Goal: Task Accomplishment & Management: Complete application form

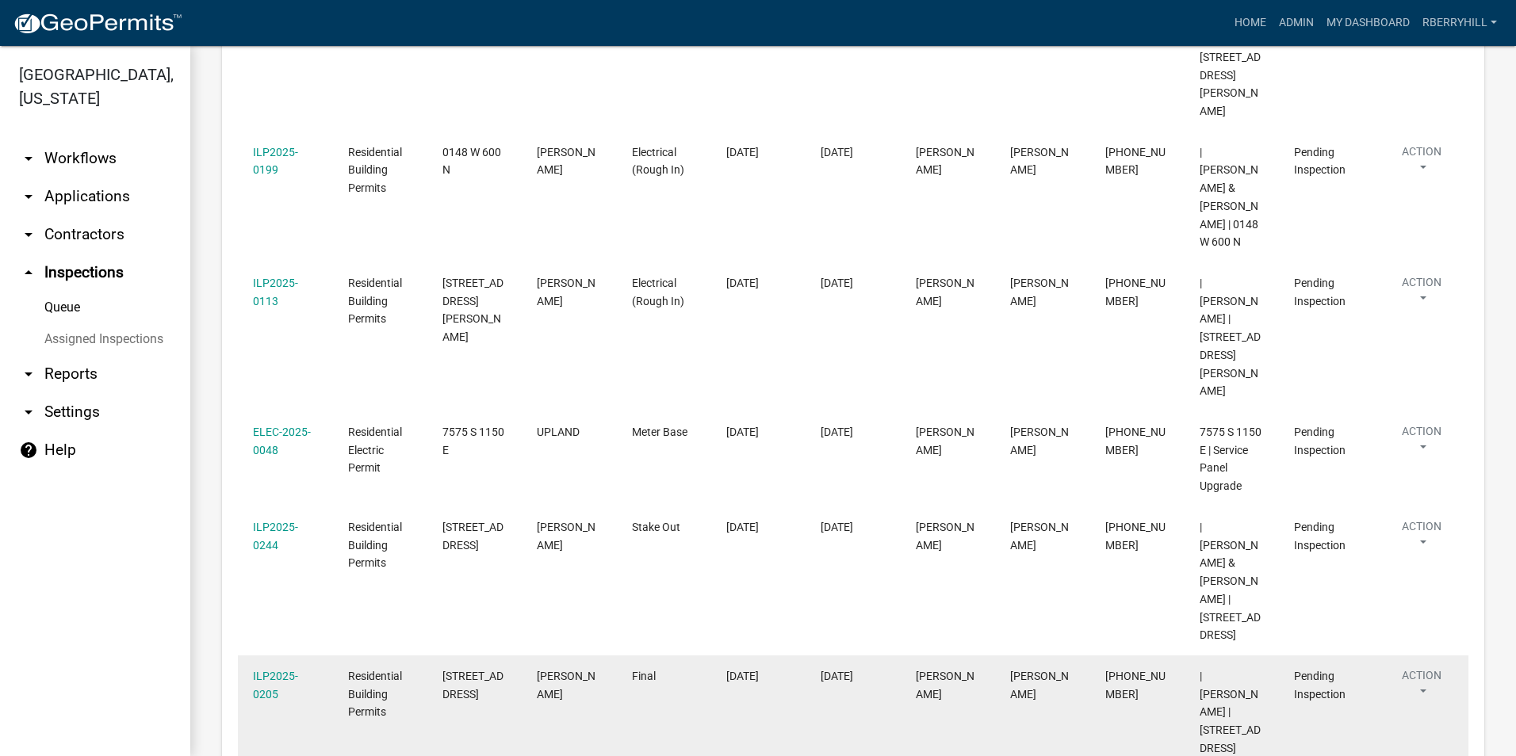
scroll to position [634, 0]
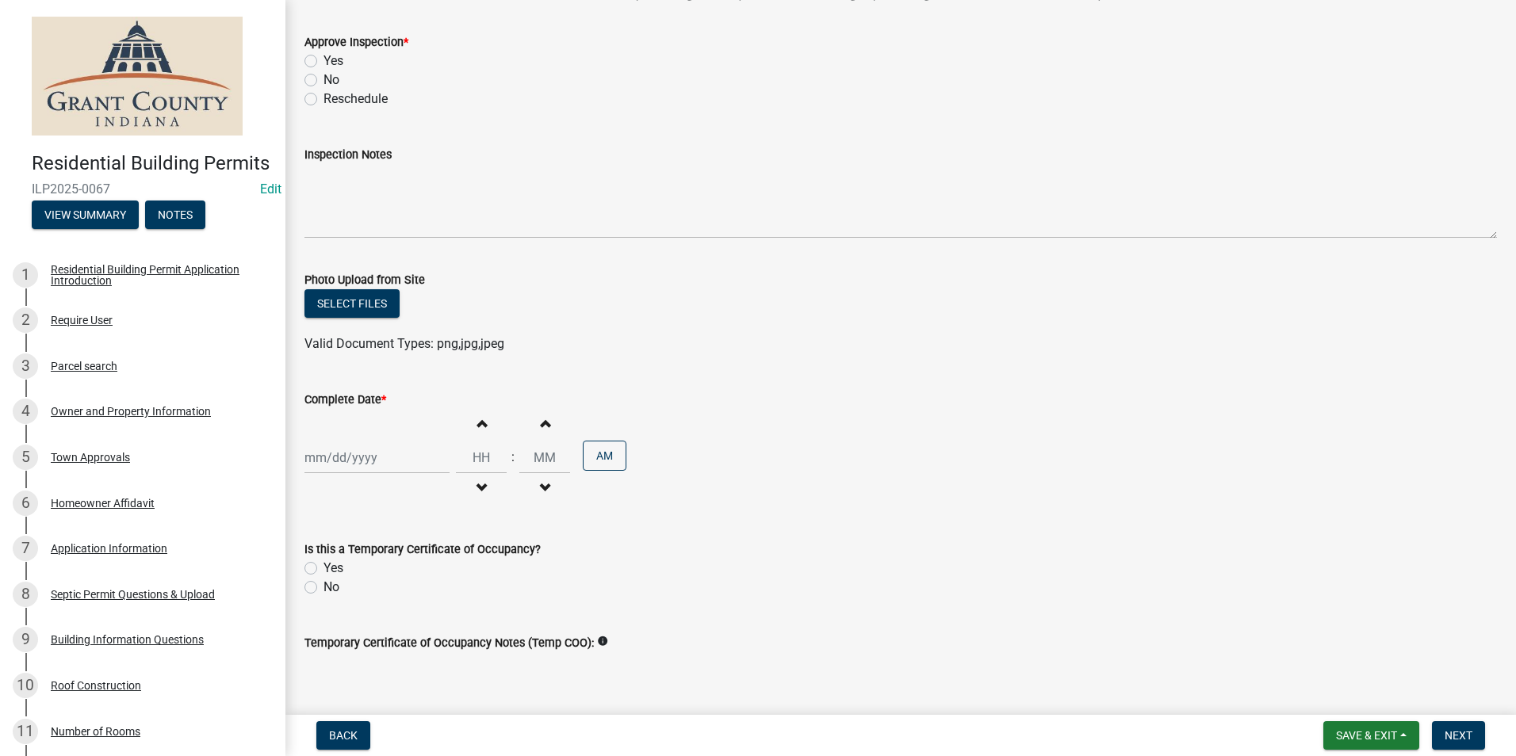
scroll to position [159, 0]
click at [348, 736] on span "Back" at bounding box center [343, 735] width 29 height 13
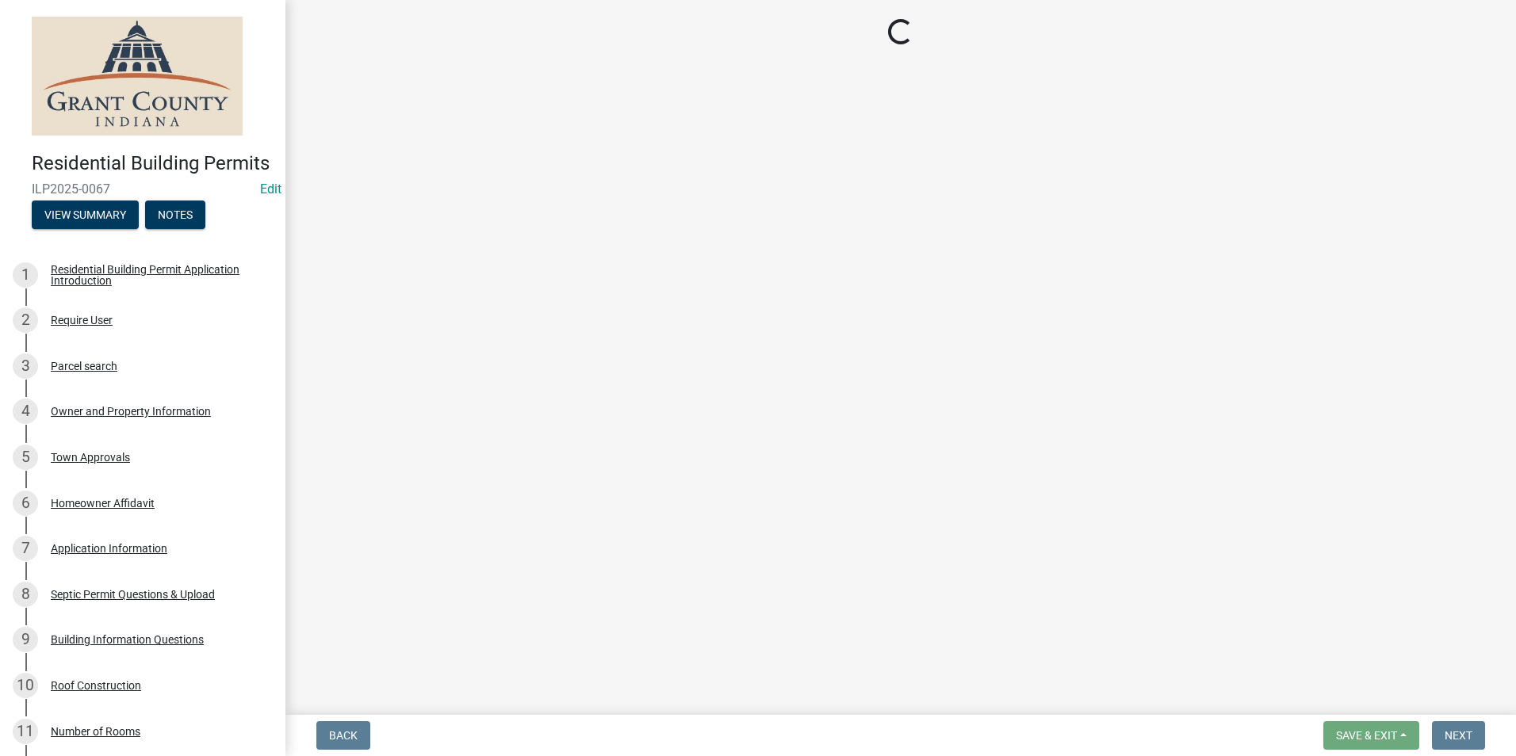
select select "d7f9a44a-d2ea-4d3c-83b3-1aa71c950bd5"
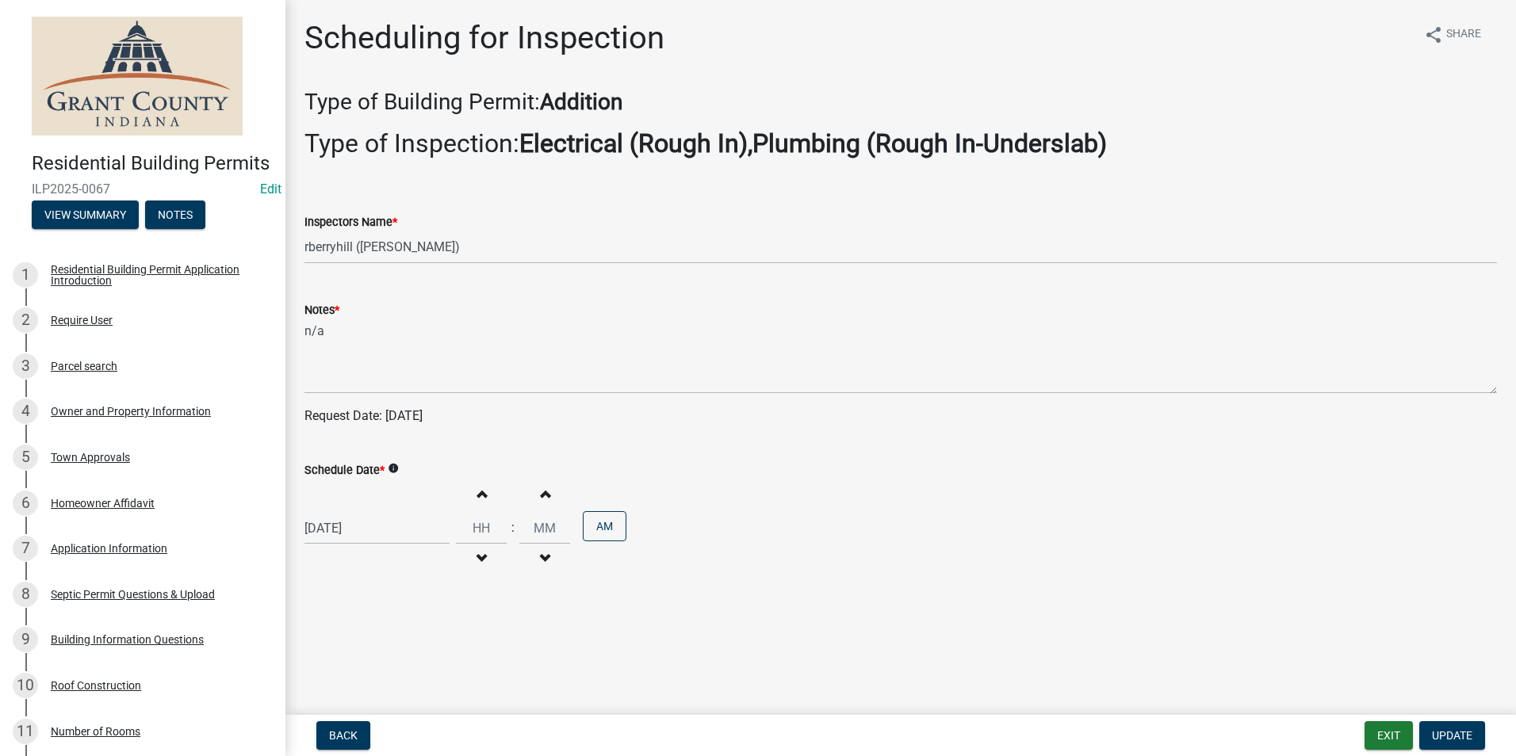
click at [346, 526] on div "[DATE]" at bounding box center [376, 528] width 145 height 32
select select "9"
select select "2025"
click at [315, 317] on span "Previous month" at bounding box center [321, 317] width 12 height 12
click at [315, 317] on button "Previous month" at bounding box center [320, 316] width 19 height 25
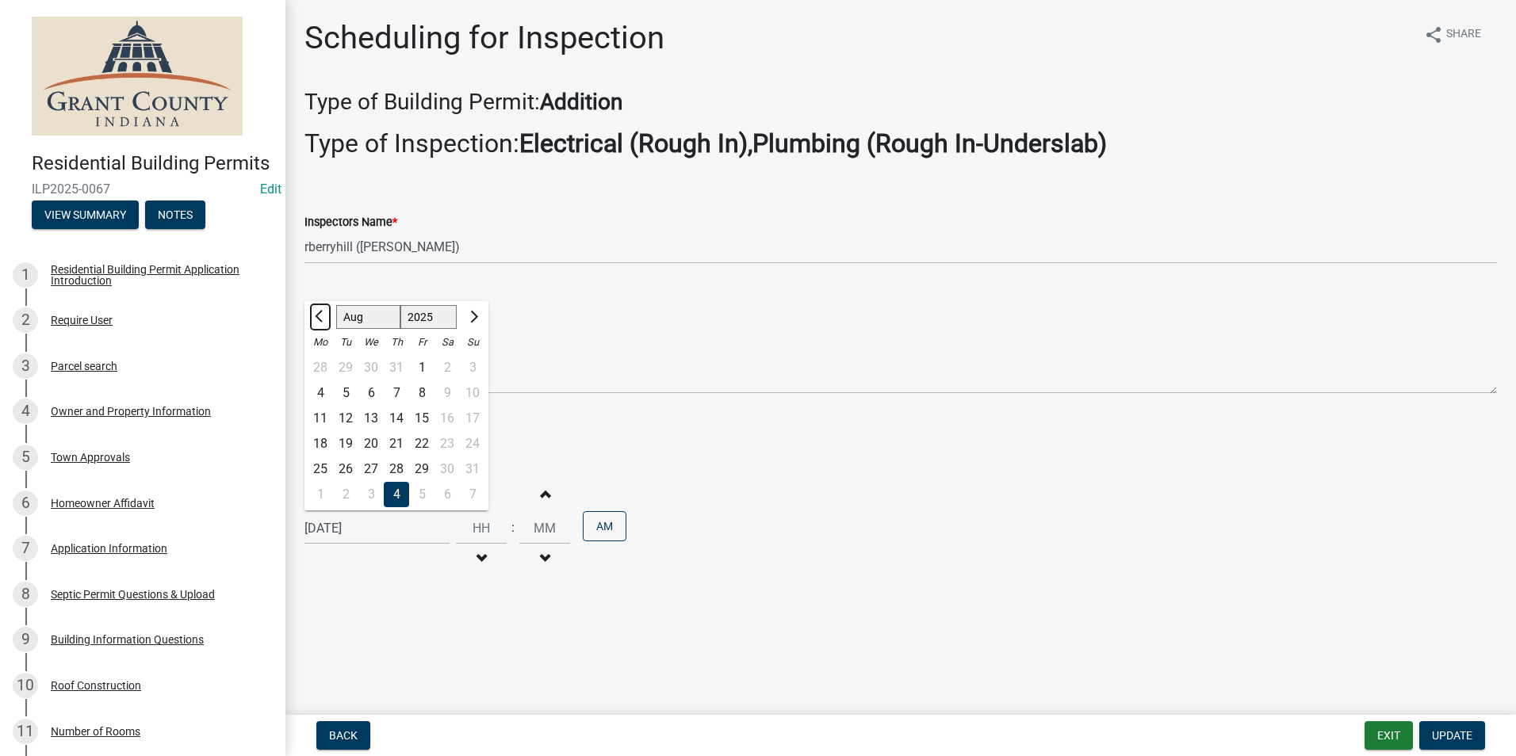
select select "7"
click at [369, 367] on div "2" at bounding box center [370, 367] width 25 height 25
type input "[DATE]"
click at [1447, 730] on span "Update" at bounding box center [1452, 735] width 40 height 13
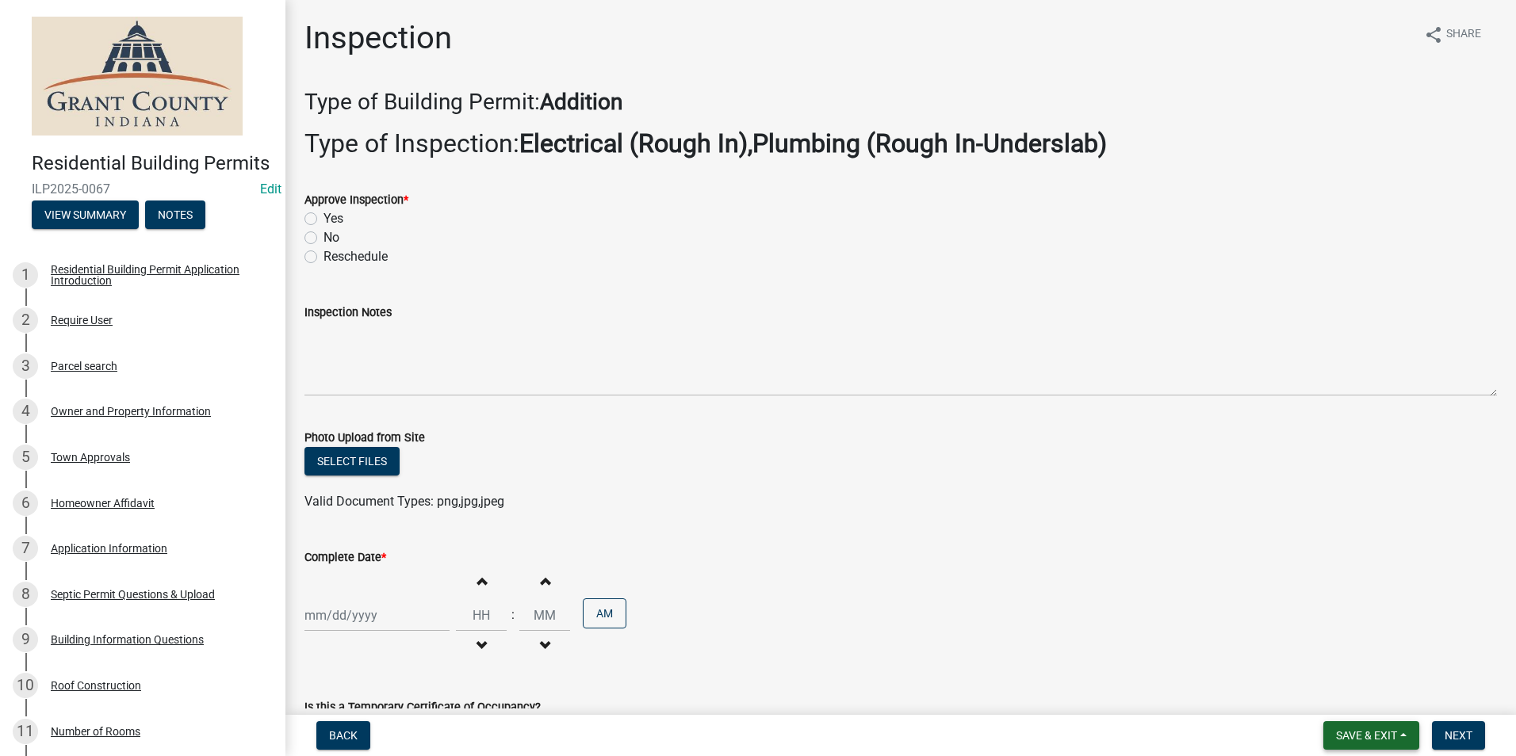
click at [1364, 738] on span "Save & Exit" at bounding box center [1366, 735] width 61 height 13
click at [1364, 689] on button "Save & Exit" at bounding box center [1355, 694] width 127 height 38
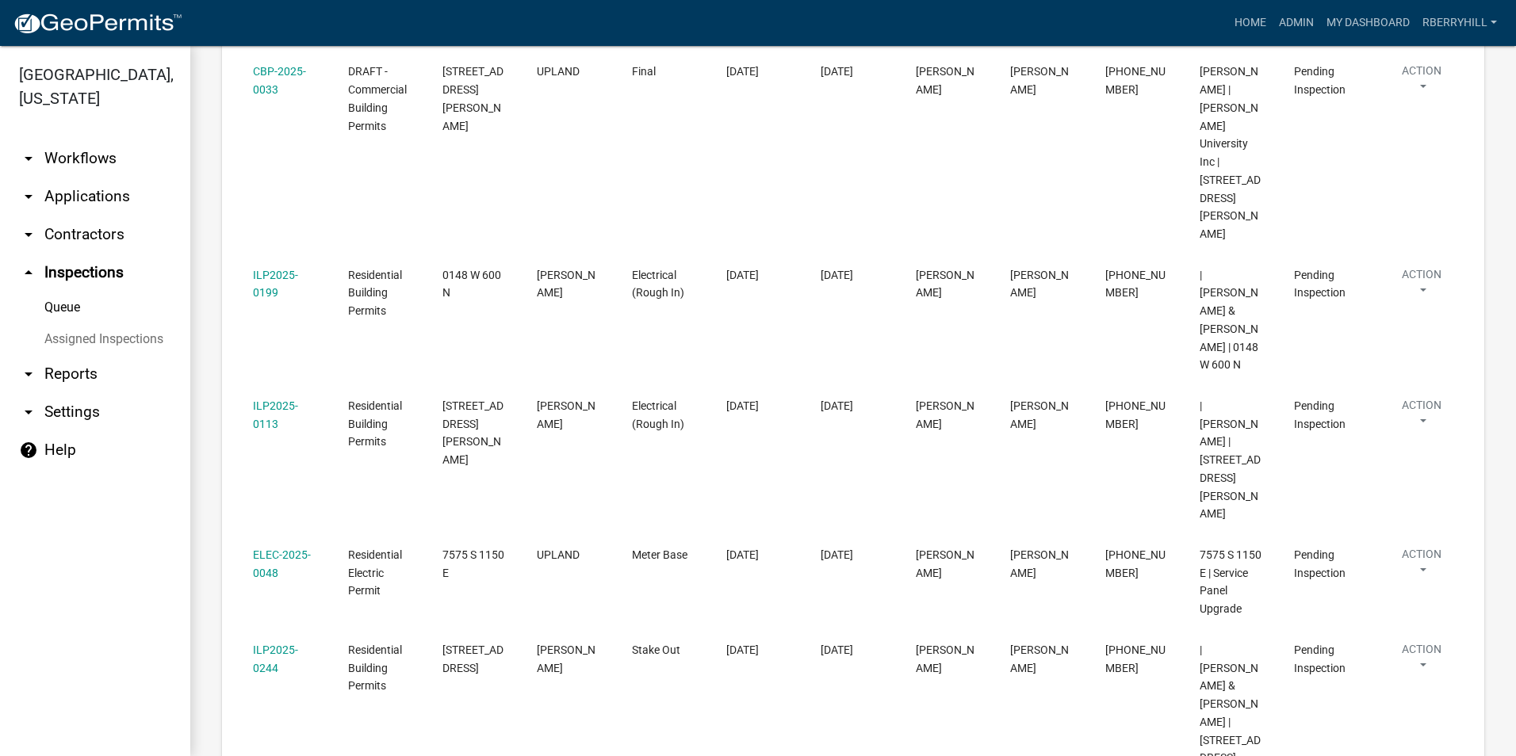
scroll to position [476, 0]
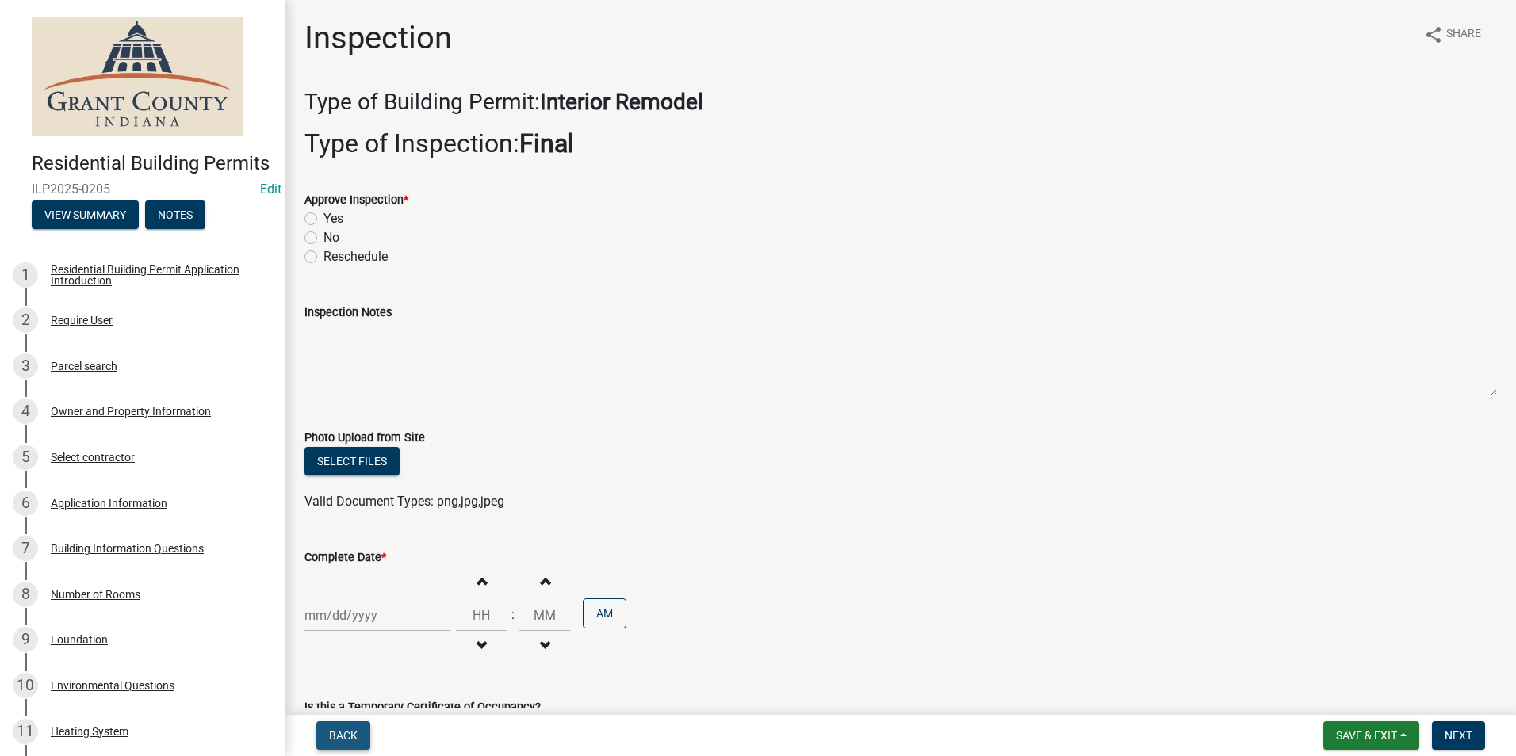
drag, startPoint x: 339, startPoint y: 736, endPoint x: 343, endPoint y: 703, distance: 33.5
click at [339, 736] on span "Back" at bounding box center [343, 735] width 29 height 13
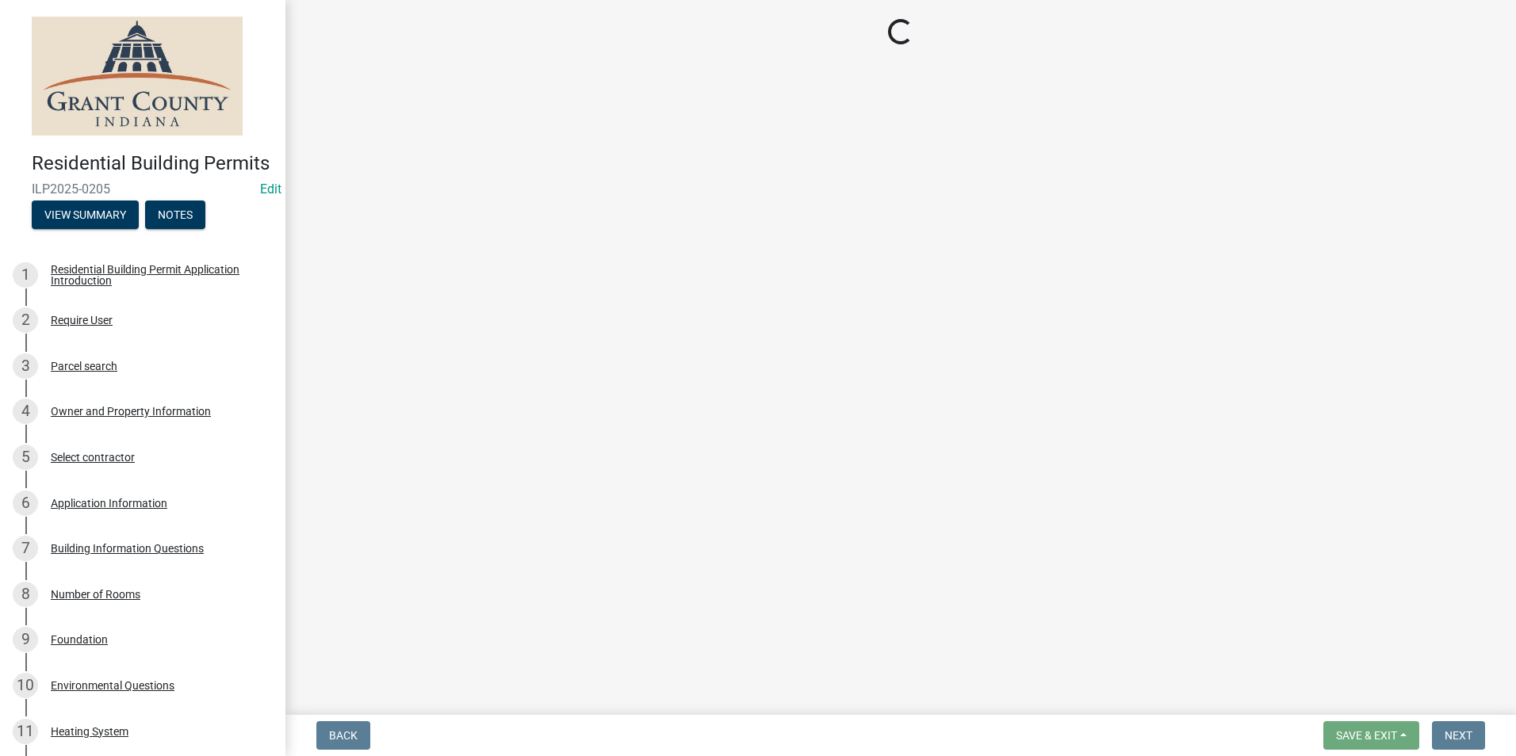
select select "d7f9a44a-d2ea-4d3c-83b3-1aa71c950bd5"
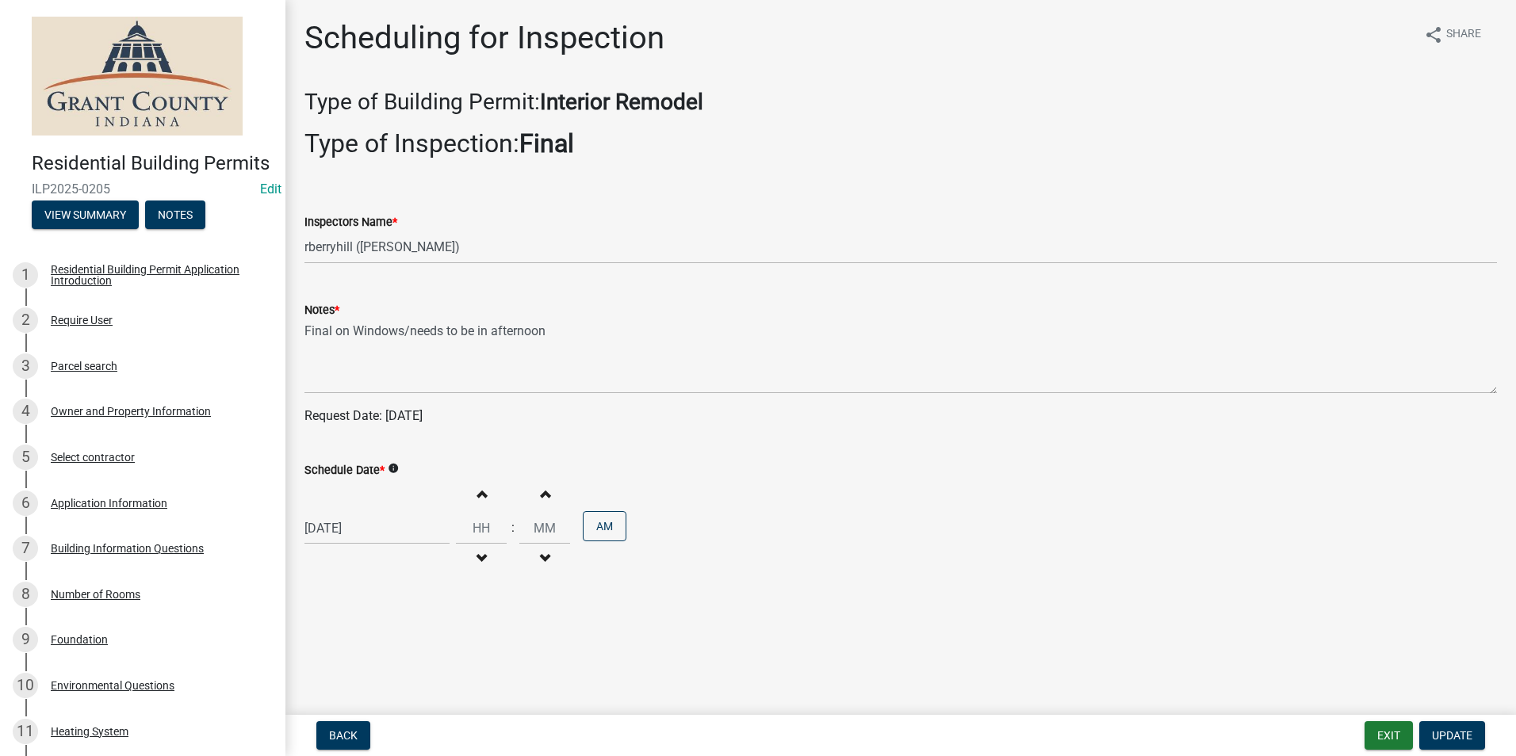
click at [343, 526] on div "[DATE]" at bounding box center [376, 528] width 145 height 32
select select "9"
select select "2025"
click at [317, 315] on span "Previous month" at bounding box center [321, 317] width 12 height 12
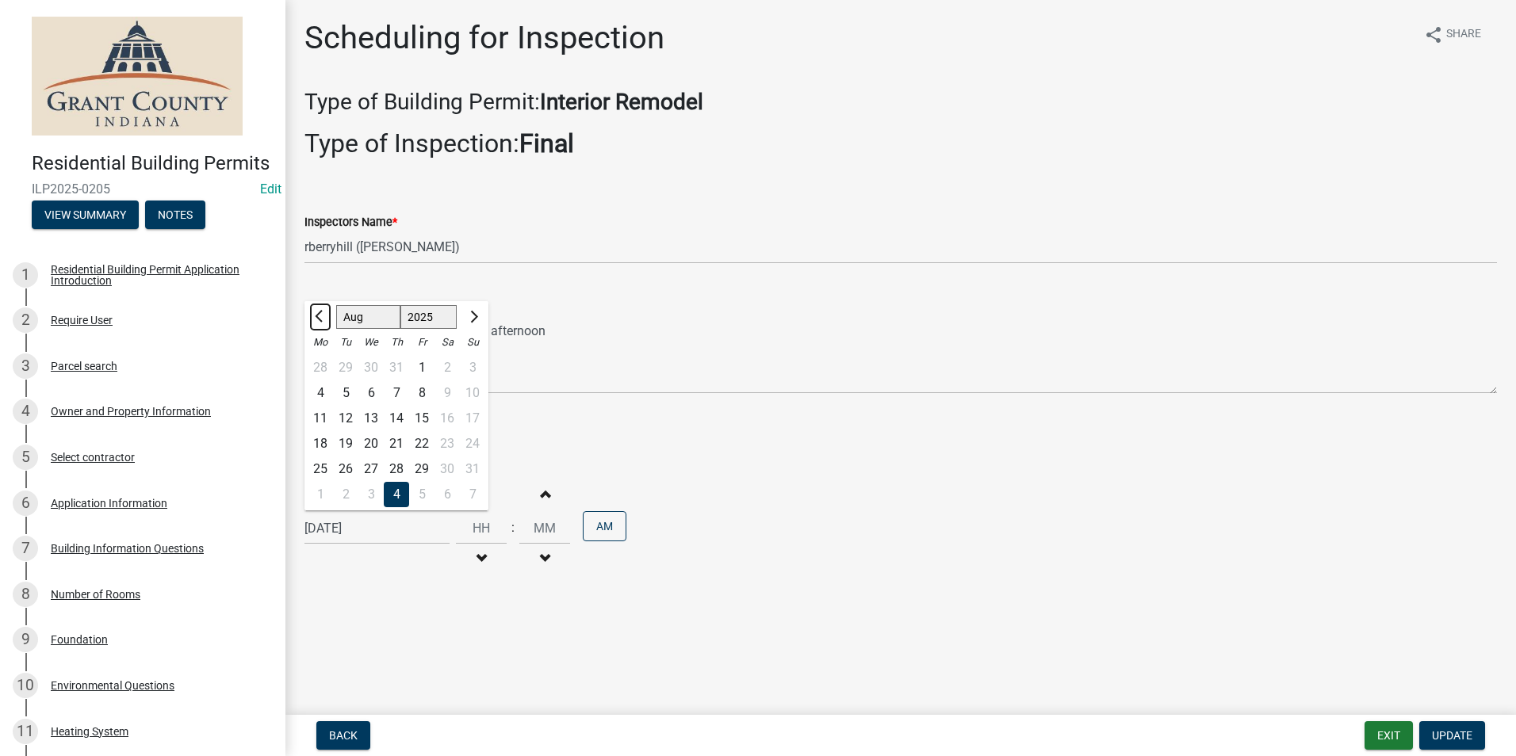
select select "7"
click at [370, 369] on div "2" at bounding box center [370, 367] width 25 height 25
type input "[DATE]"
click at [1458, 730] on span "Update" at bounding box center [1452, 735] width 40 height 13
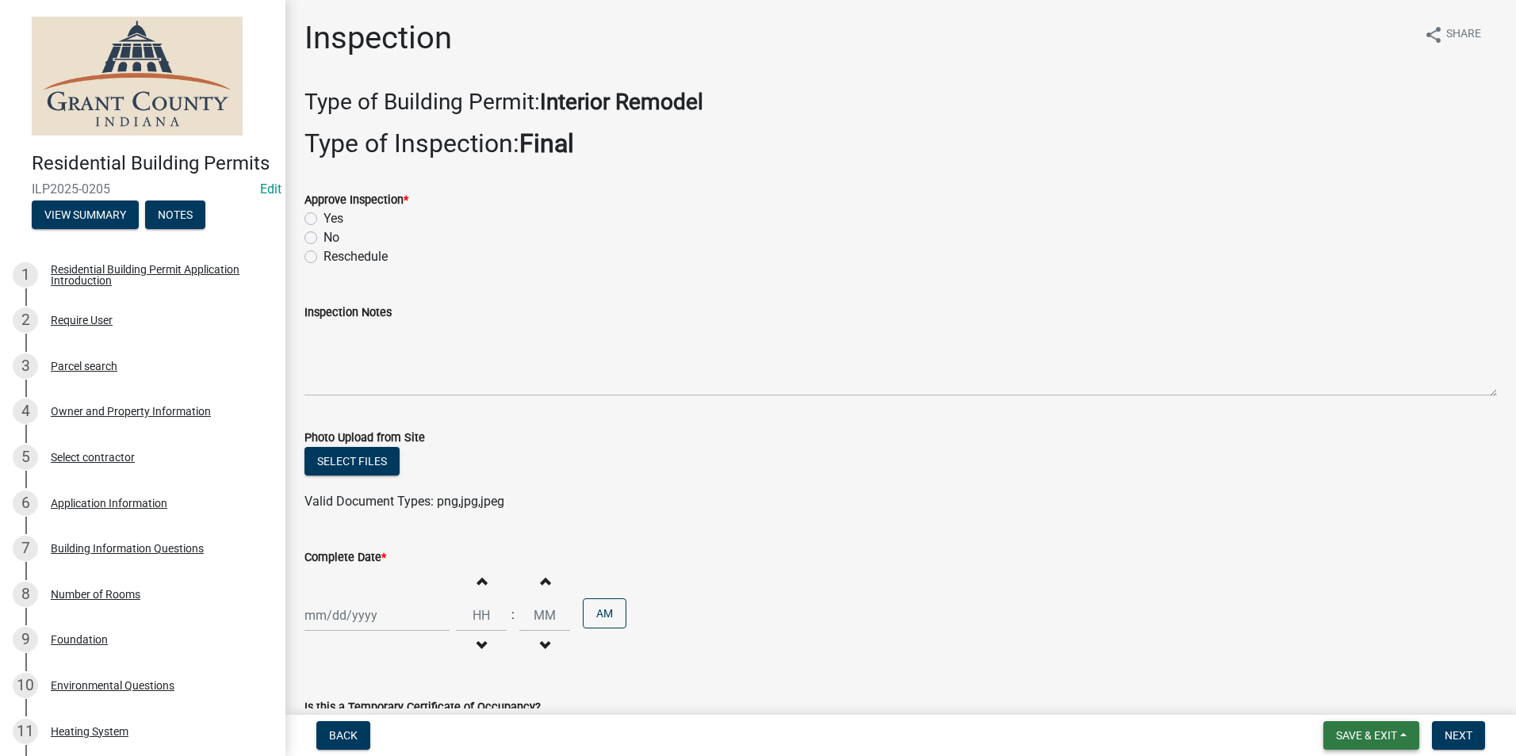
click at [1370, 737] on span "Save & Exit" at bounding box center [1366, 735] width 61 height 13
click at [1349, 688] on button "Save & Exit" at bounding box center [1355, 694] width 127 height 38
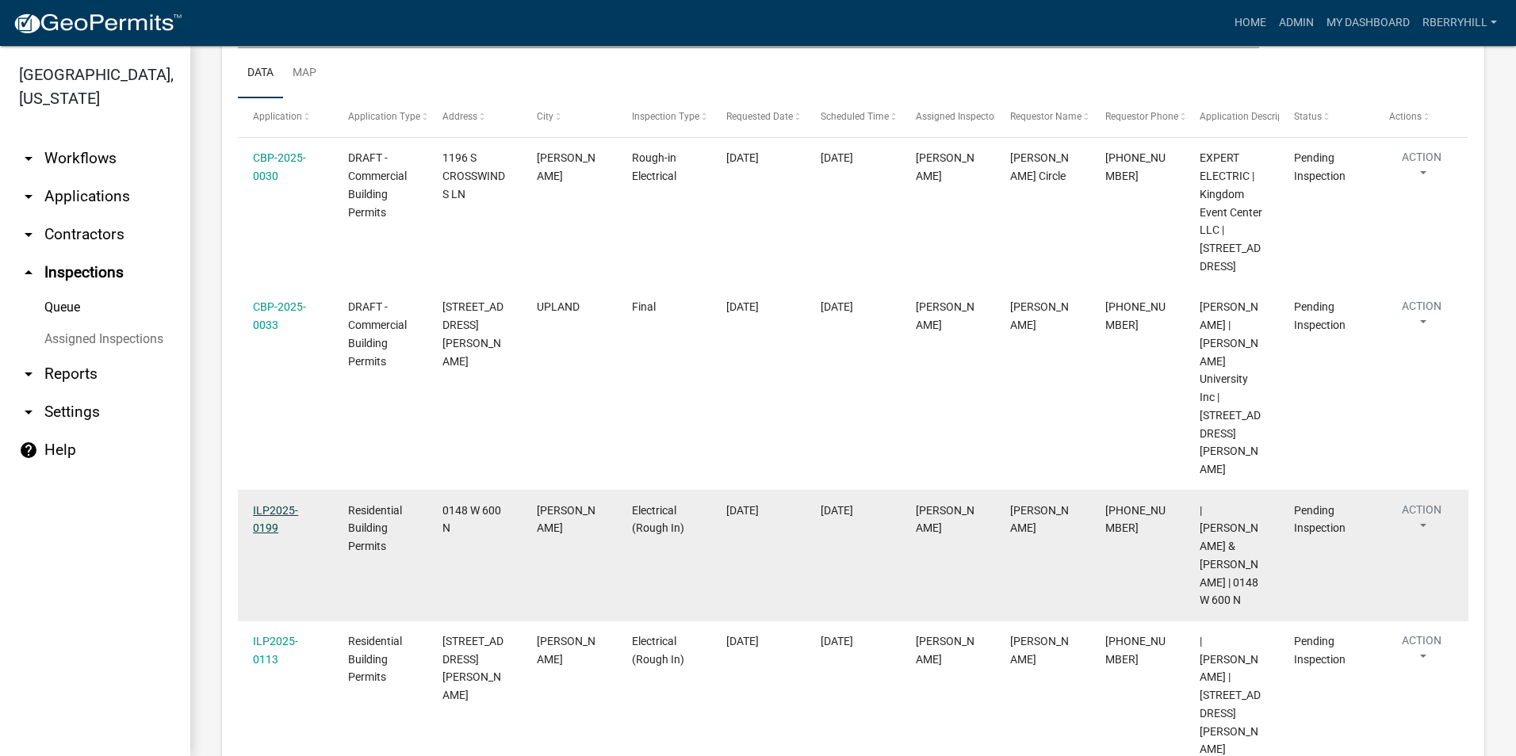
scroll to position [396, 0]
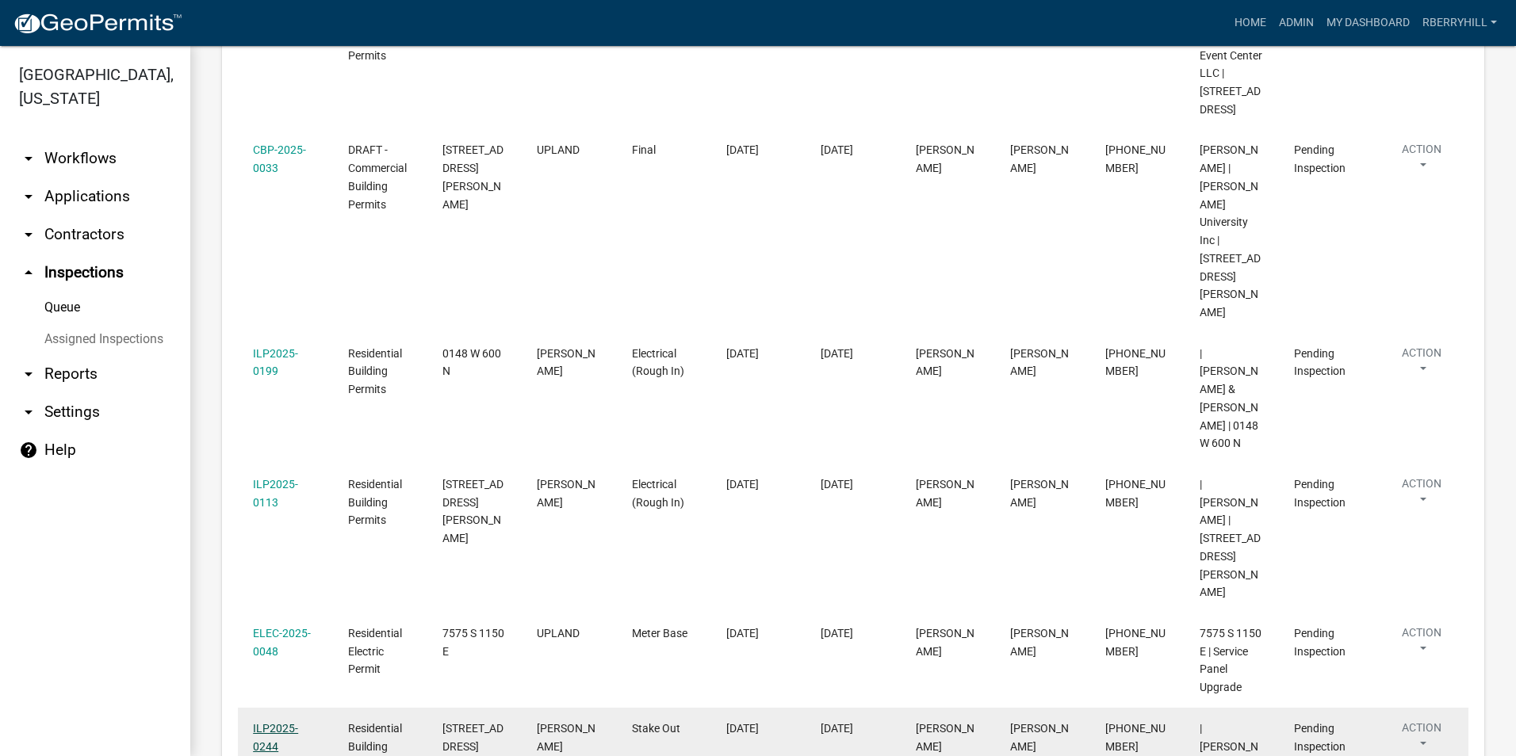
click at [277, 722] on link "ILP2025-0244" at bounding box center [275, 737] width 45 height 31
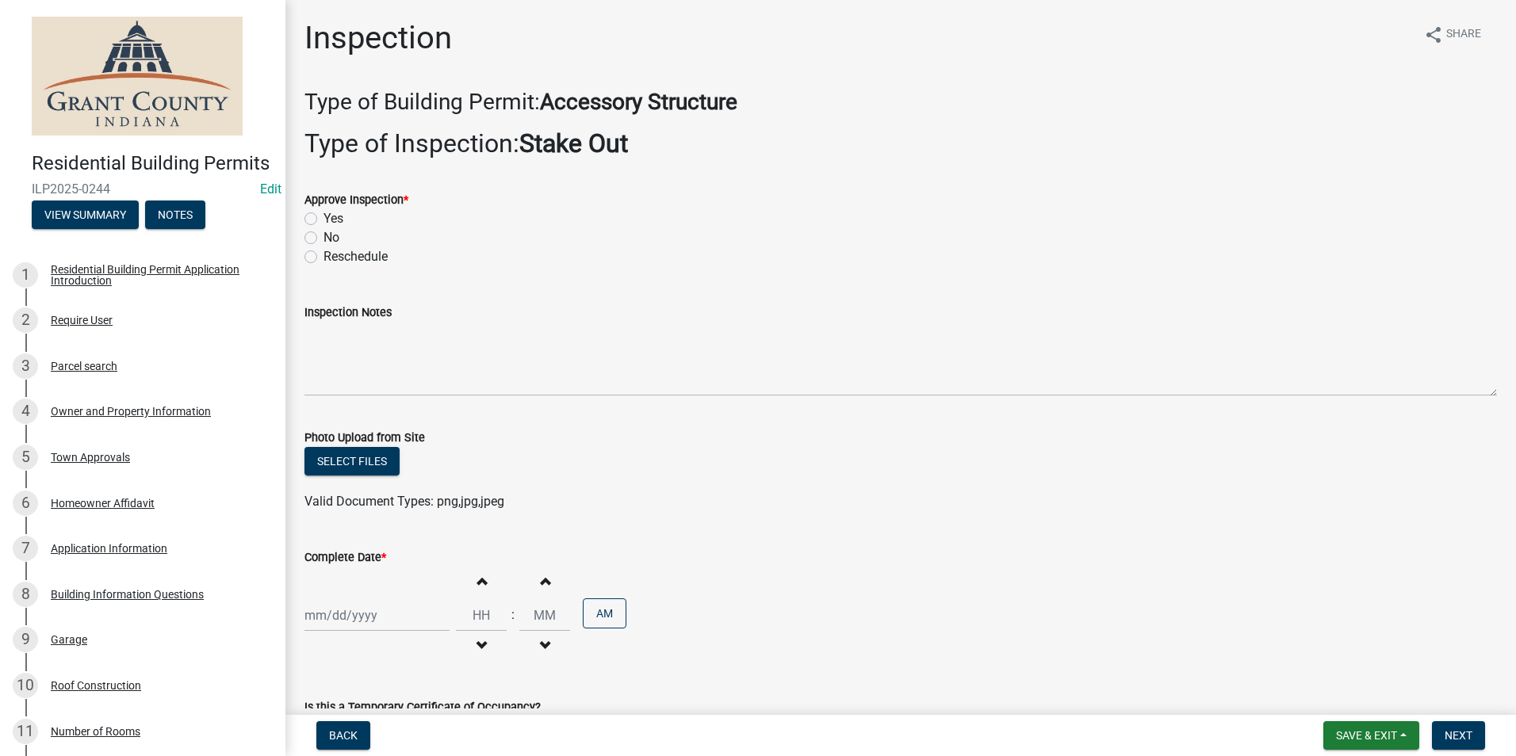
drag, startPoint x: 310, startPoint y: 220, endPoint x: 314, endPoint y: 242, distance: 21.8
click at [323, 220] on label "Yes" at bounding box center [333, 218] width 20 height 19
click at [323, 220] on input "Yes" at bounding box center [328, 214] width 10 height 10
radio input "true"
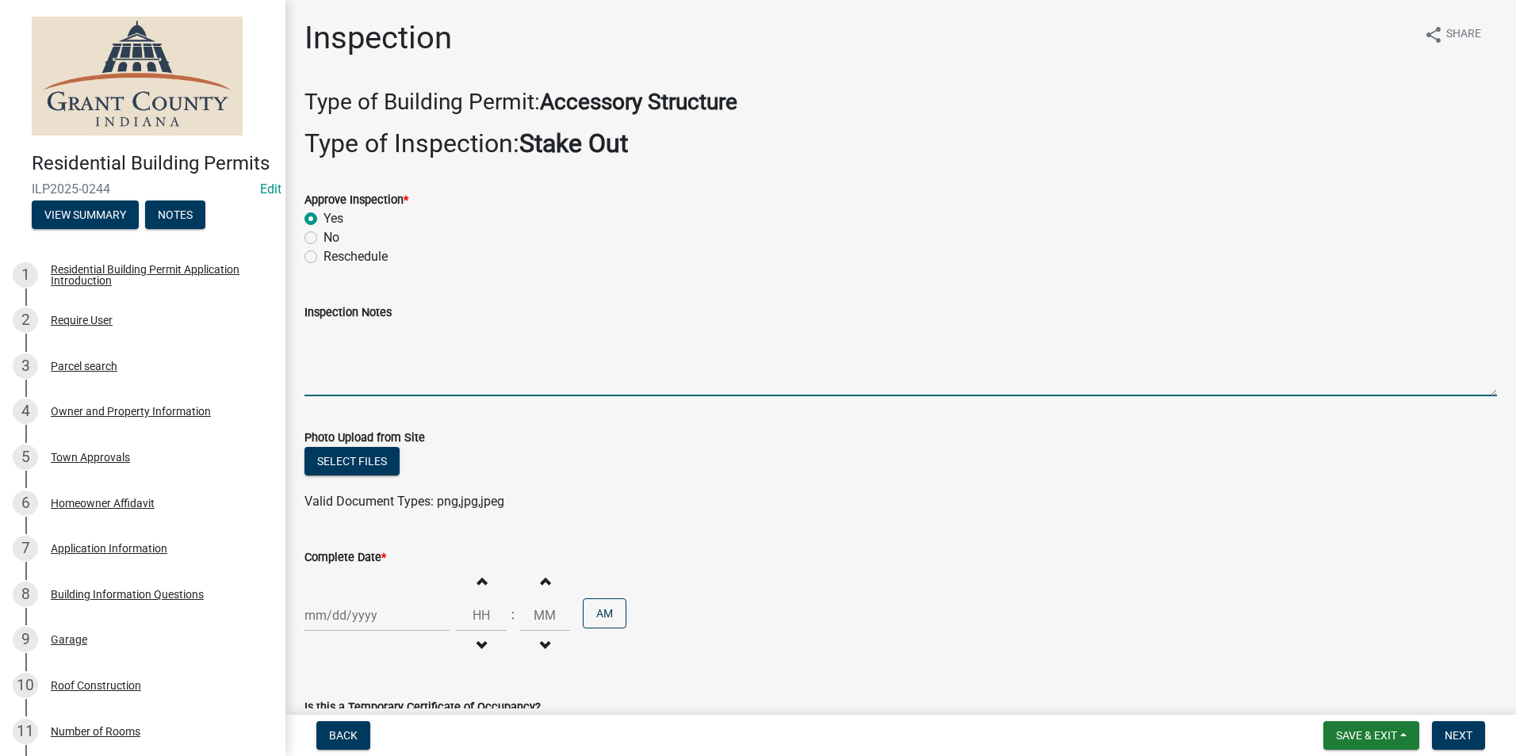
click at [315, 338] on textarea "Inspection Notes" at bounding box center [900, 359] width 1192 height 75
type textarea "Setbacks meet per stakeout."
click at [359, 617] on div at bounding box center [376, 615] width 145 height 32
select select "9"
select select "2025"
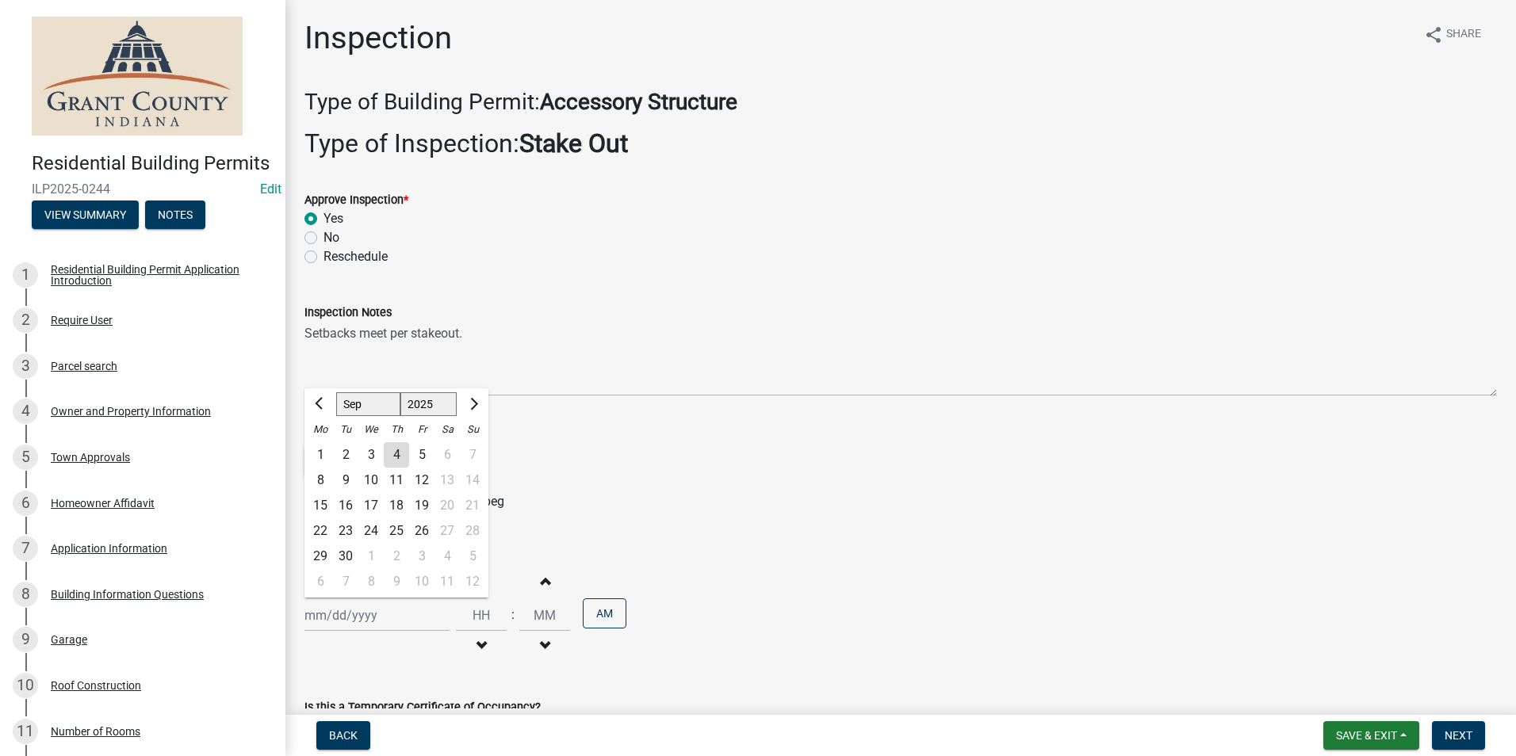
click at [396, 457] on div "4" at bounding box center [396, 454] width 25 height 25
type input "[DATE]"
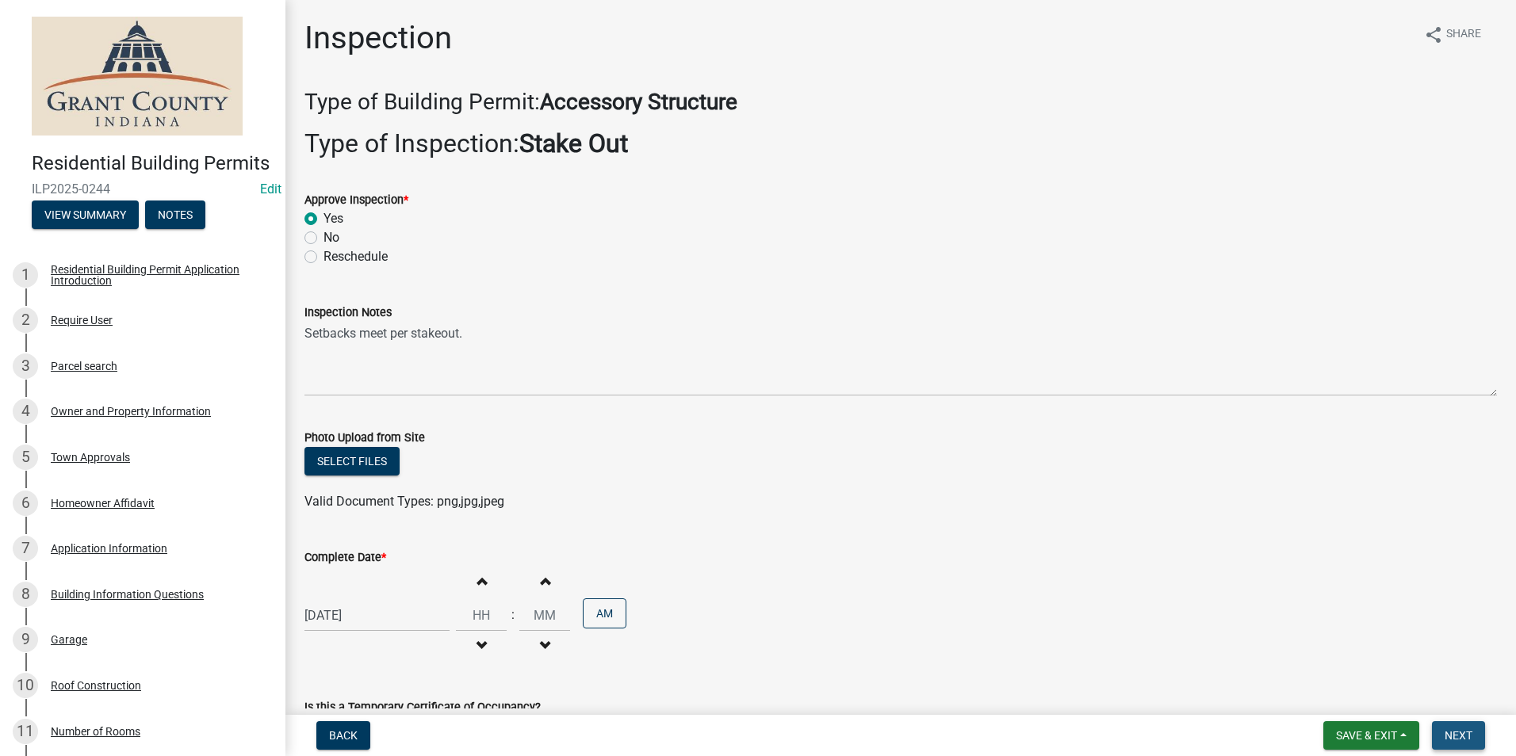
click at [1458, 736] on span "Next" at bounding box center [1458, 735] width 28 height 13
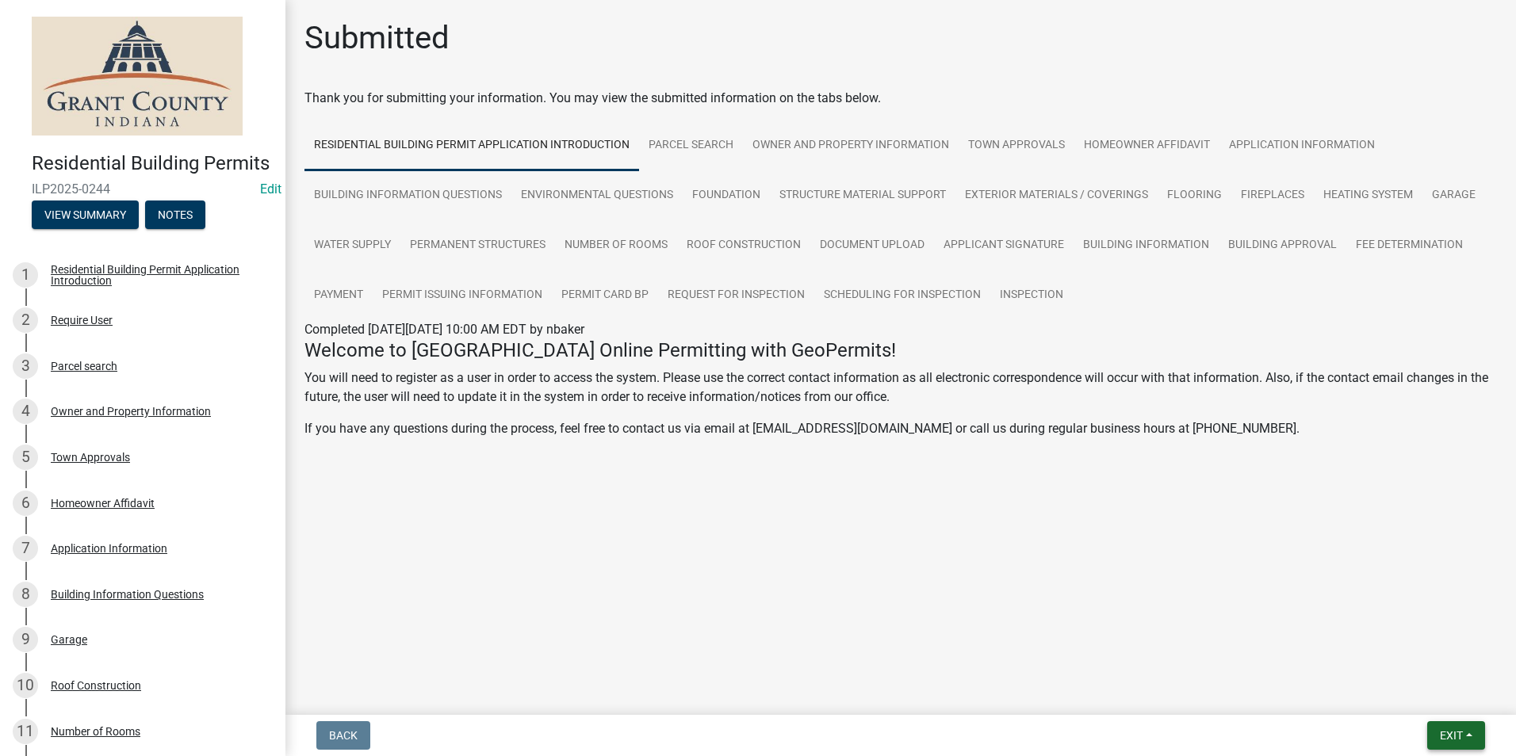
drag, startPoint x: 1469, startPoint y: 741, endPoint x: 1466, endPoint y: 733, distance: 8.5
click at [1469, 740] on button "Exit" at bounding box center [1456, 735] width 58 height 29
click at [1393, 687] on button "Save & Exit" at bounding box center [1421, 694] width 127 height 38
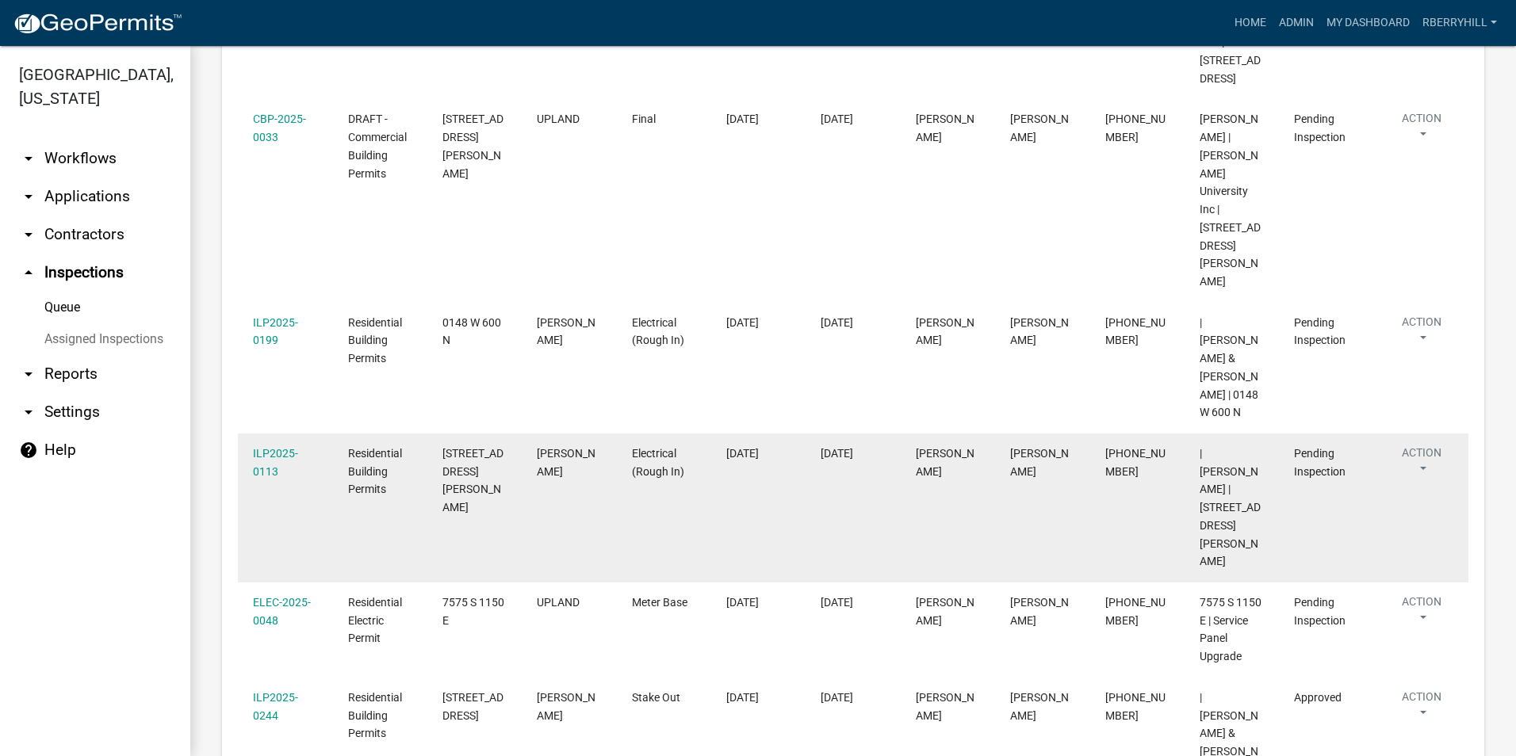
scroll to position [431, 0]
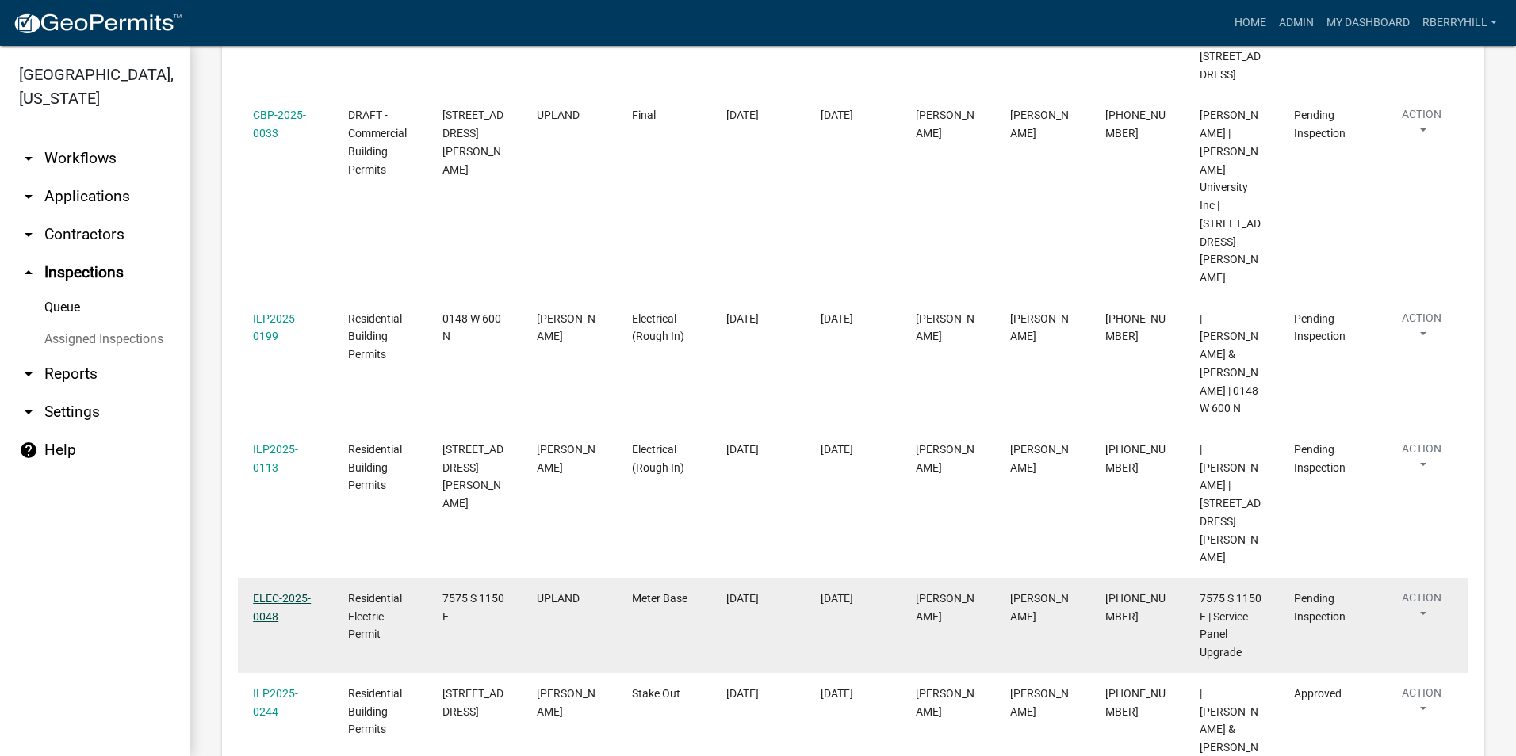
click at [295, 592] on link "ELEC-2025-0048" at bounding box center [282, 607] width 58 height 31
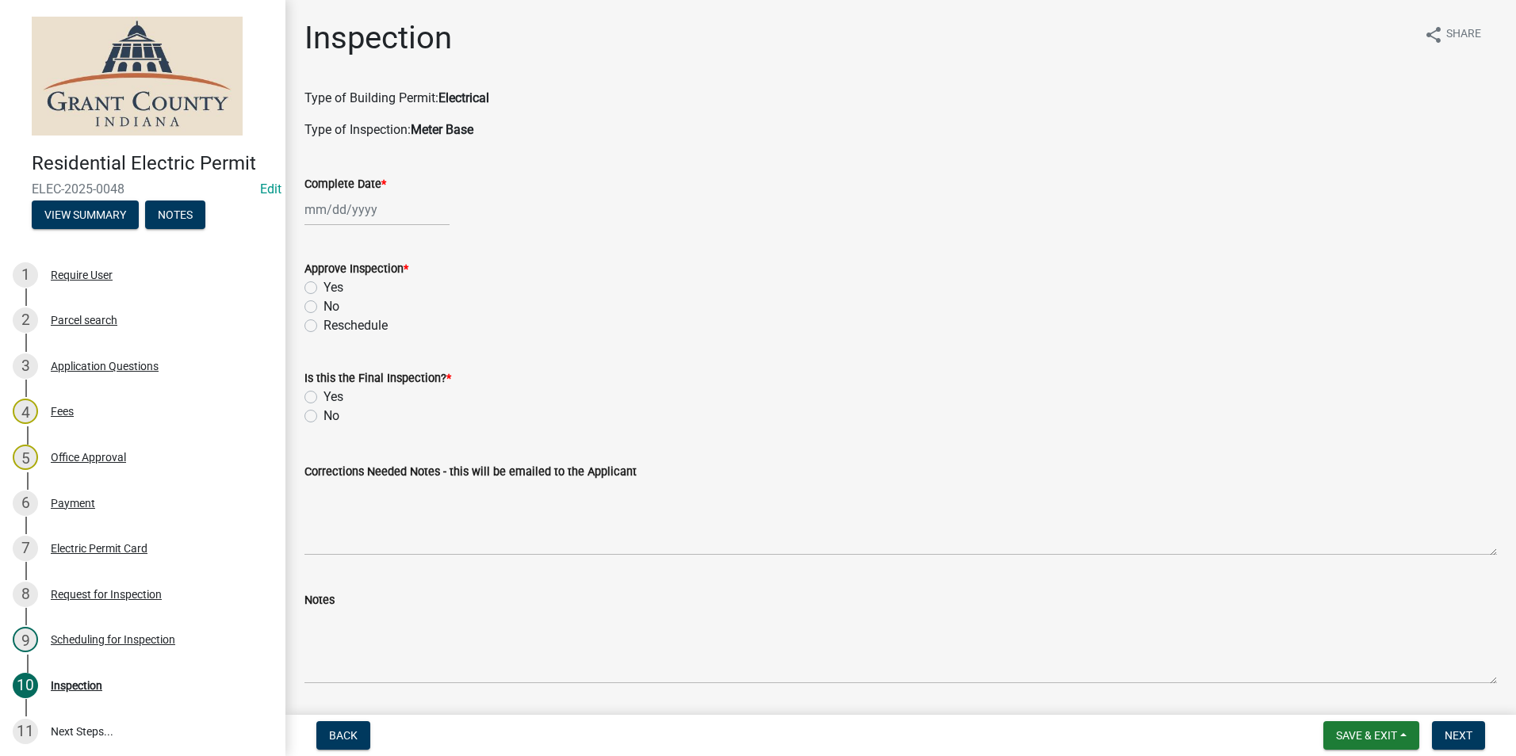
select select "9"
select select "2025"
click at [337, 212] on div "[PERSON_NAME] Feb Mar Apr [PERSON_NAME][DATE] Oct Nov [DATE] 1526 1527 1528 152…" at bounding box center [376, 209] width 145 height 32
click at [397, 290] on div "4" at bounding box center [396, 293] width 25 height 25
type input "[DATE]"
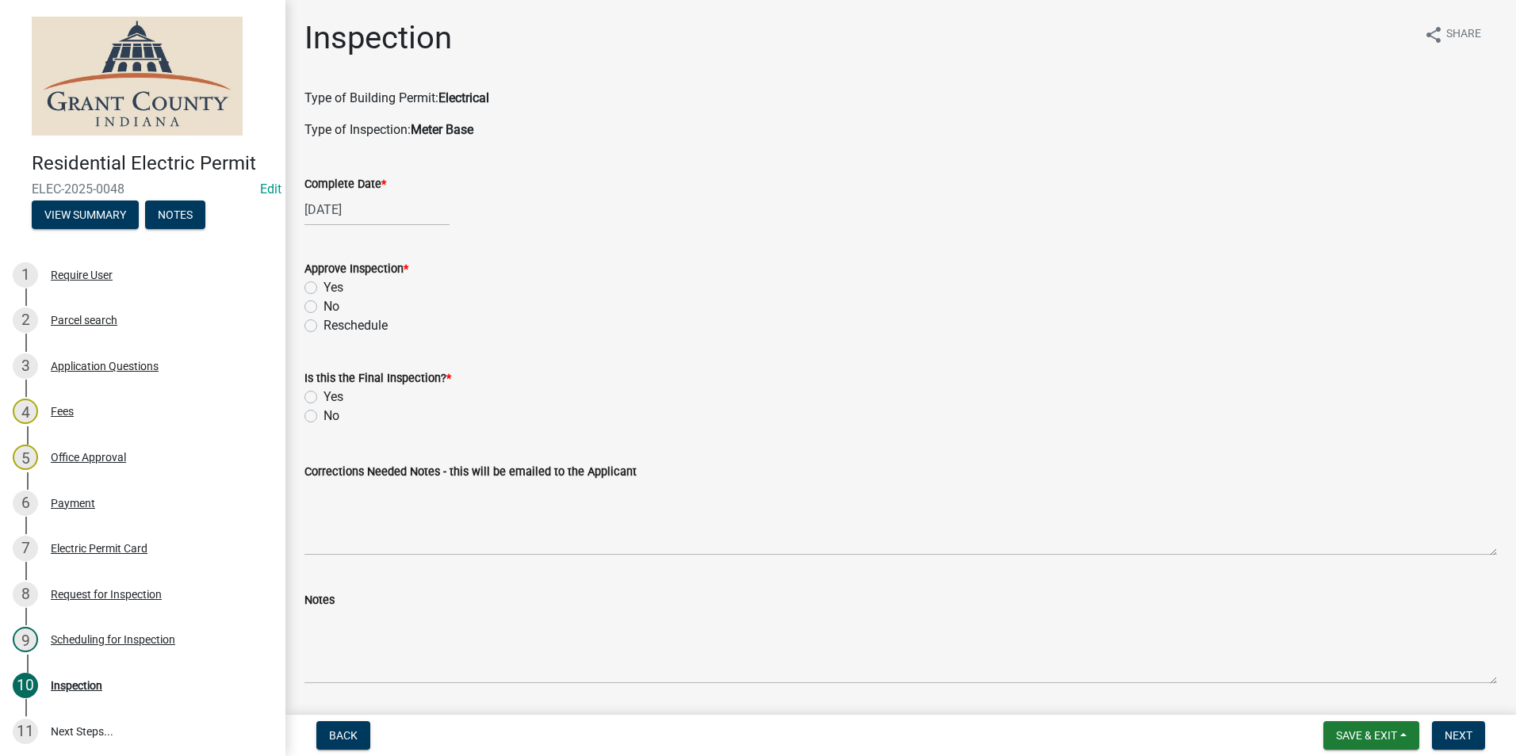
click at [323, 285] on label "Yes" at bounding box center [333, 287] width 20 height 19
click at [323, 285] on input "Yes" at bounding box center [328, 283] width 10 height 10
radio input "true"
click at [323, 396] on label "Yes" at bounding box center [333, 397] width 20 height 19
click at [323, 396] on input "Yes" at bounding box center [328, 393] width 10 height 10
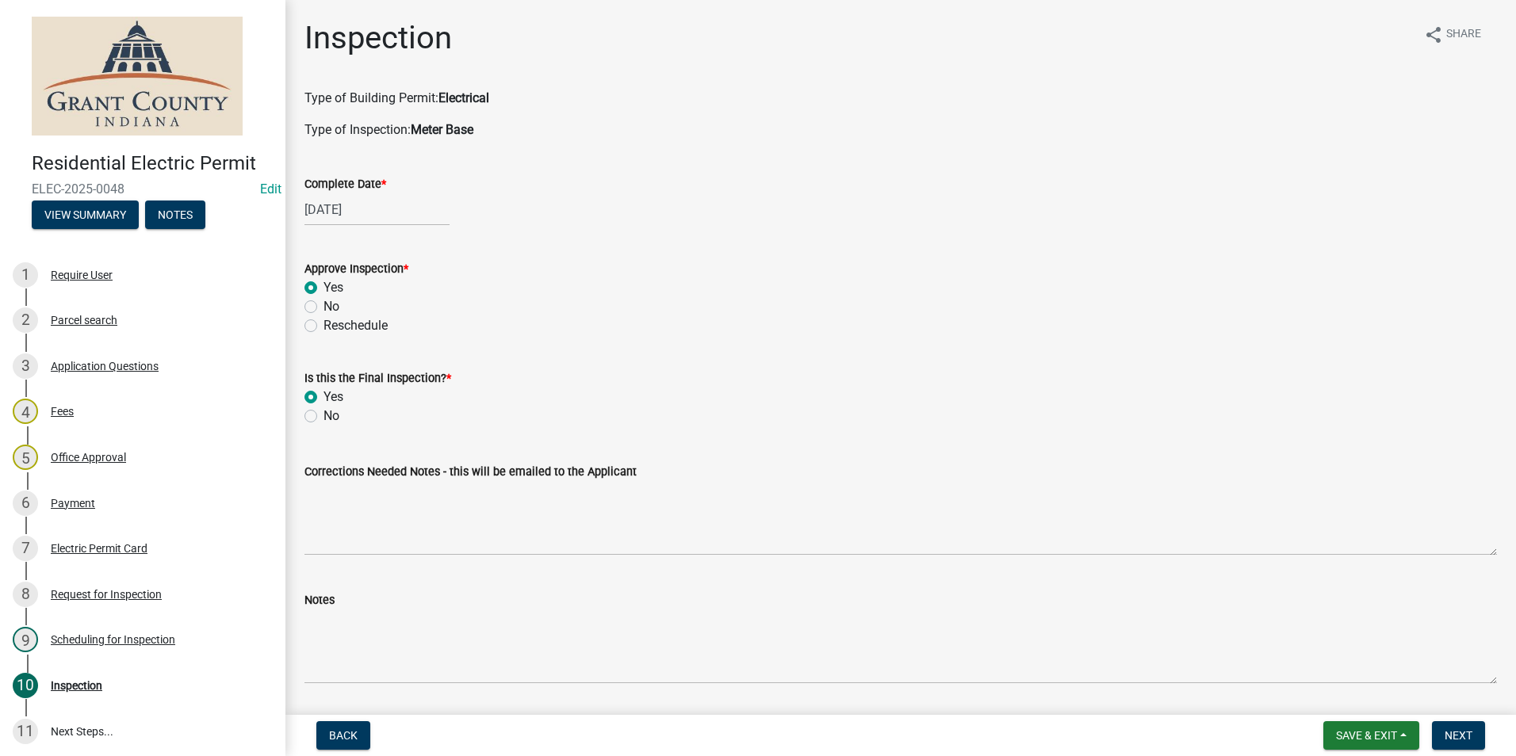
radio input "true"
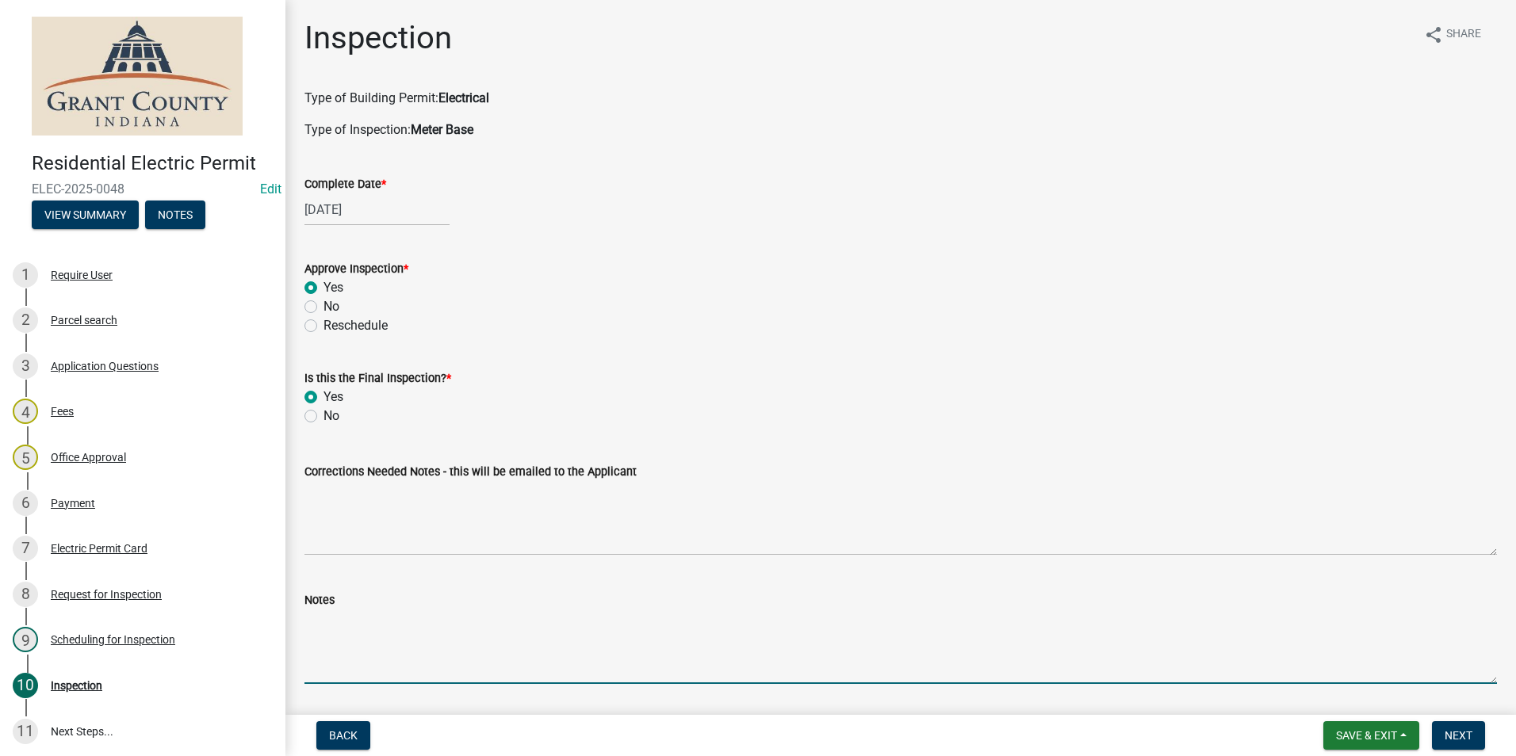
click at [323, 622] on textarea "Notes" at bounding box center [900, 647] width 1192 height 75
type textarea "New meter base disconnect combo. 2 ground rods with 1 continuous wire. Power is…"
click at [1462, 736] on span "Next" at bounding box center [1458, 735] width 28 height 13
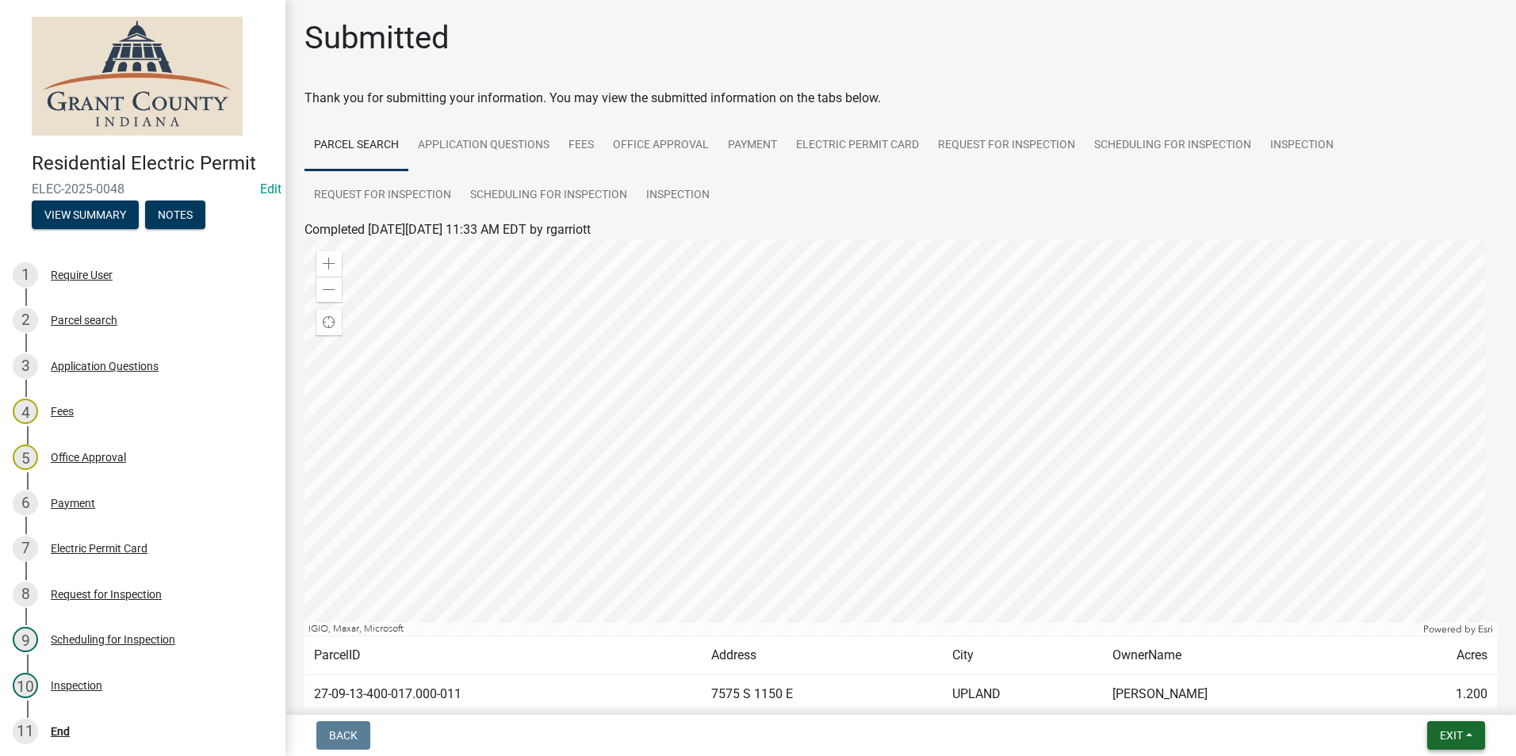
click at [1458, 736] on span "Exit" at bounding box center [1450, 735] width 23 height 13
click at [1439, 709] on button "Save & Exit" at bounding box center [1421, 694] width 127 height 38
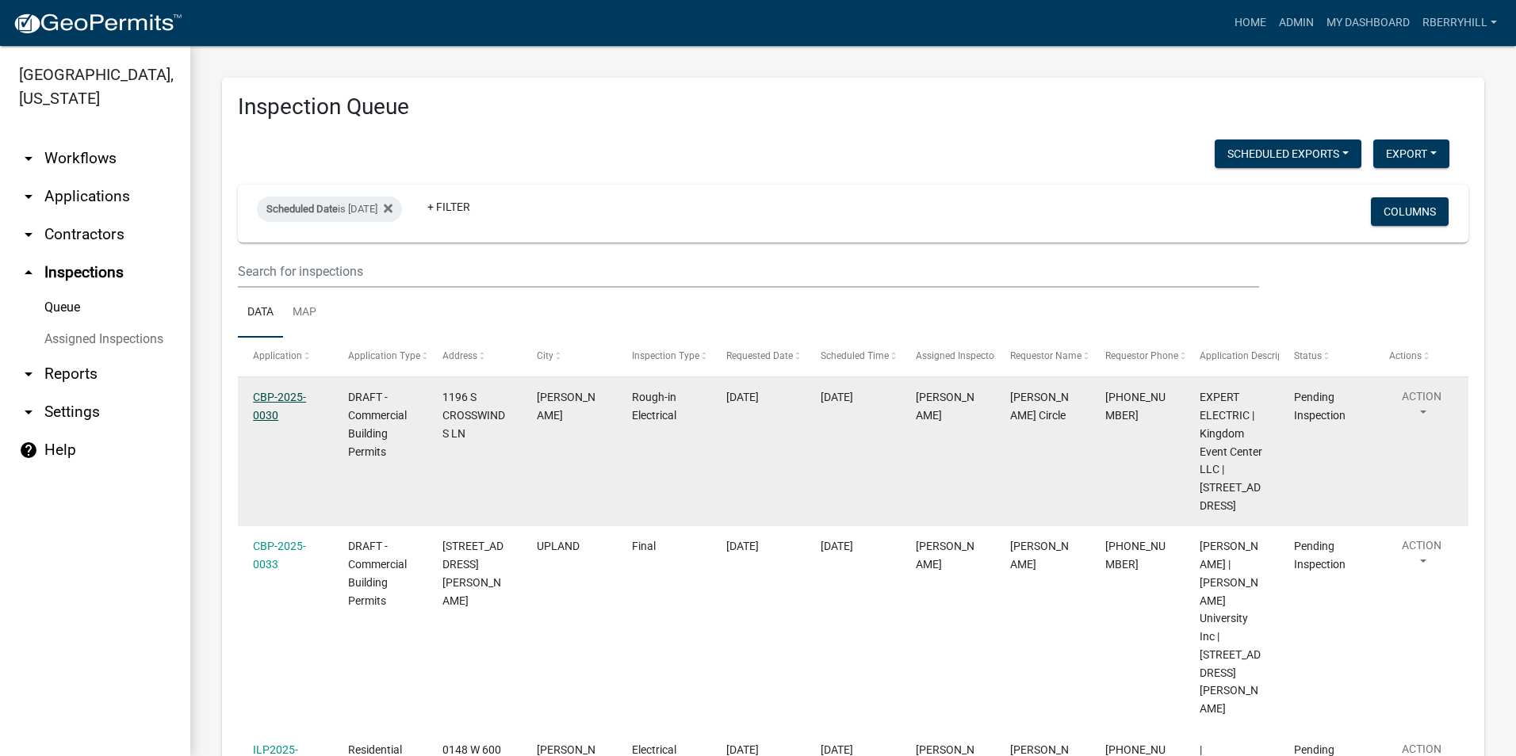
click at [277, 399] on link "CBP-2025-0030" at bounding box center [279, 406] width 53 height 31
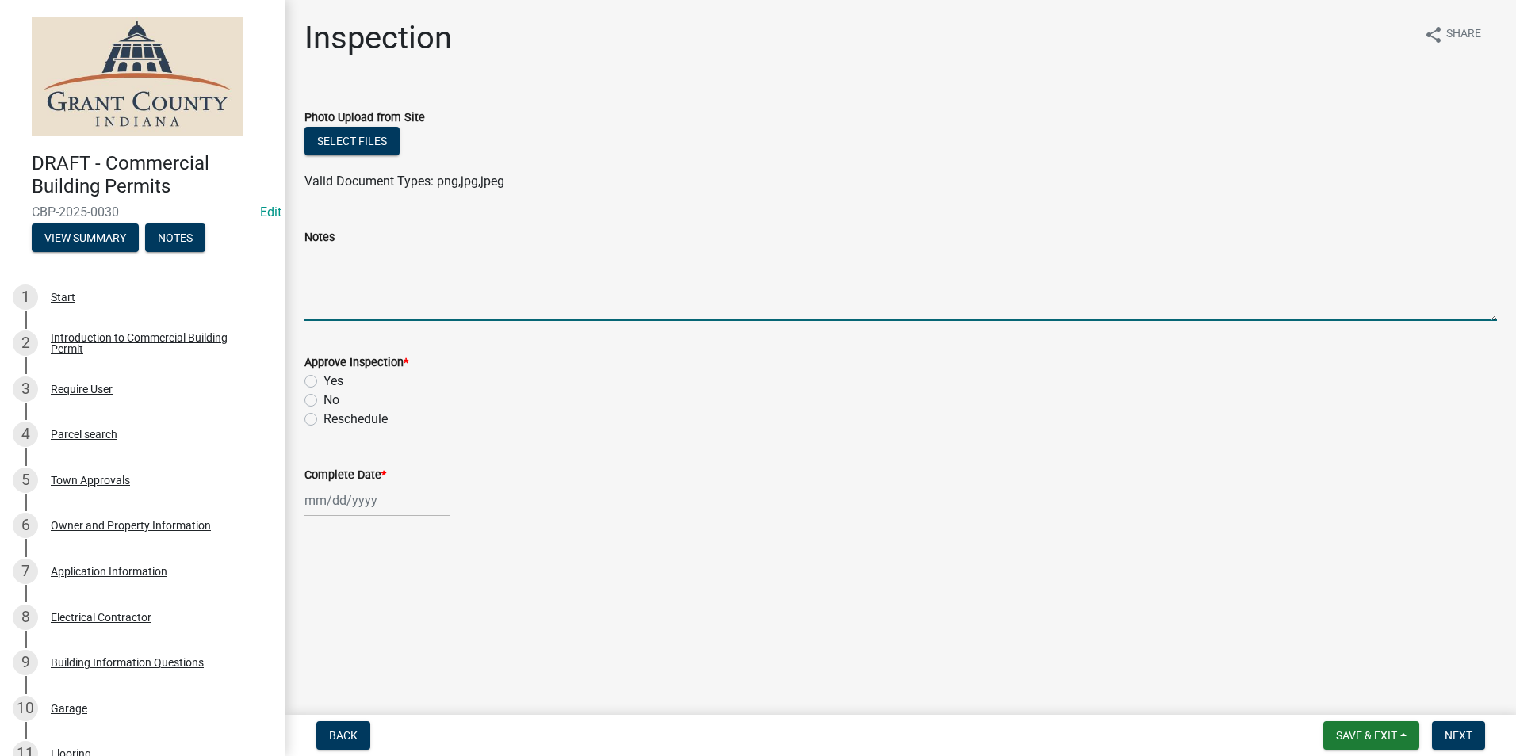
click at [319, 266] on textarea "Notes" at bounding box center [900, 284] width 1192 height 75
type textarea "Correct size wire to breaker."
click at [323, 380] on label "Yes" at bounding box center [333, 381] width 20 height 19
click at [323, 380] on input "Yes" at bounding box center [328, 377] width 10 height 10
radio input "true"
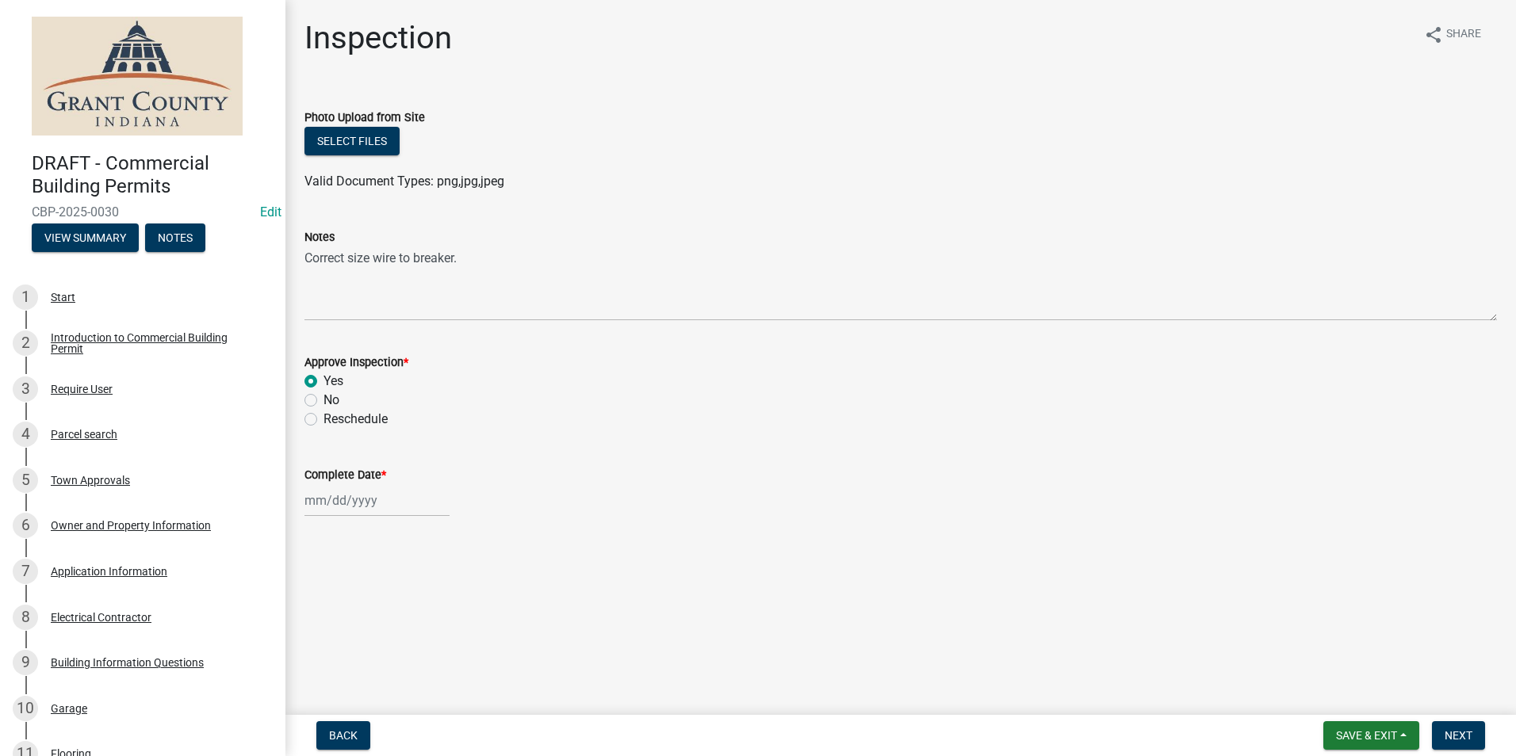
click at [344, 500] on div at bounding box center [376, 500] width 145 height 32
select select "9"
select select "2025"
click at [399, 341] on div "4" at bounding box center [396, 339] width 25 height 25
type input "[DATE]"
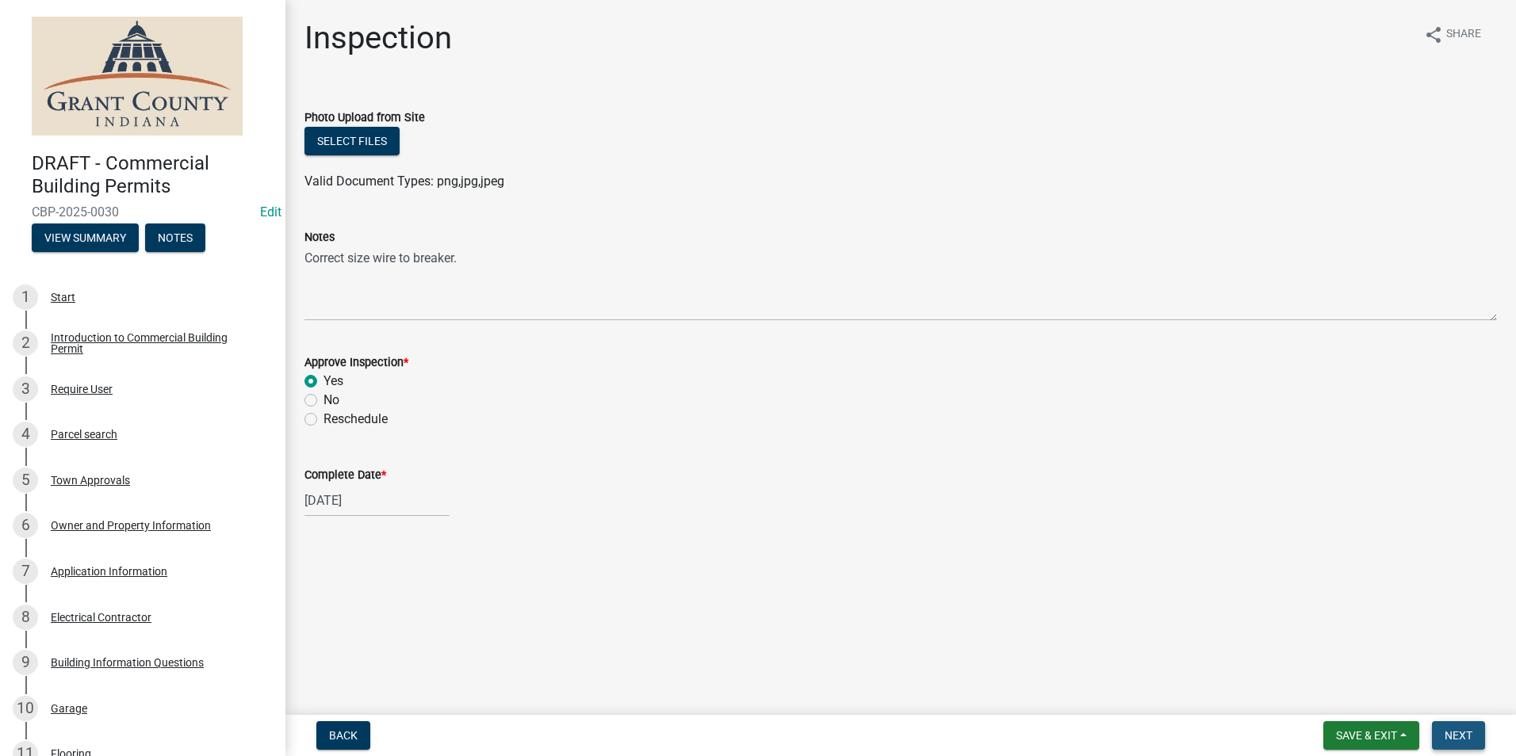
click at [1456, 740] on span "Next" at bounding box center [1458, 735] width 28 height 13
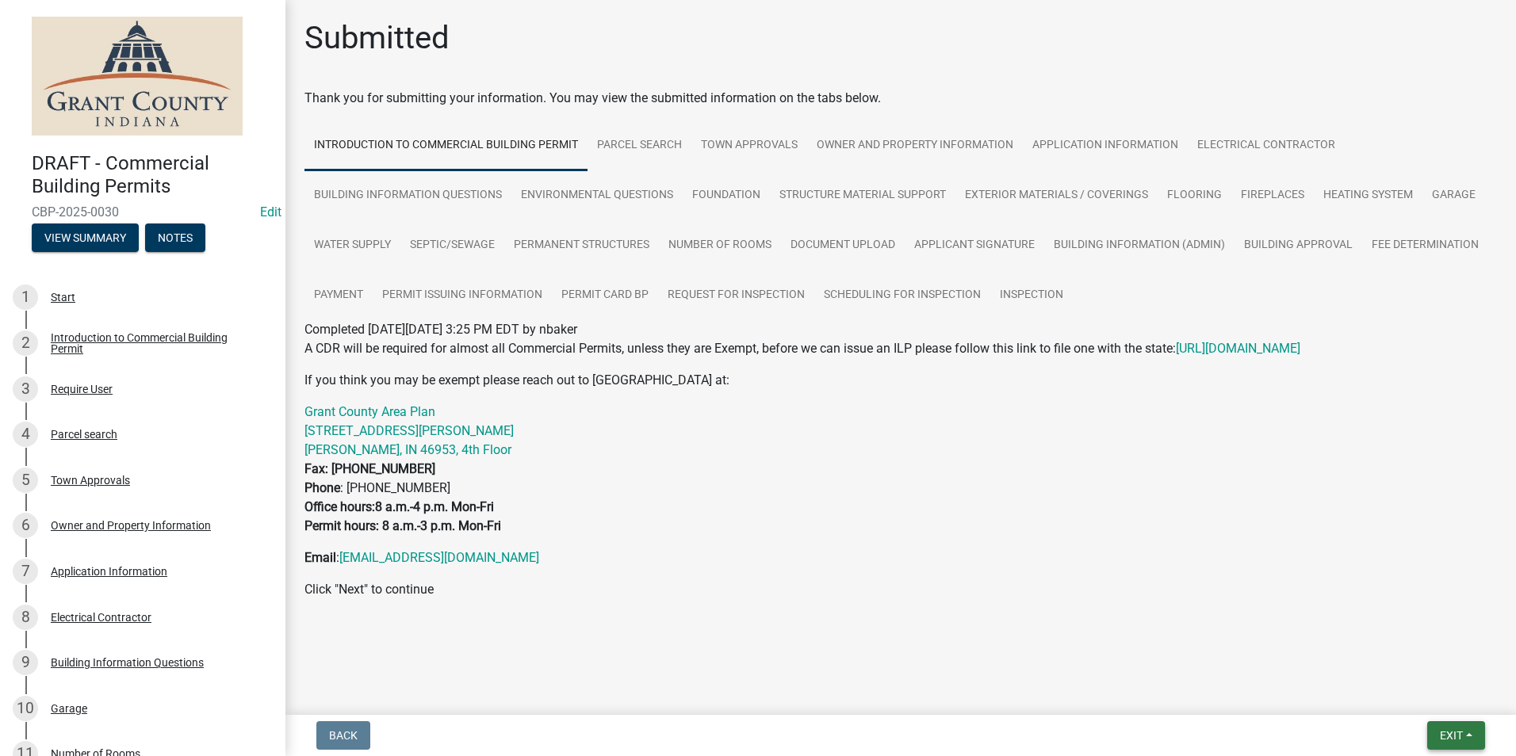
click at [1456, 740] on span "Exit" at bounding box center [1450, 735] width 23 height 13
click at [1441, 697] on button "Save & Exit" at bounding box center [1421, 694] width 127 height 38
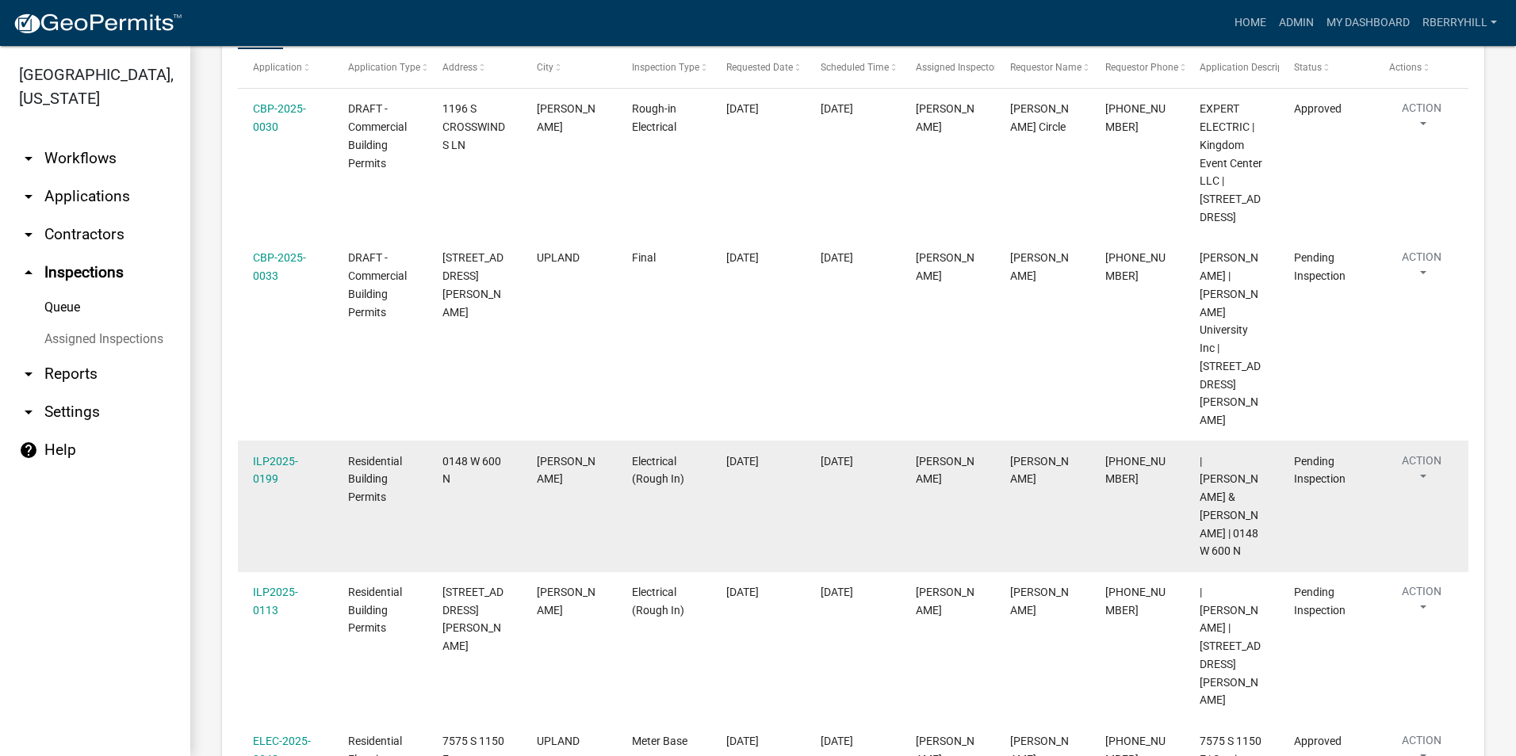
scroll to position [317, 0]
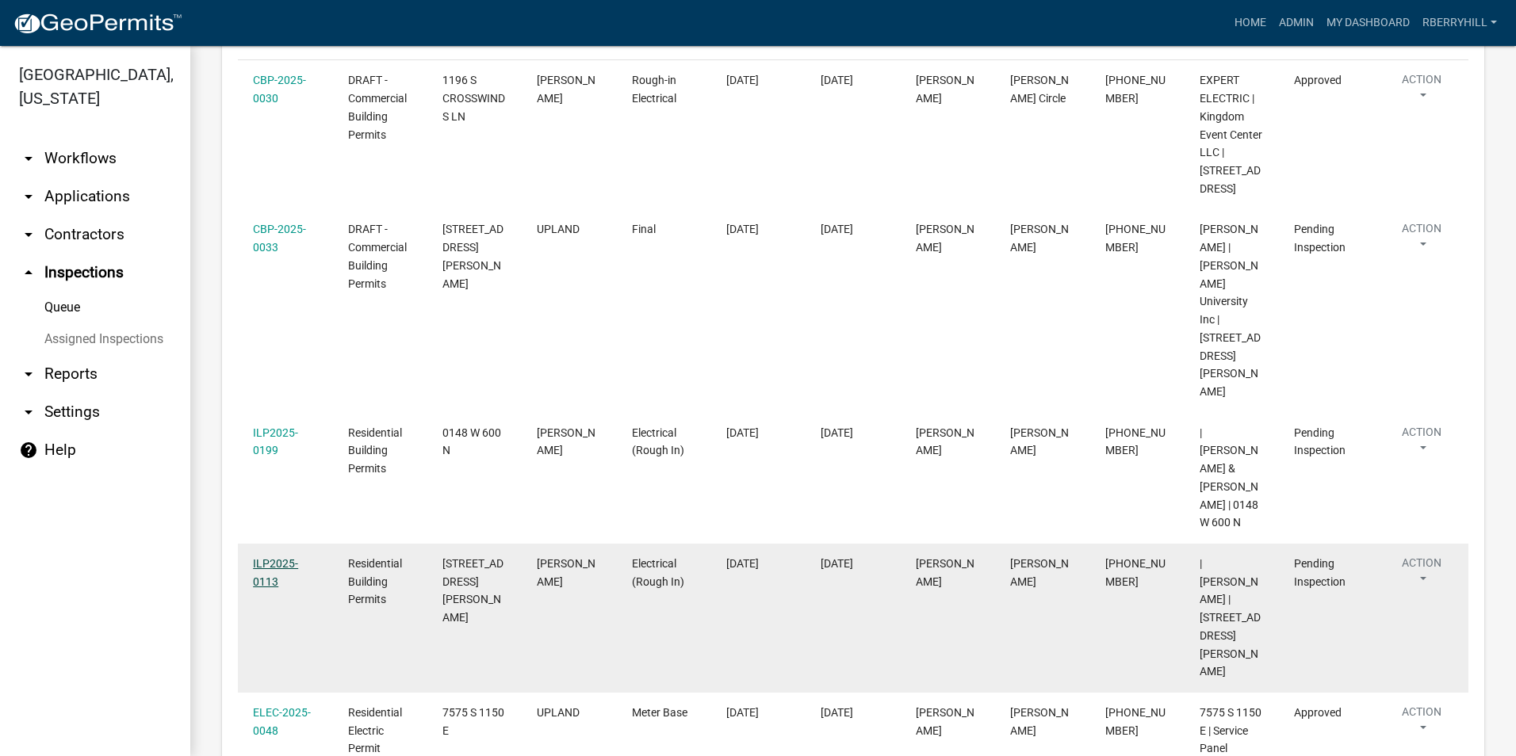
click at [275, 557] on link "ILP2025-0113" at bounding box center [275, 572] width 45 height 31
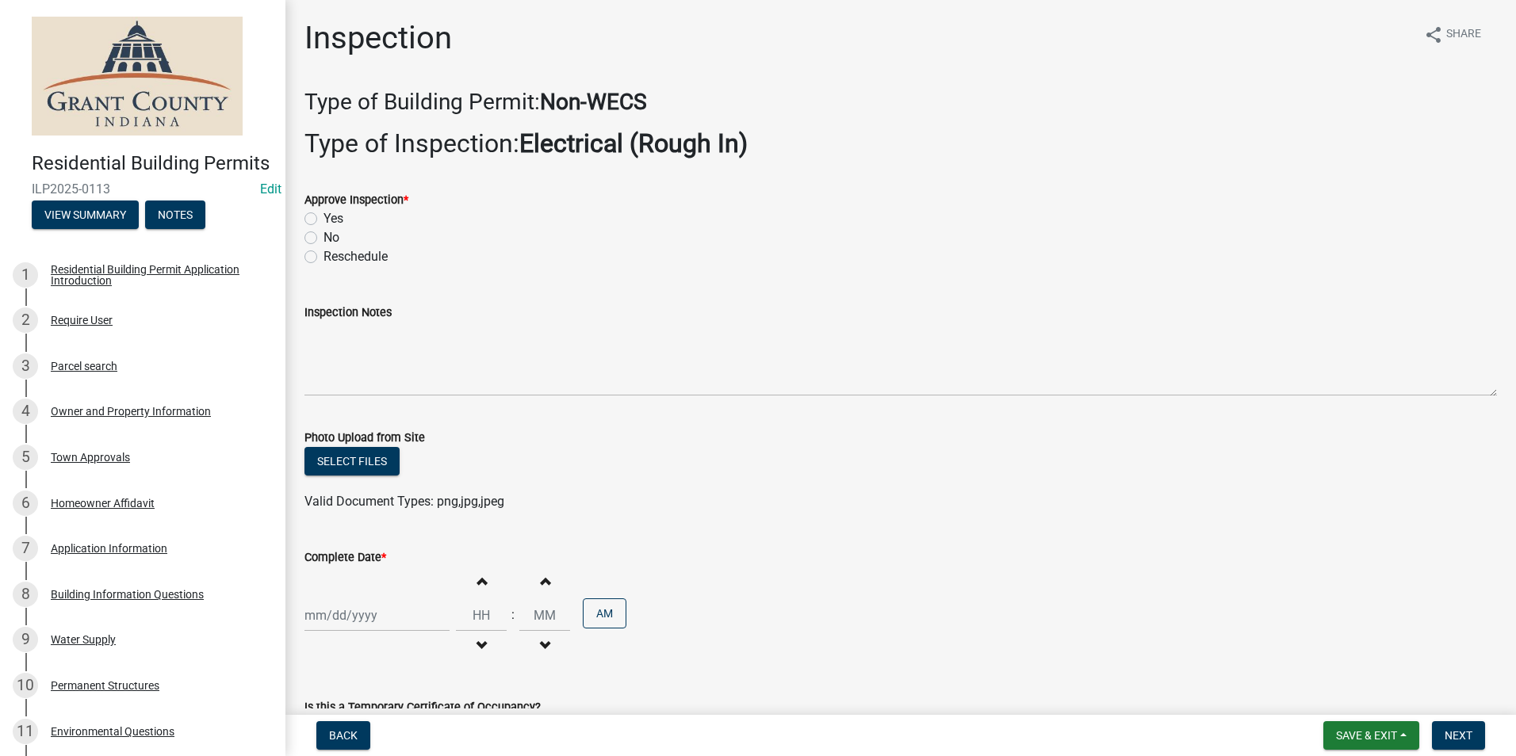
click at [323, 223] on label "Yes" at bounding box center [333, 218] width 20 height 19
click at [323, 220] on input "Yes" at bounding box center [328, 214] width 10 height 10
radio input "true"
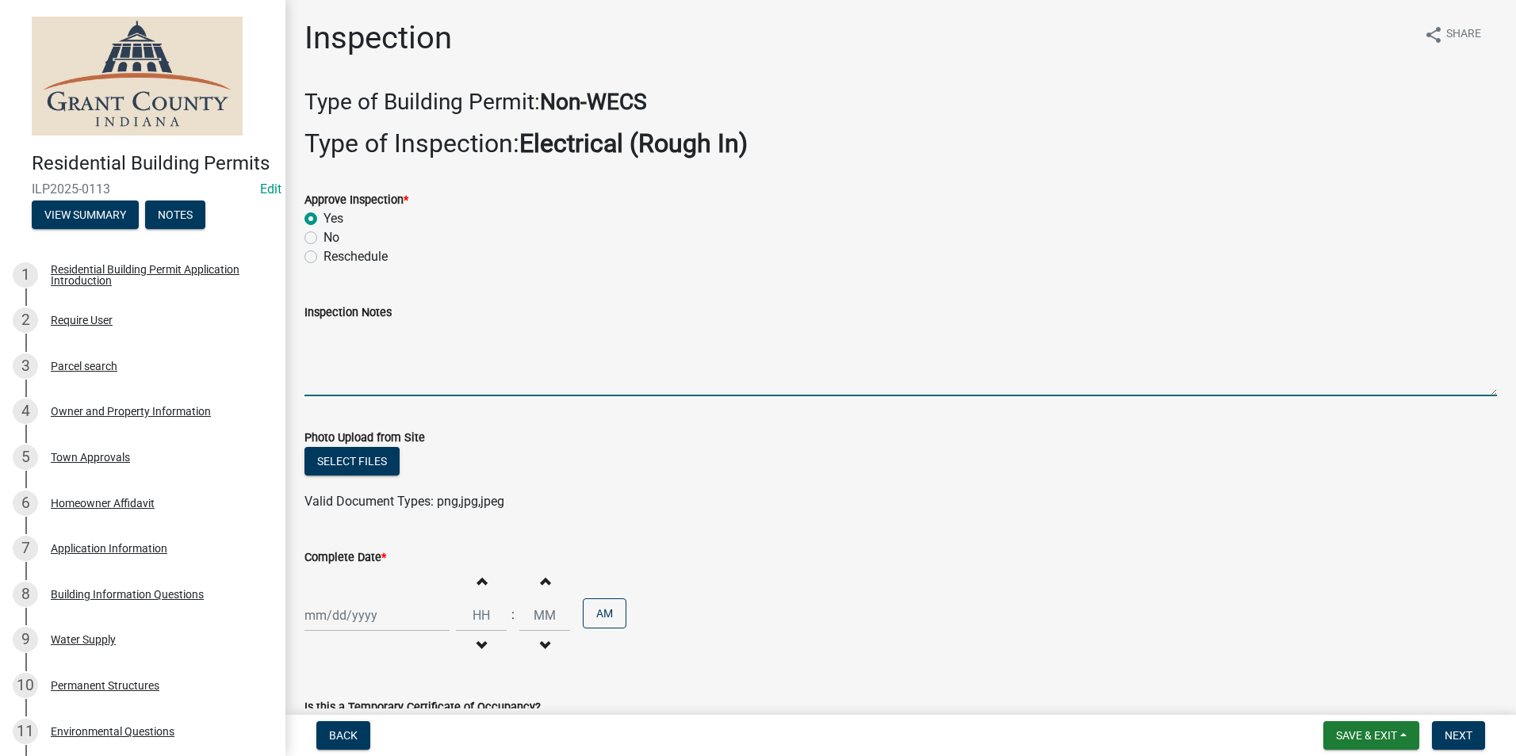
click at [314, 336] on textarea "Inspection Notes" at bounding box center [900, 359] width 1192 height 75
type textarea "Meter base disconnect combo. 2 ground rods with 1 continuous wire."
select select "9"
select select "2025"
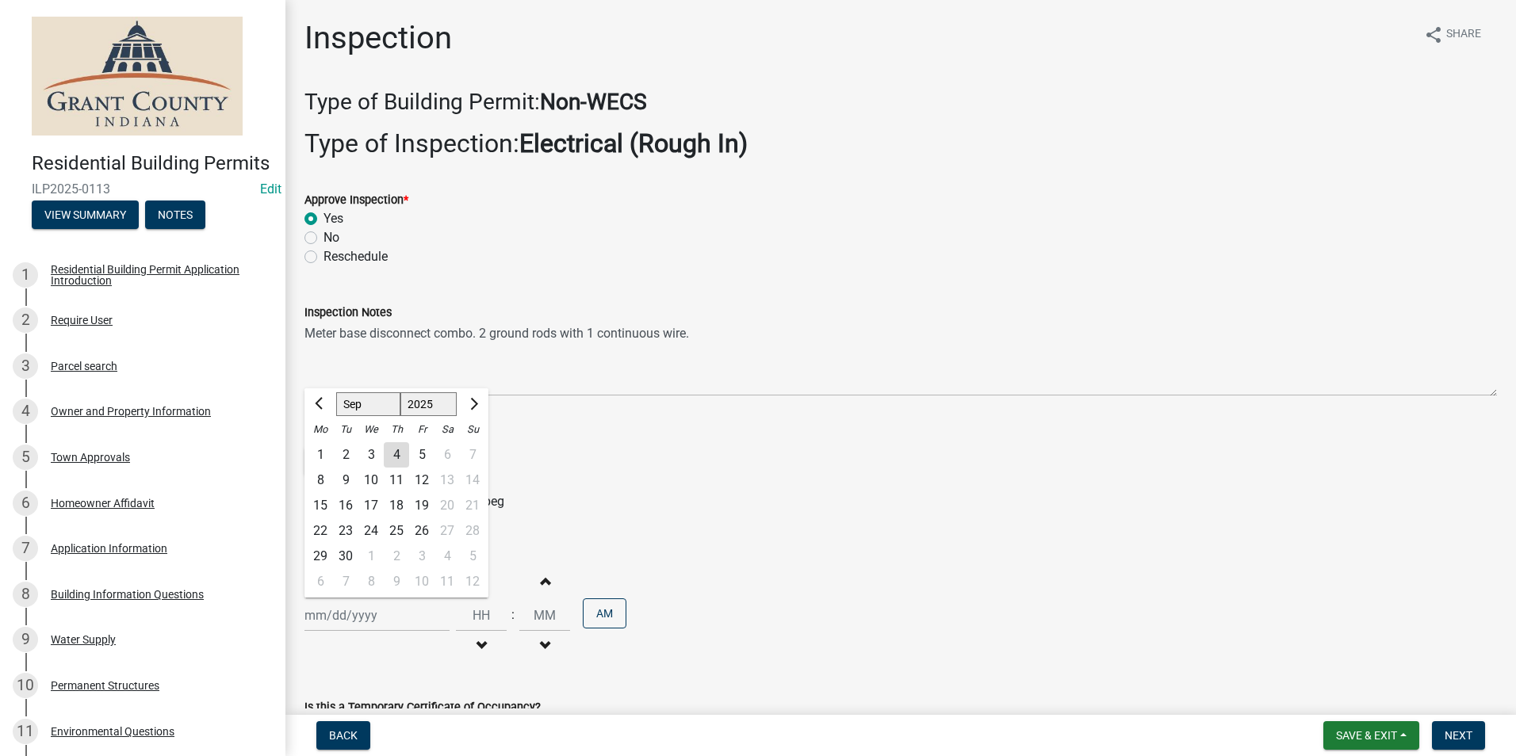
click at [327, 619] on div "[PERSON_NAME] Feb Mar Apr [PERSON_NAME][DATE] Oct Nov [DATE] 1526 1527 1528 152…" at bounding box center [376, 615] width 145 height 32
click at [399, 457] on div "4" at bounding box center [396, 454] width 25 height 25
type input "[DATE]"
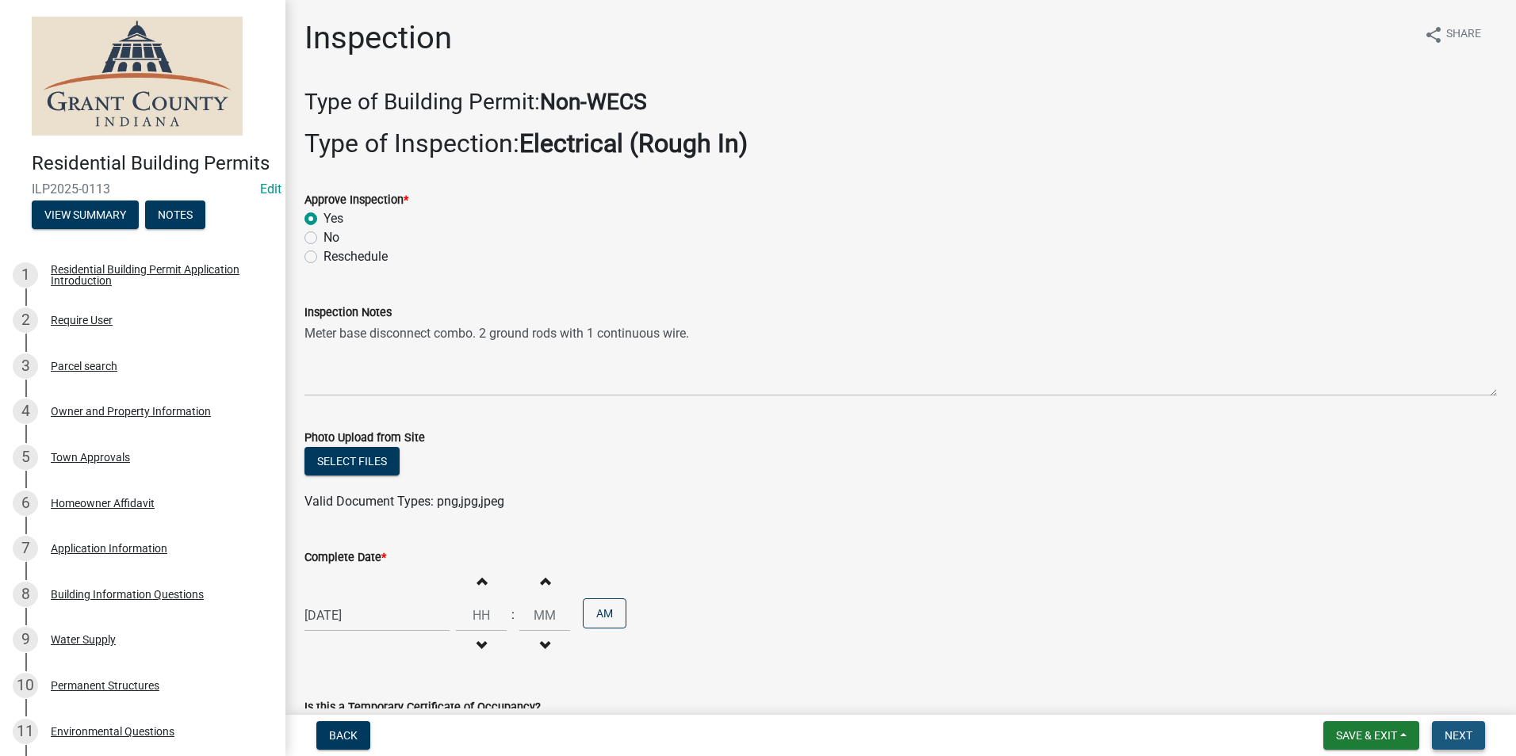
click at [1466, 733] on span "Next" at bounding box center [1458, 735] width 28 height 13
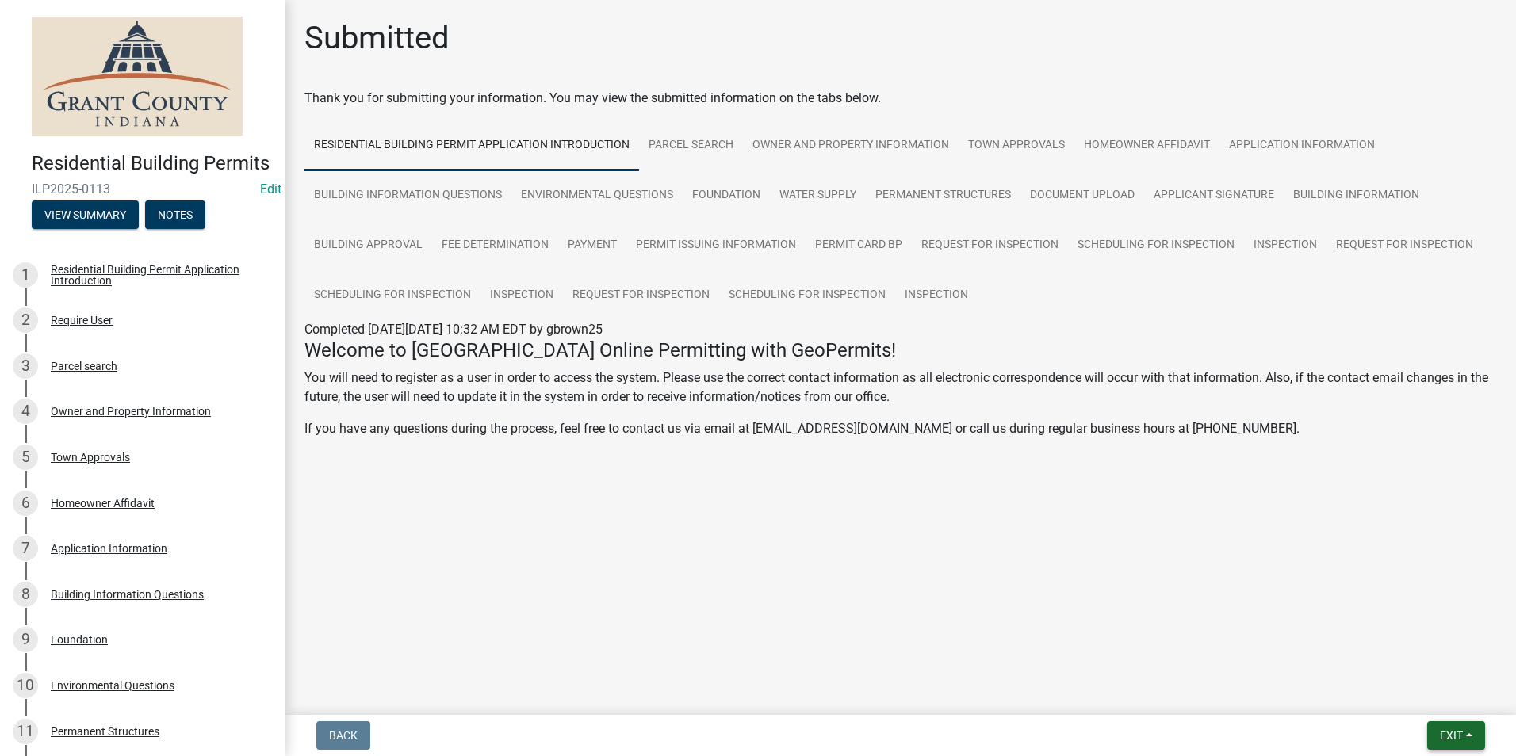
click at [1453, 736] on span "Exit" at bounding box center [1450, 735] width 23 height 13
click at [1429, 696] on button "Save & Exit" at bounding box center [1421, 694] width 127 height 38
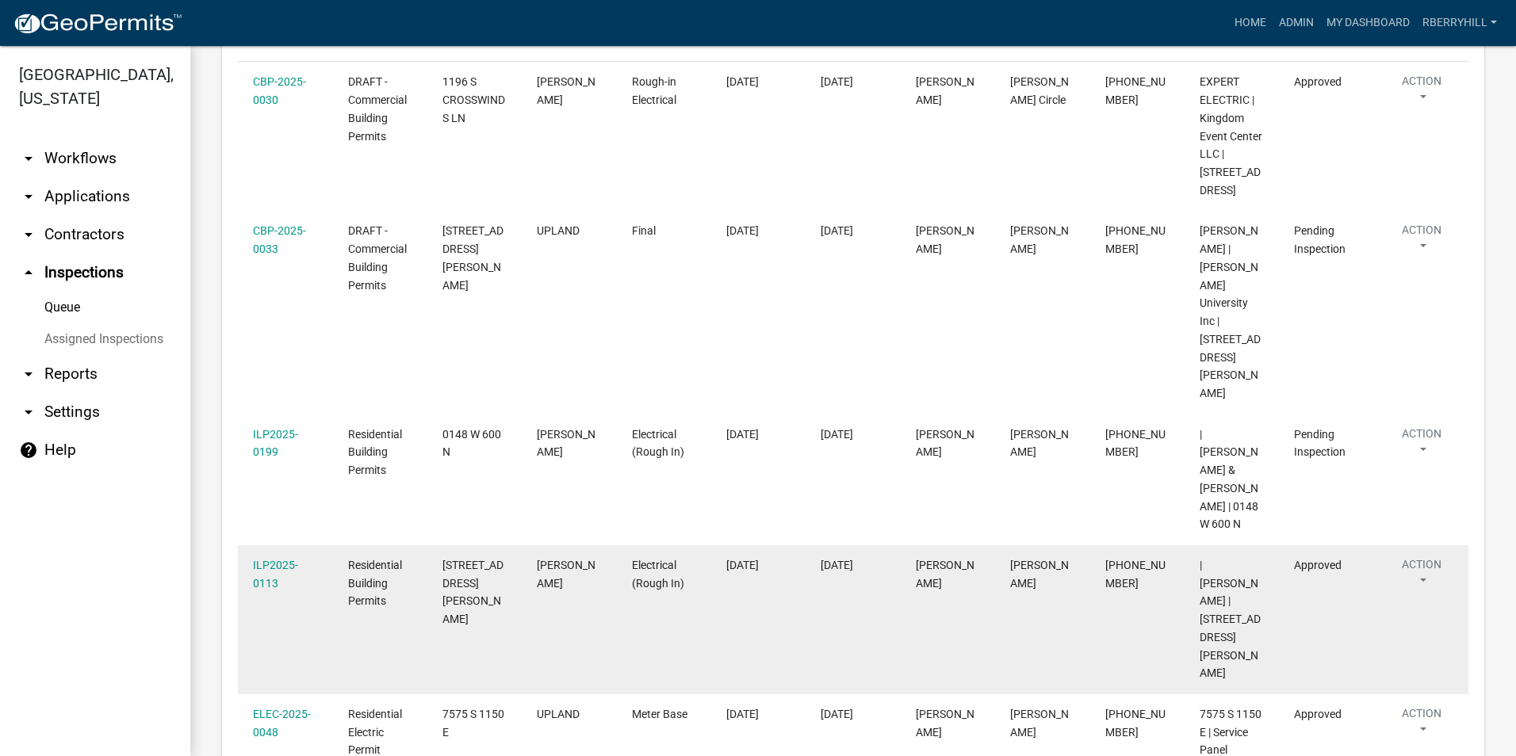
scroll to position [317, 0]
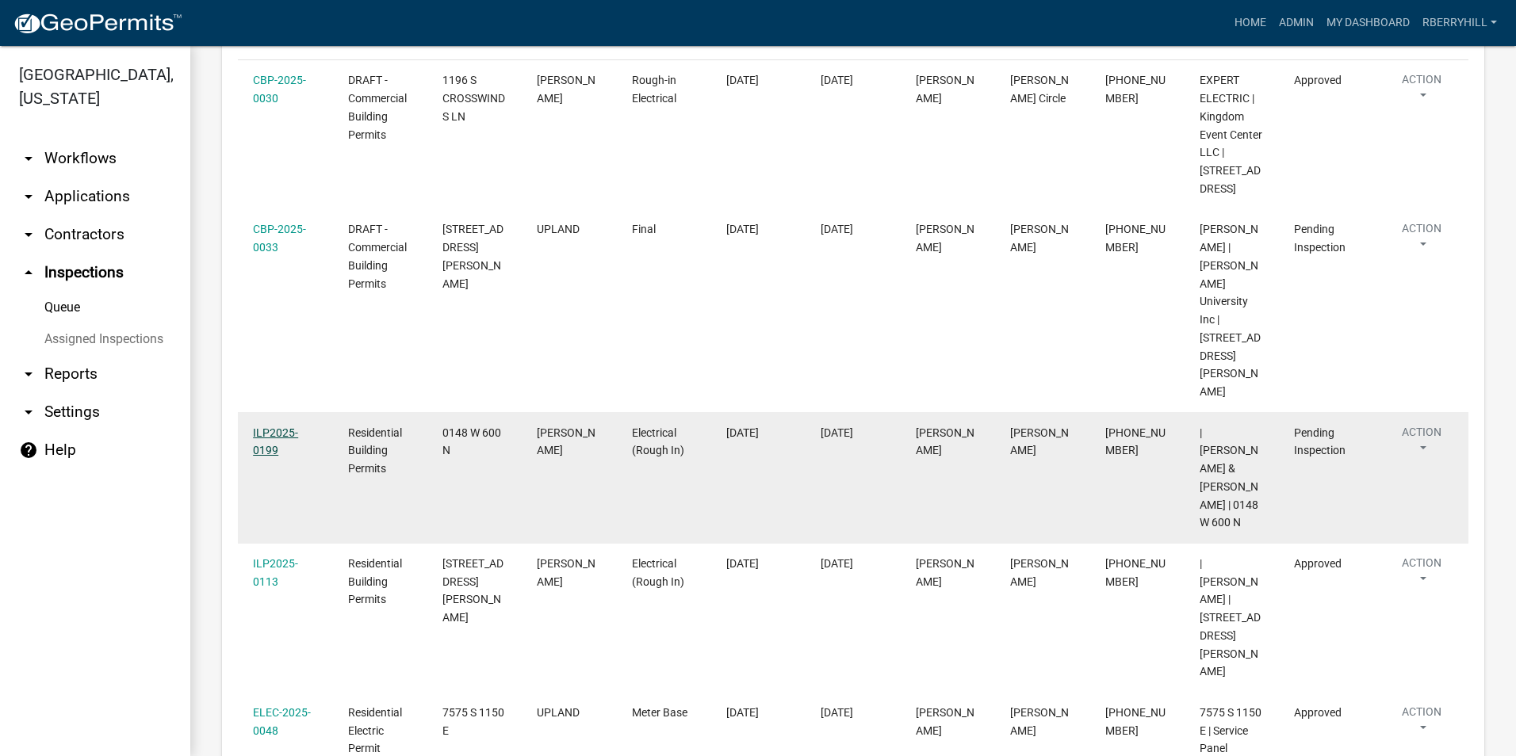
click at [286, 426] on link "ILP2025-0199" at bounding box center [275, 441] width 45 height 31
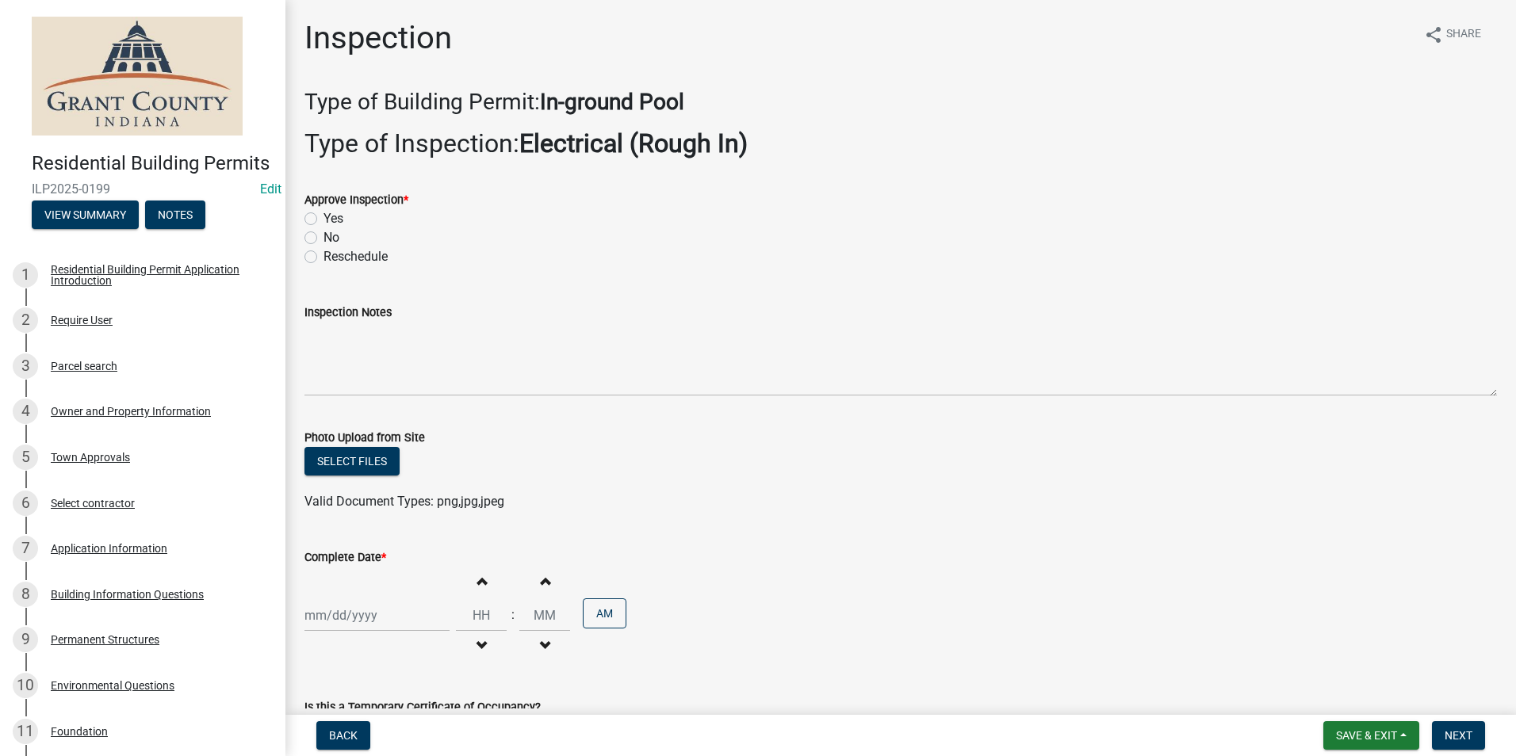
click at [323, 217] on label "Yes" at bounding box center [333, 218] width 20 height 19
click at [323, 217] on input "Yes" at bounding box center [328, 214] width 10 height 10
radio input "true"
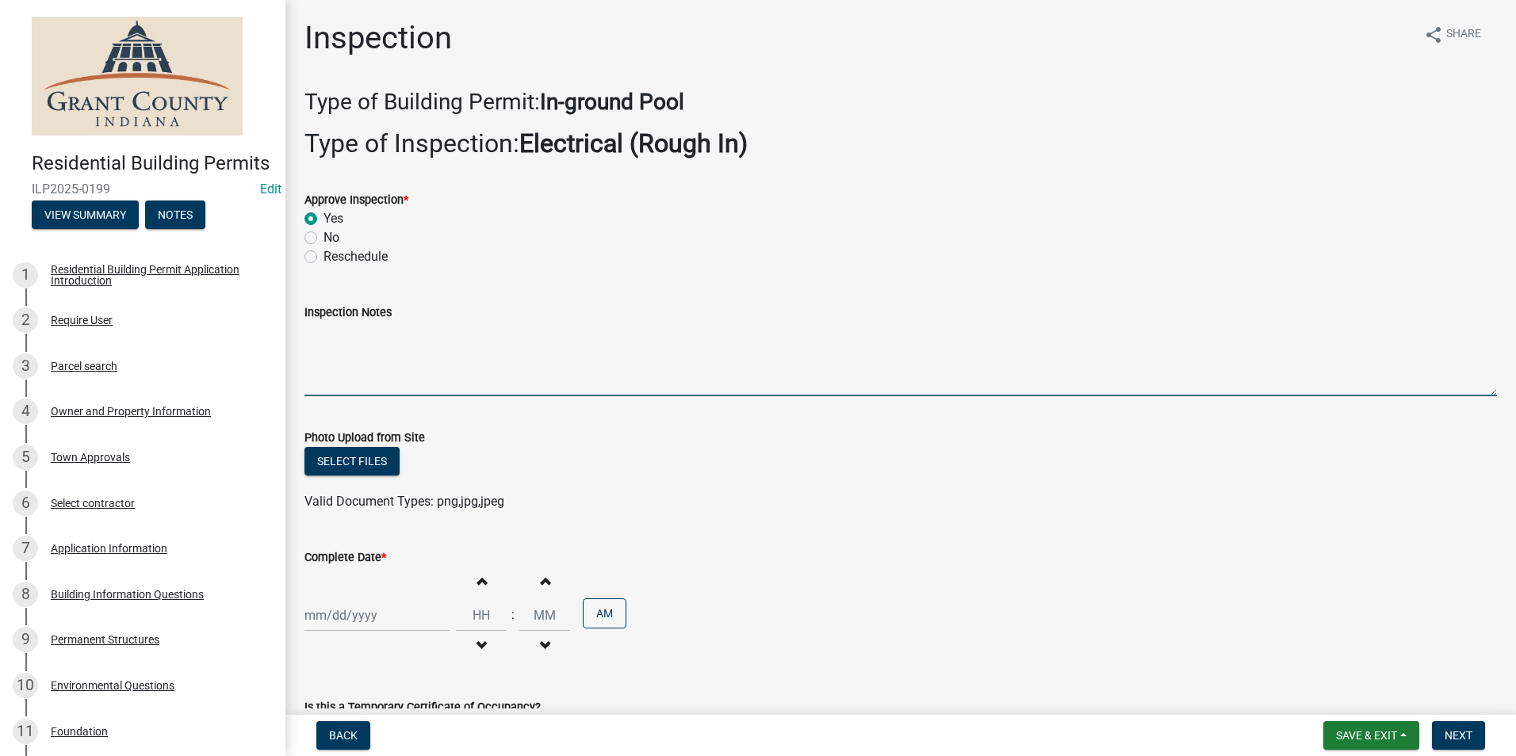
click at [323, 342] on textarea "Inspection Notes" at bounding box center [900, 359] width 1192 height 75
type textarea "Bonding meets code requirement."
click at [350, 621] on div at bounding box center [376, 615] width 145 height 32
select select "9"
select select "2025"
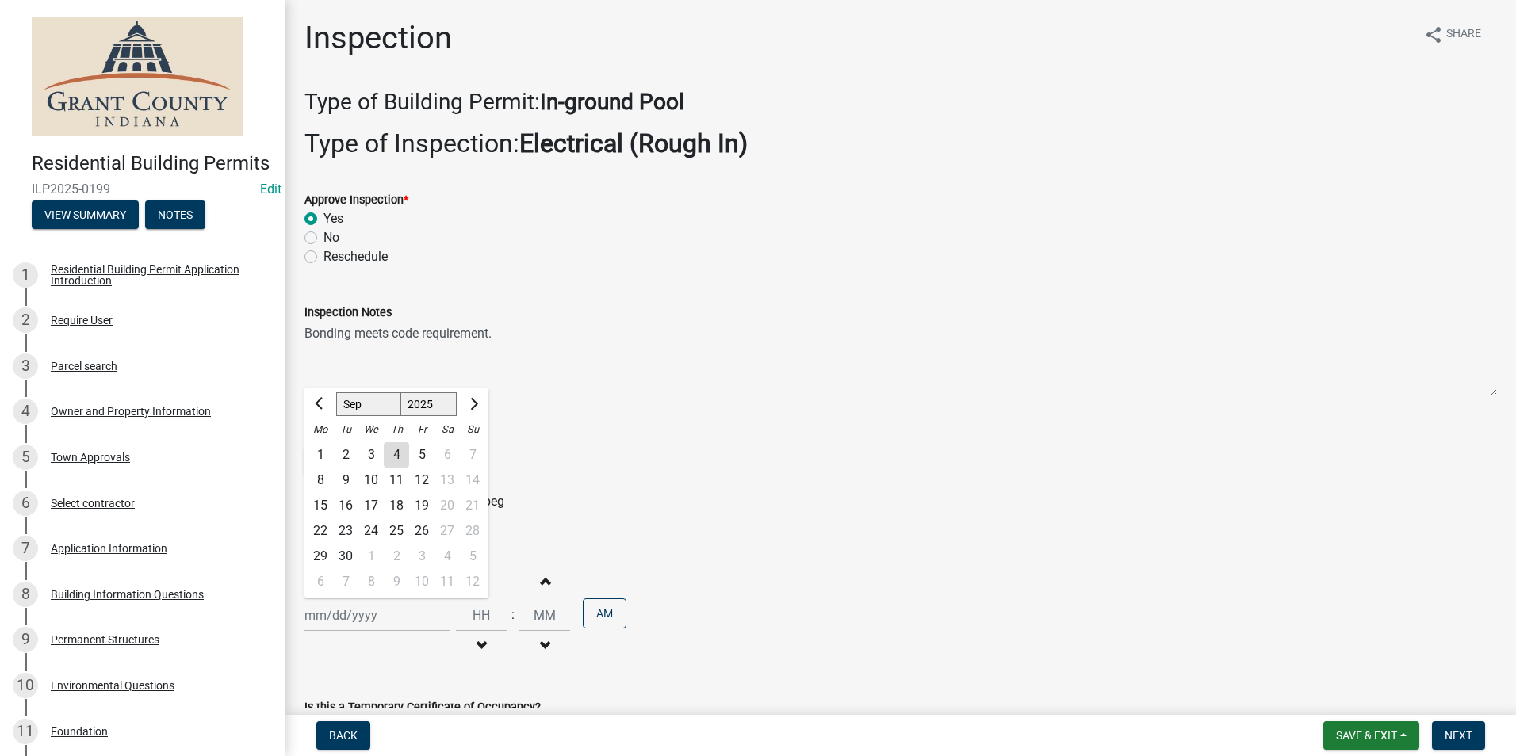
click at [394, 454] on div "4" at bounding box center [396, 454] width 25 height 25
type input "[DATE]"
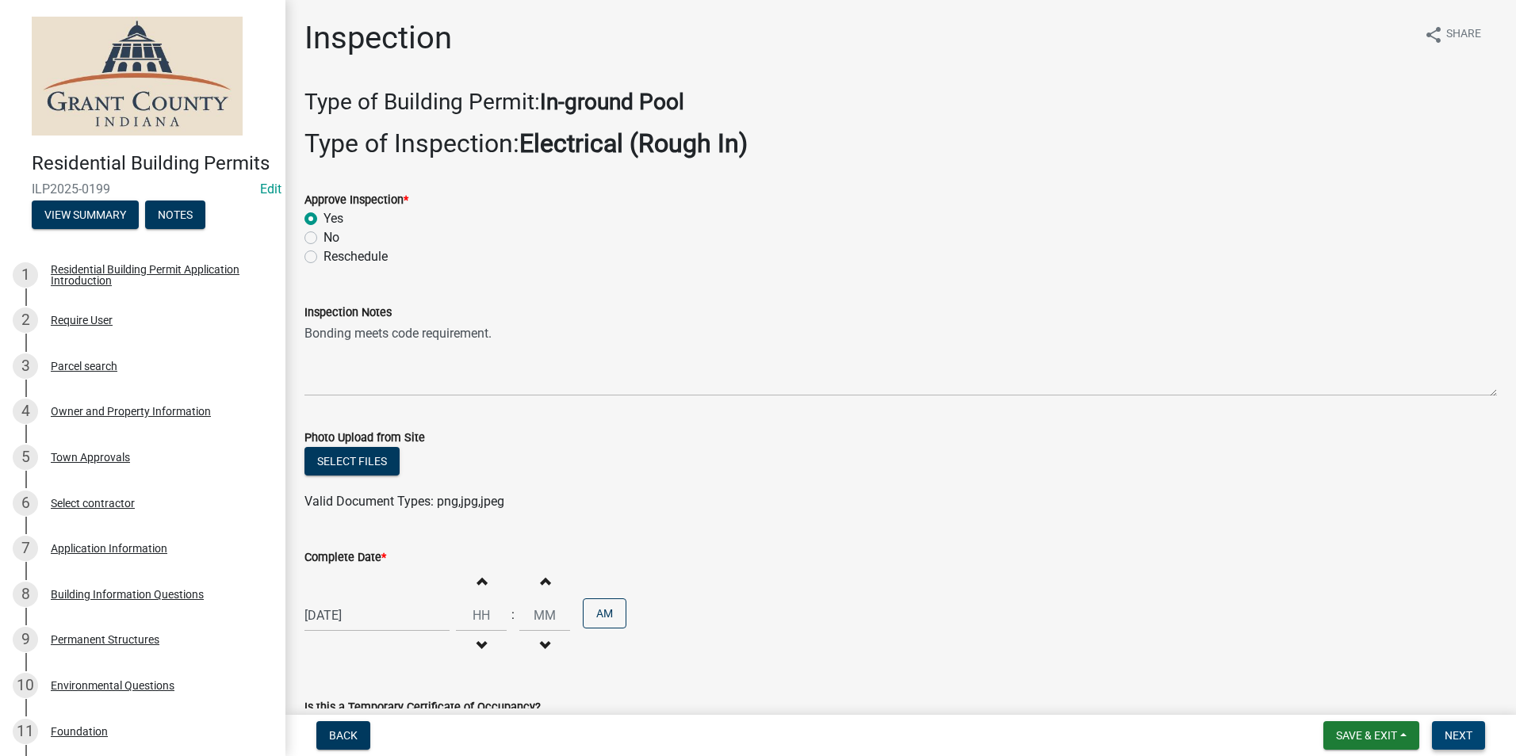
click at [1465, 740] on span "Next" at bounding box center [1458, 735] width 28 height 13
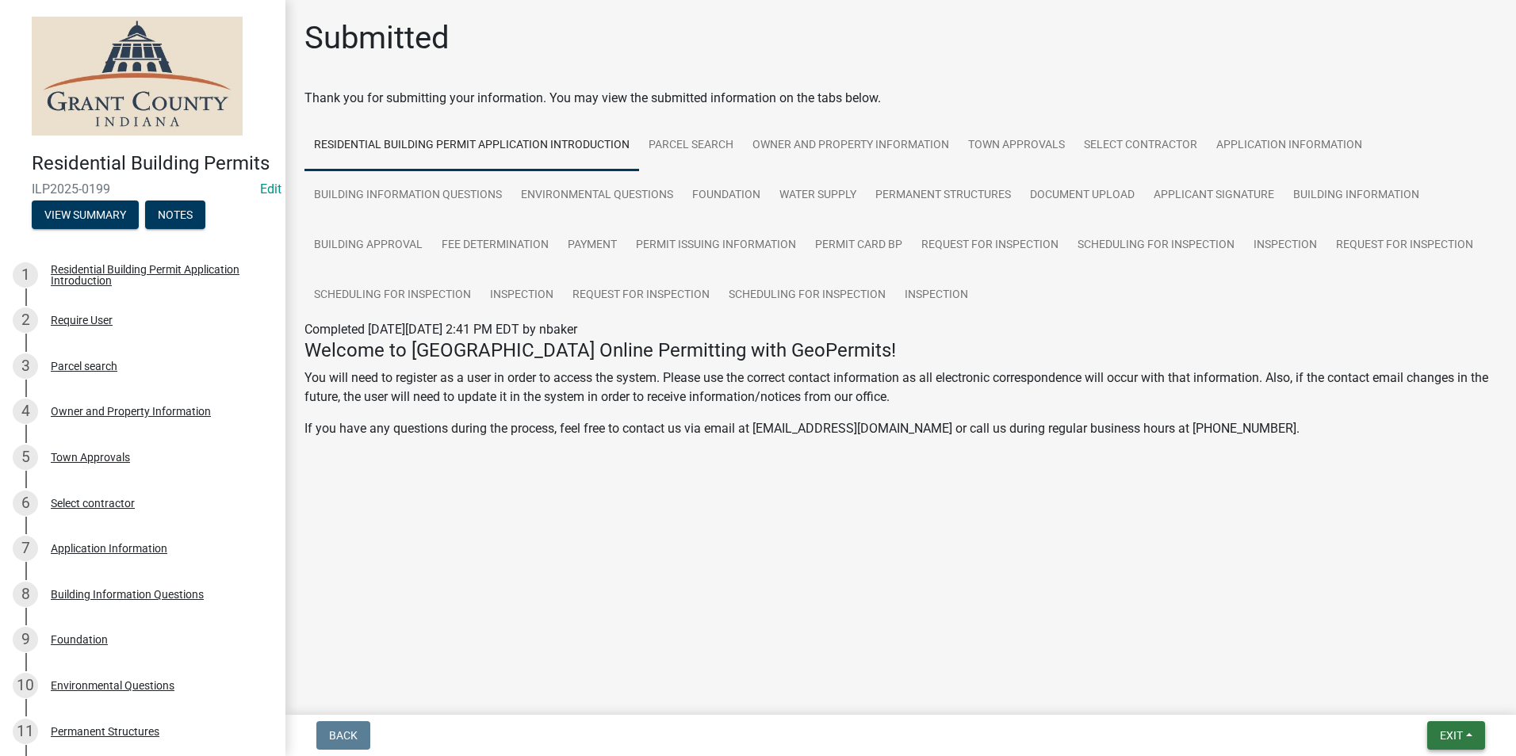
click at [1454, 732] on span "Exit" at bounding box center [1450, 735] width 23 height 13
click at [1445, 701] on button "Save & Exit" at bounding box center [1421, 694] width 127 height 38
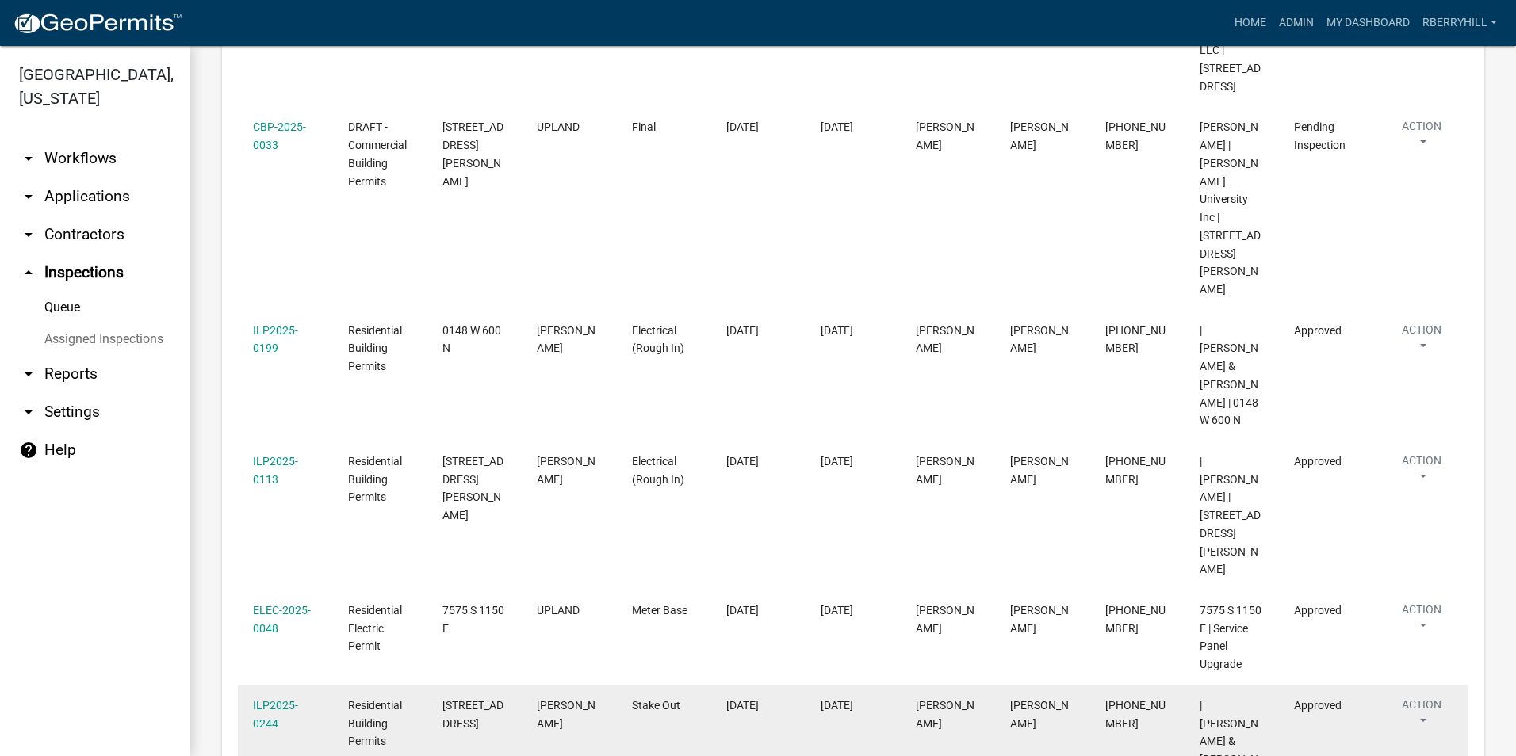
scroll to position [431, 0]
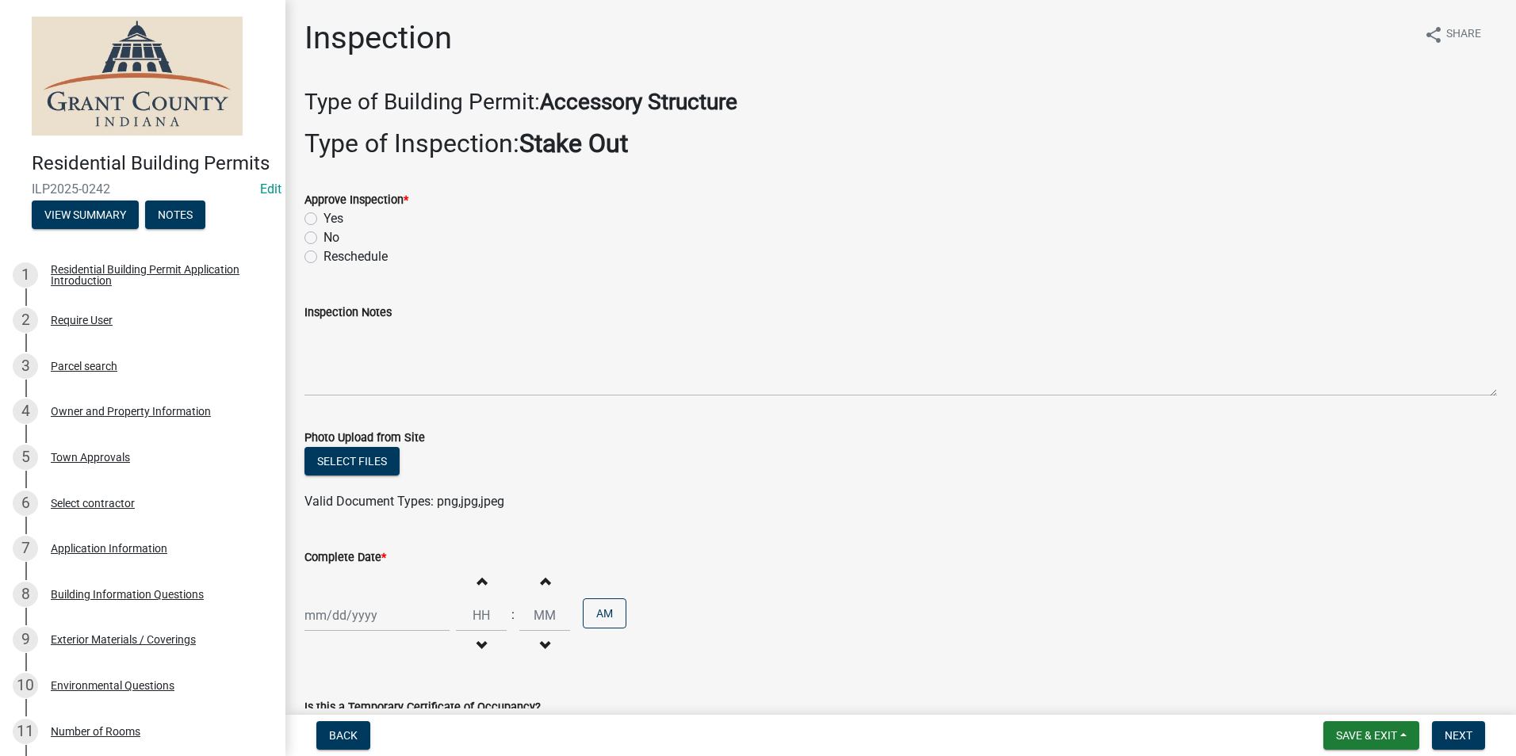
click at [323, 220] on label "Yes" at bounding box center [333, 218] width 20 height 19
click at [323, 220] on input "Yes" at bounding box center [328, 214] width 10 height 10
radio input "true"
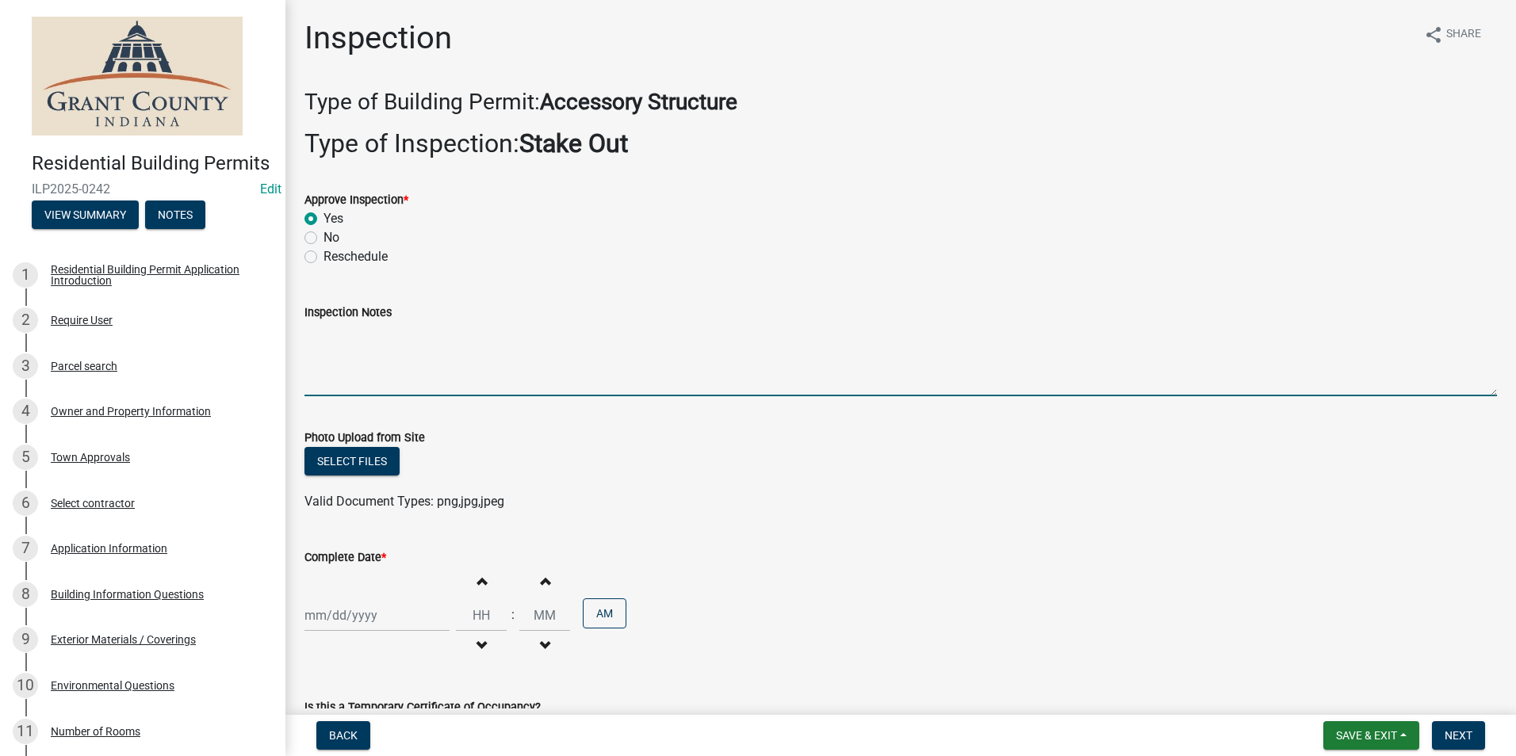
click at [308, 345] on textarea "Inspection Notes" at bounding box center [900, 359] width 1192 height 75
type textarea "Setbacks meet per pad."
select select "9"
select select "2025"
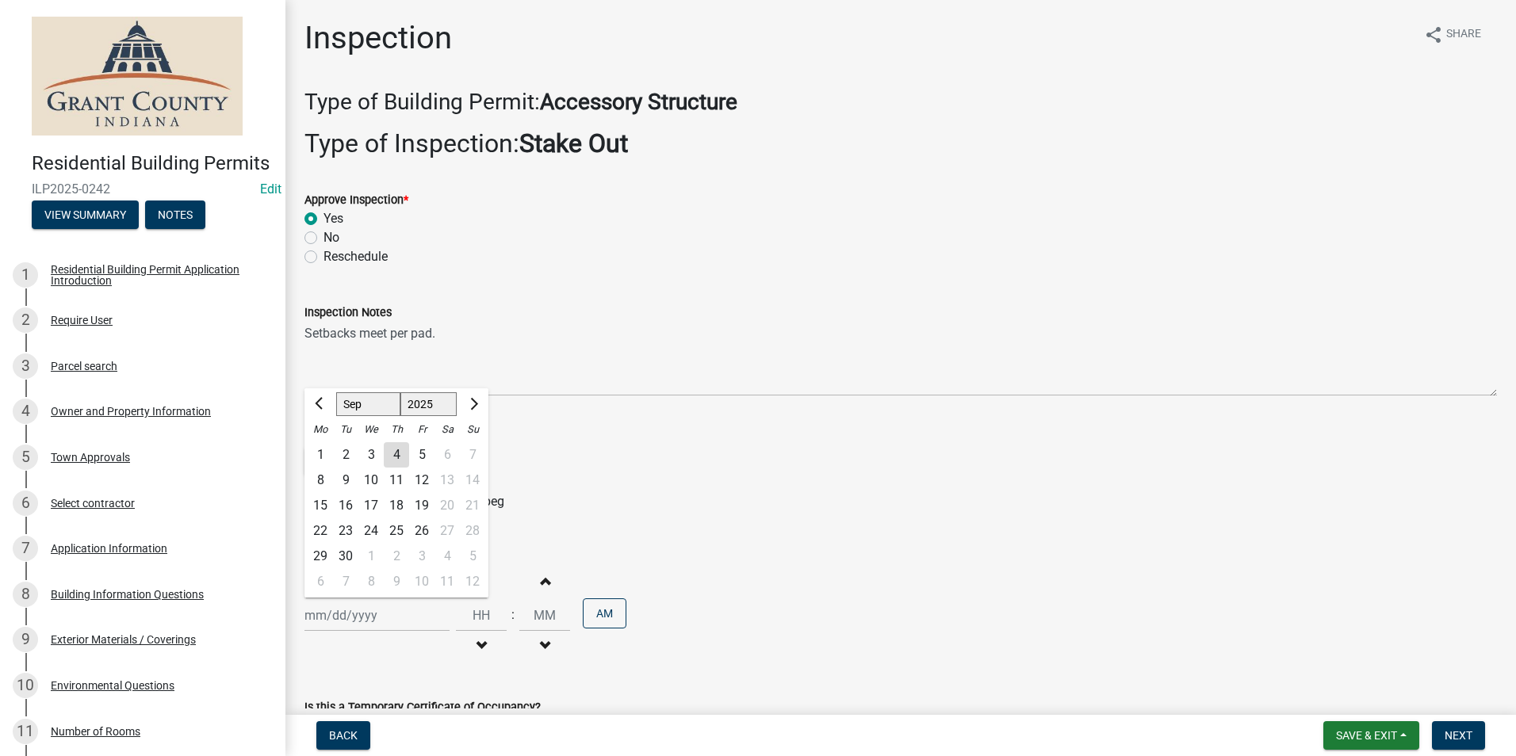
drag, startPoint x: 344, startPoint y: 615, endPoint x: 345, endPoint y: 606, distance: 8.8
click at [344, 617] on div "[PERSON_NAME] Feb Mar Apr [PERSON_NAME][DATE] Oct Nov [DATE] 1526 1527 1528 152…" at bounding box center [376, 615] width 145 height 32
drag, startPoint x: 402, startPoint y: 453, endPoint x: 494, endPoint y: 465, distance: 92.8
click at [402, 453] on div "4" at bounding box center [396, 454] width 25 height 25
type input "[DATE]"
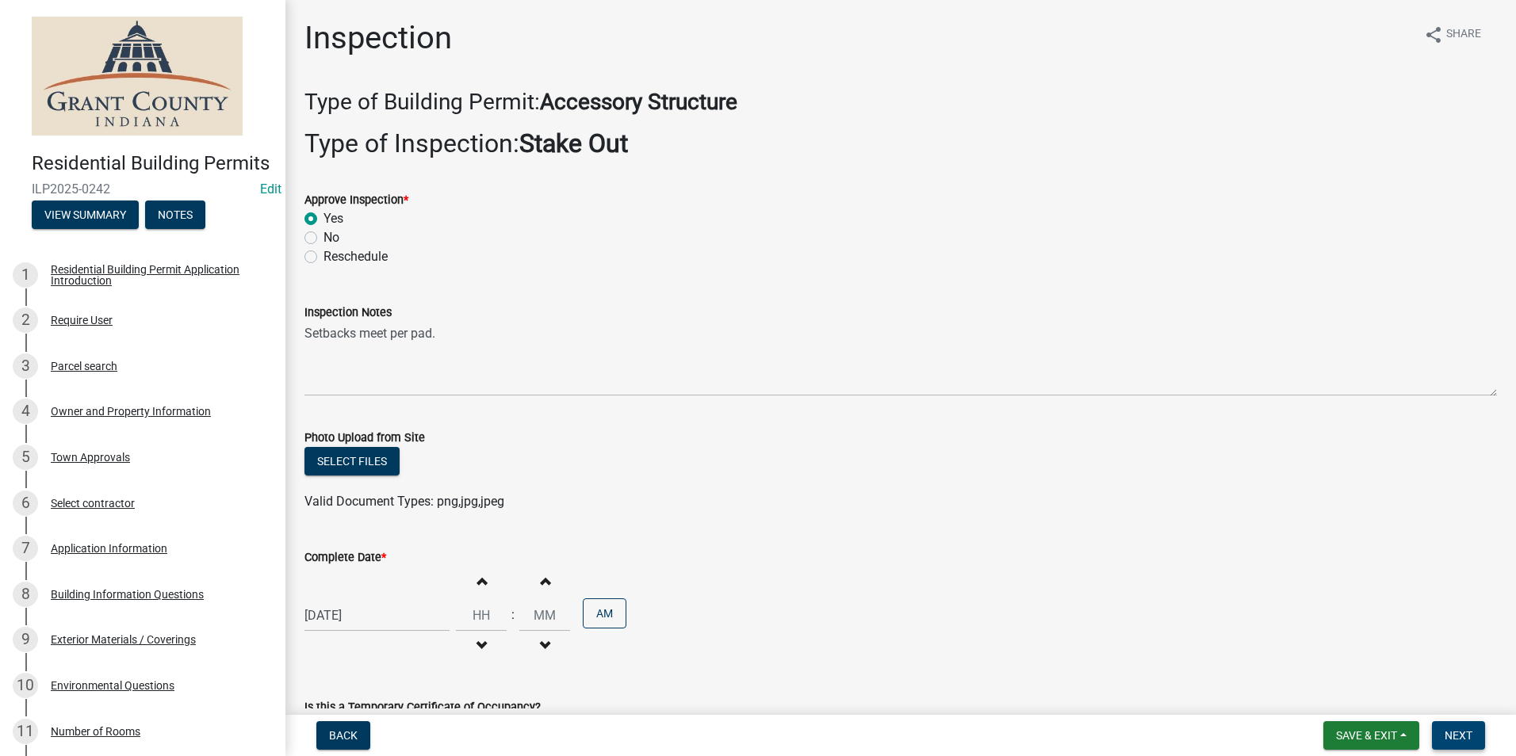
click at [1472, 733] on span "Next" at bounding box center [1458, 735] width 28 height 13
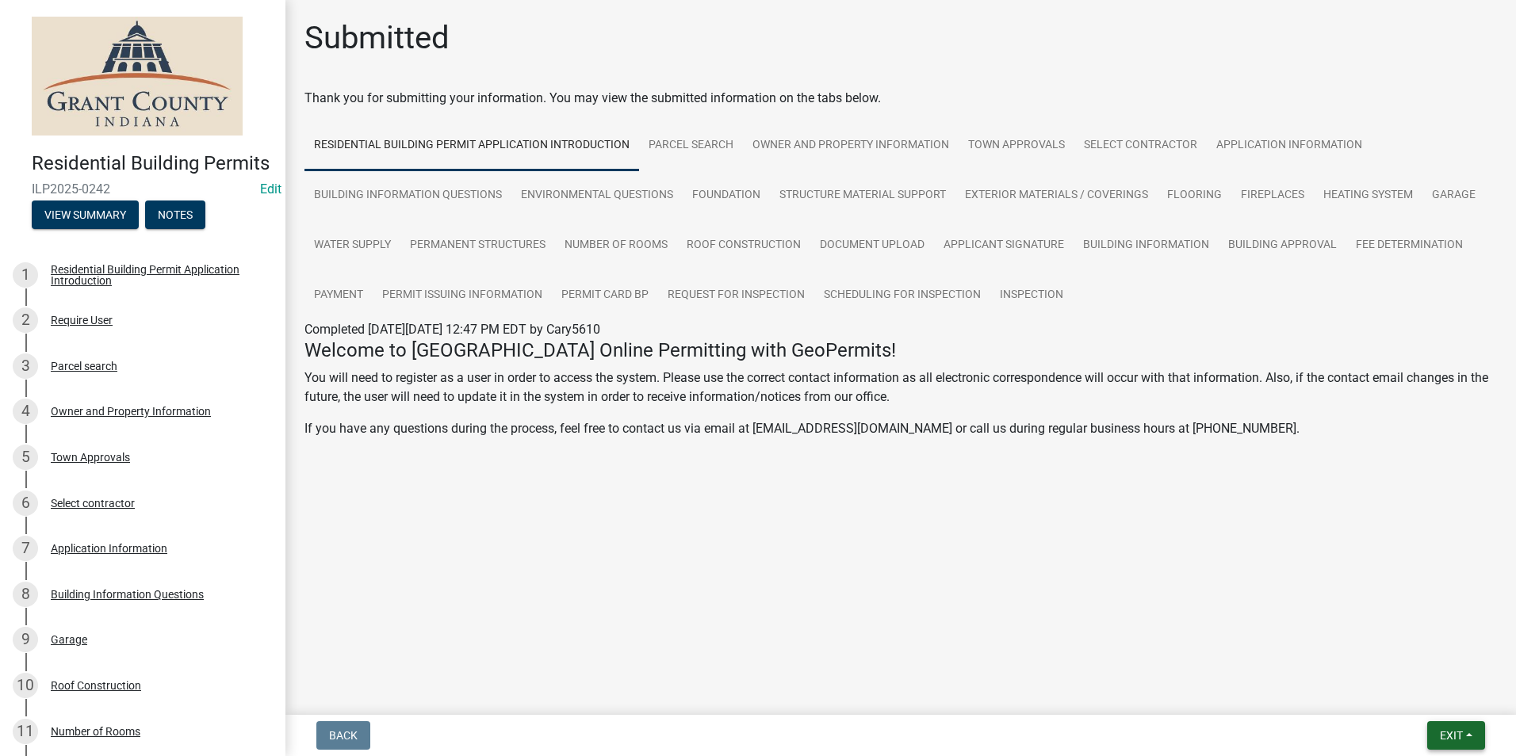
click at [1462, 734] on span "Exit" at bounding box center [1450, 735] width 23 height 13
click at [1439, 698] on button "Save & Exit" at bounding box center [1421, 694] width 127 height 38
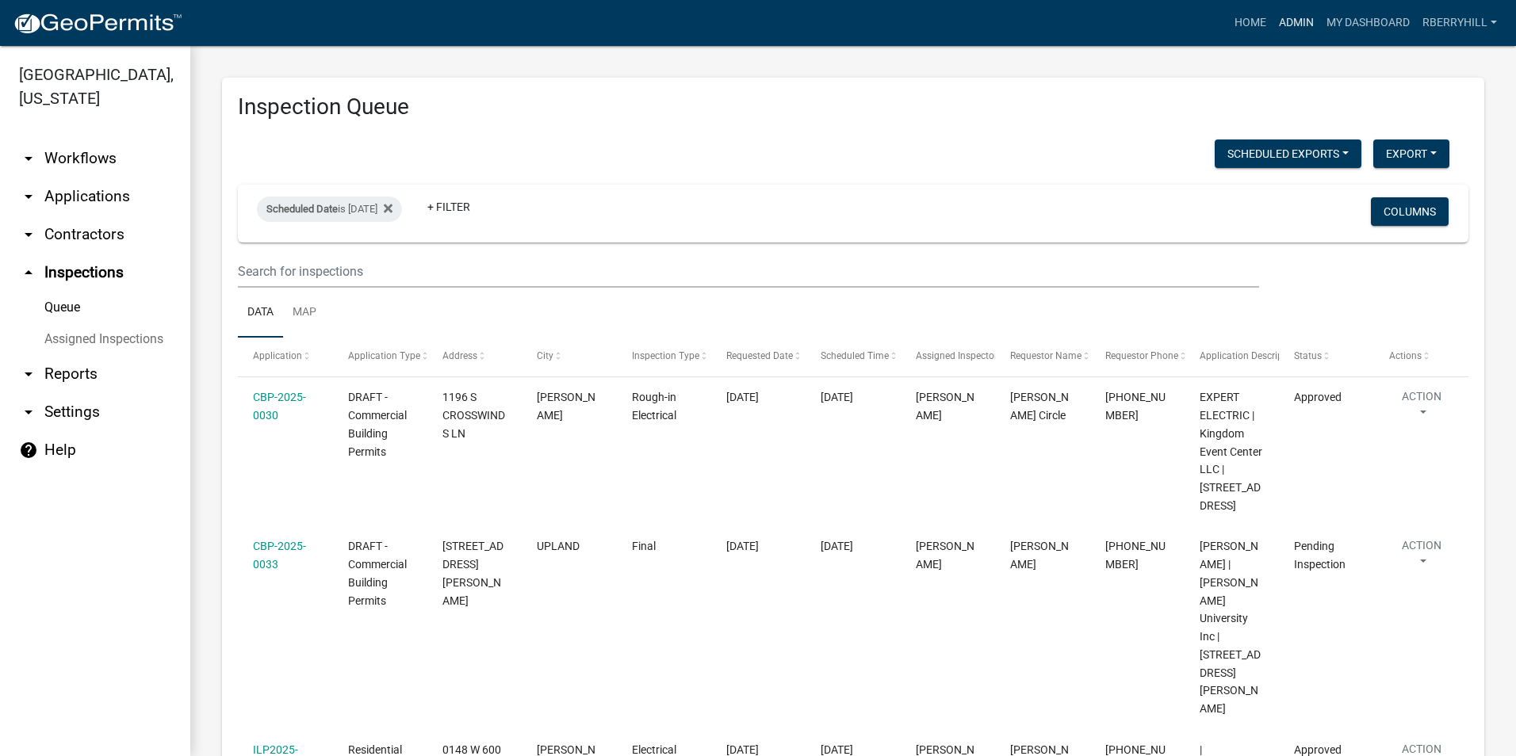
click at [1289, 16] on link "Admin" at bounding box center [1296, 23] width 48 height 30
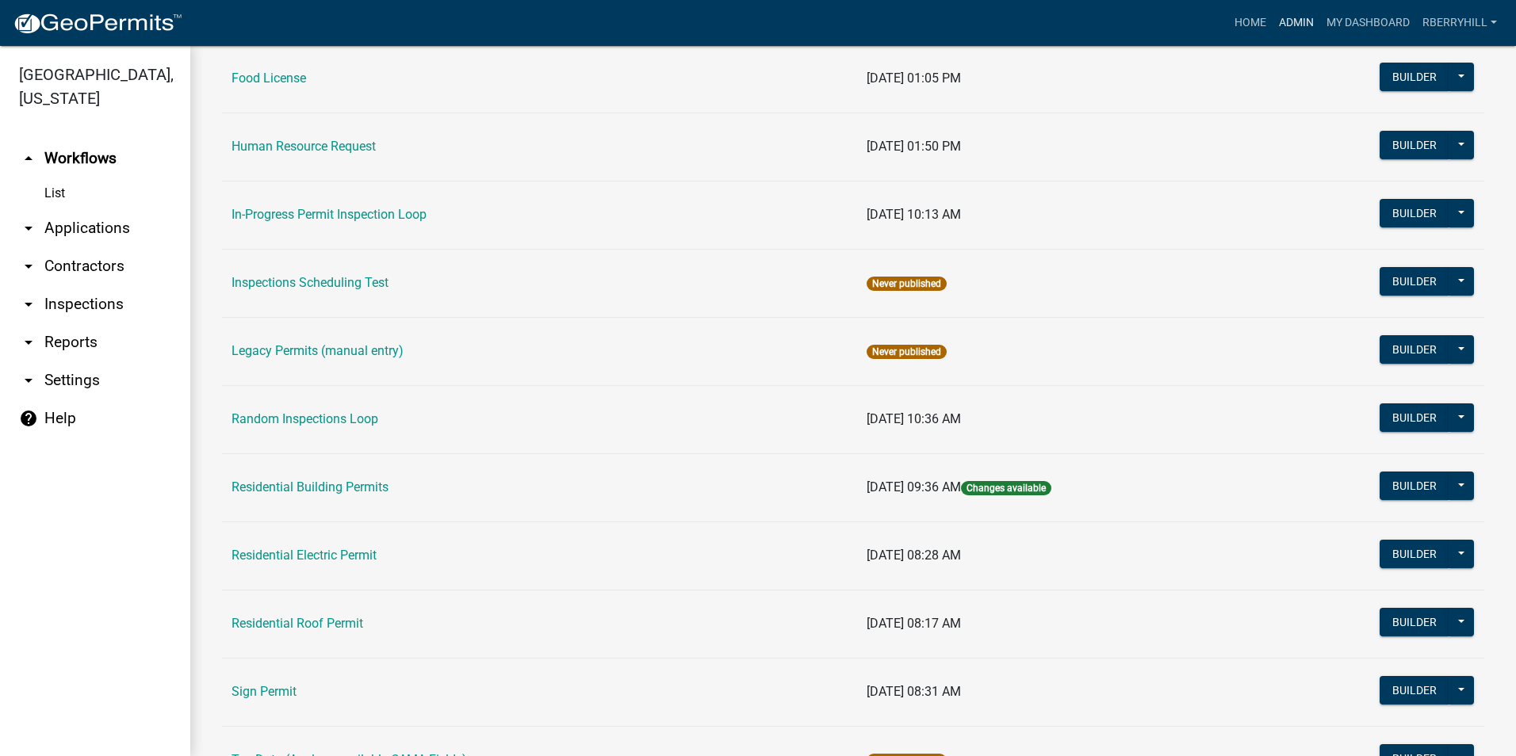
scroll to position [1189, 0]
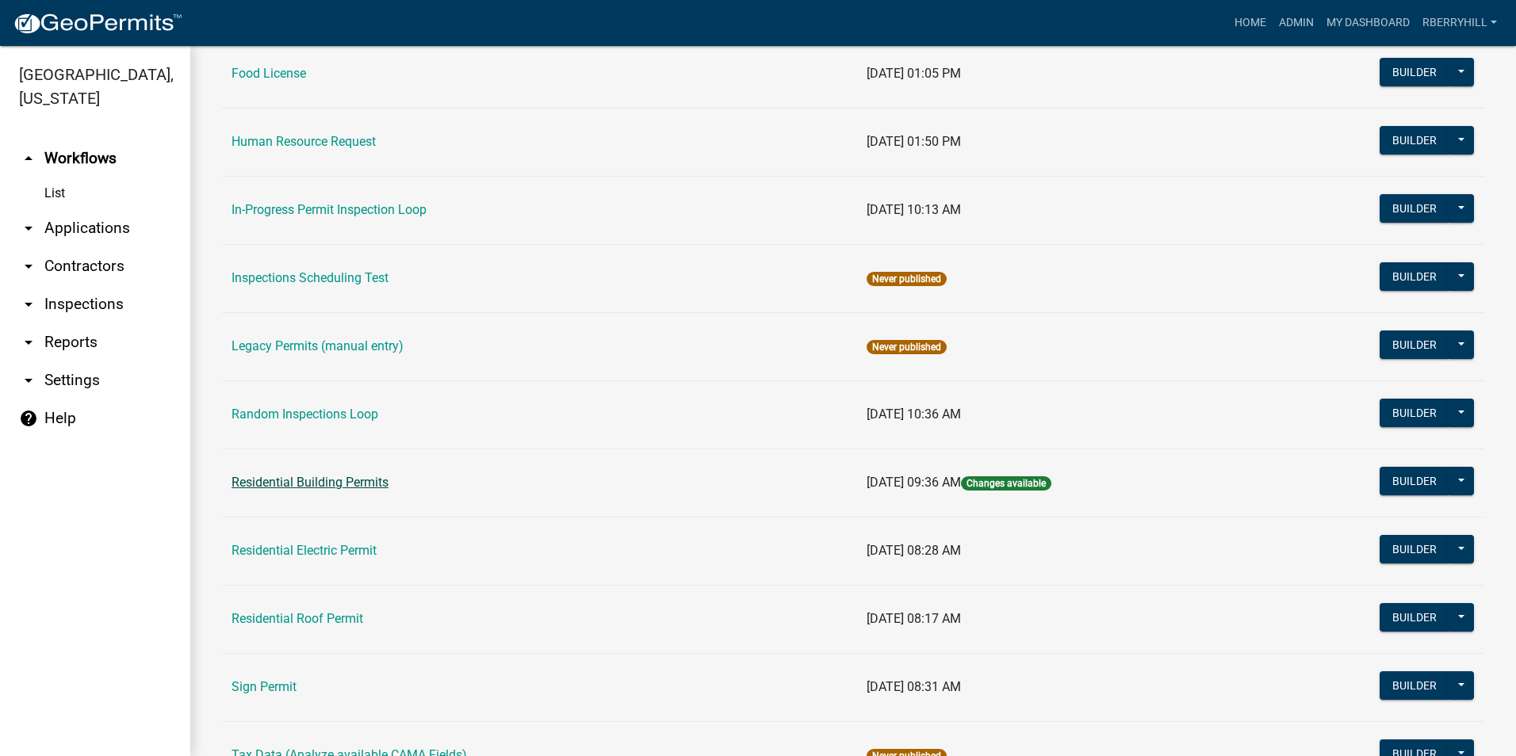
click at [325, 483] on link "Residential Building Permits" at bounding box center [309, 482] width 157 height 15
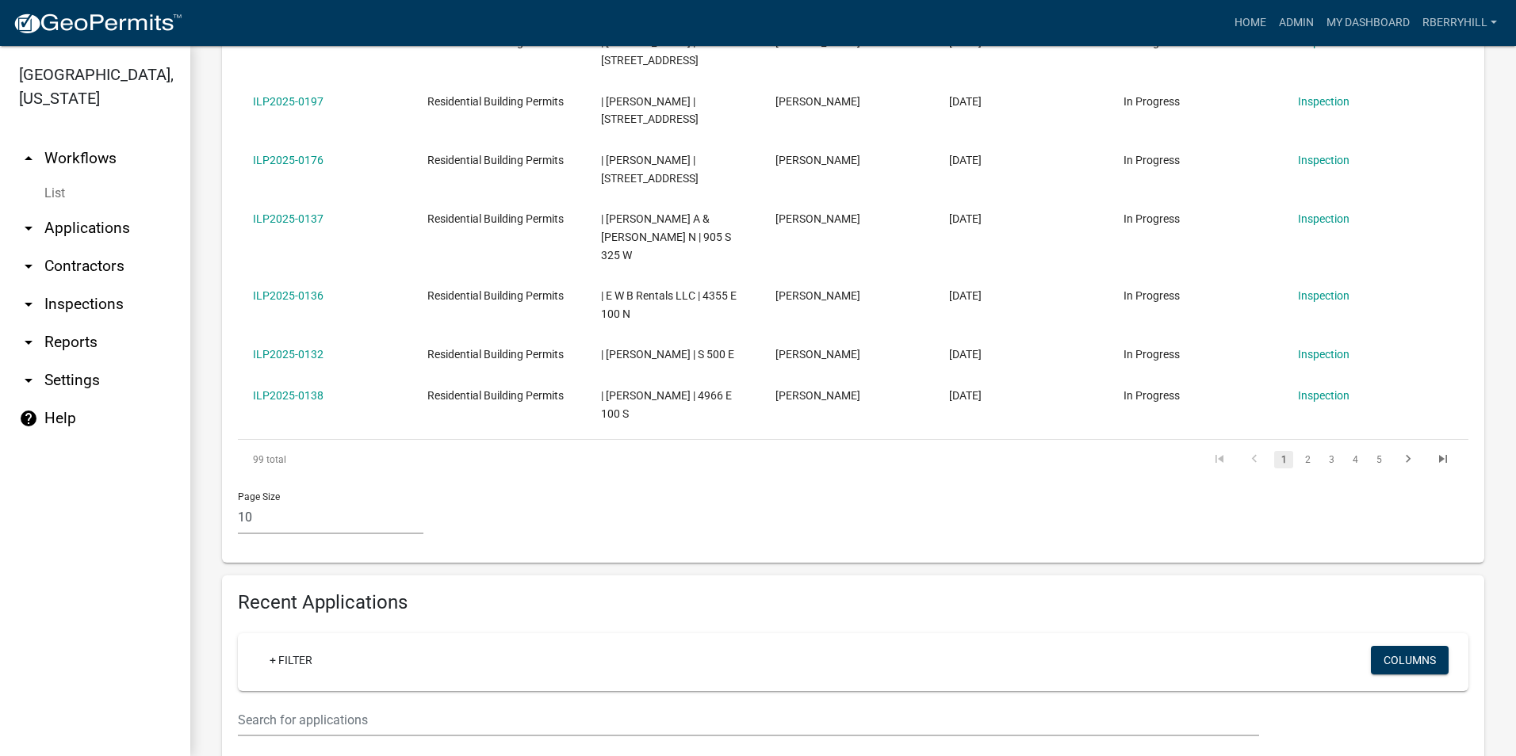
scroll to position [872, 0]
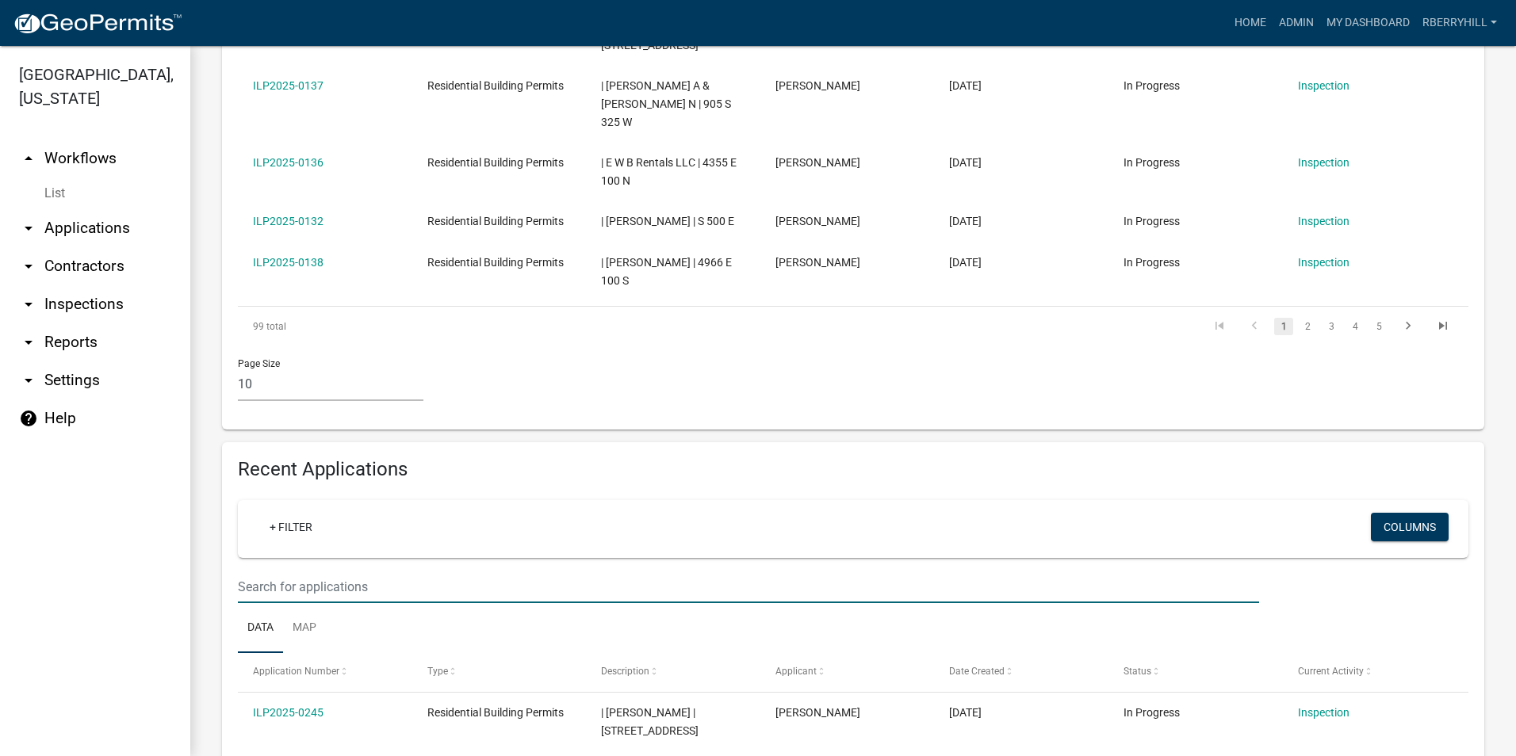
click at [255, 571] on input "text" at bounding box center [748, 587] width 1021 height 32
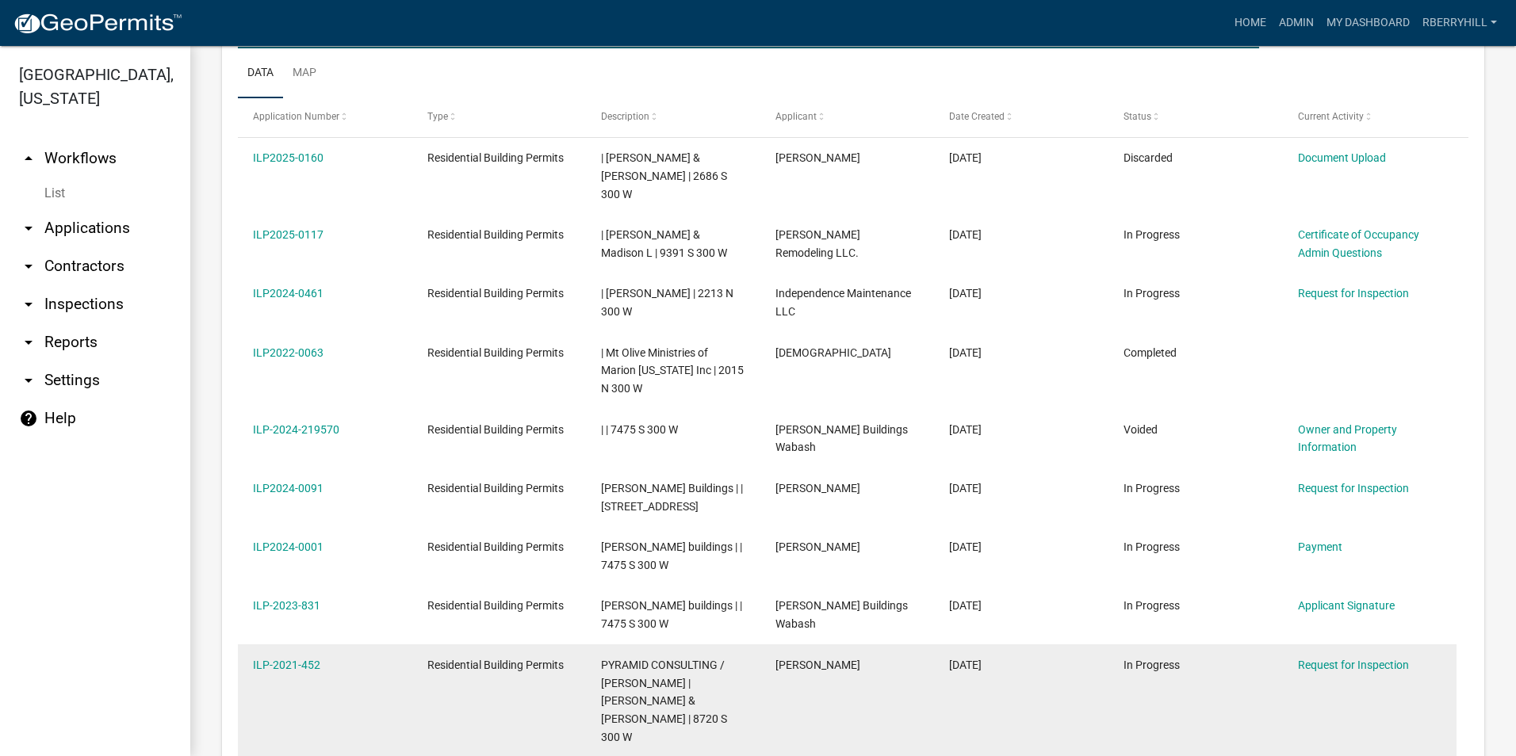
scroll to position [1575, 0]
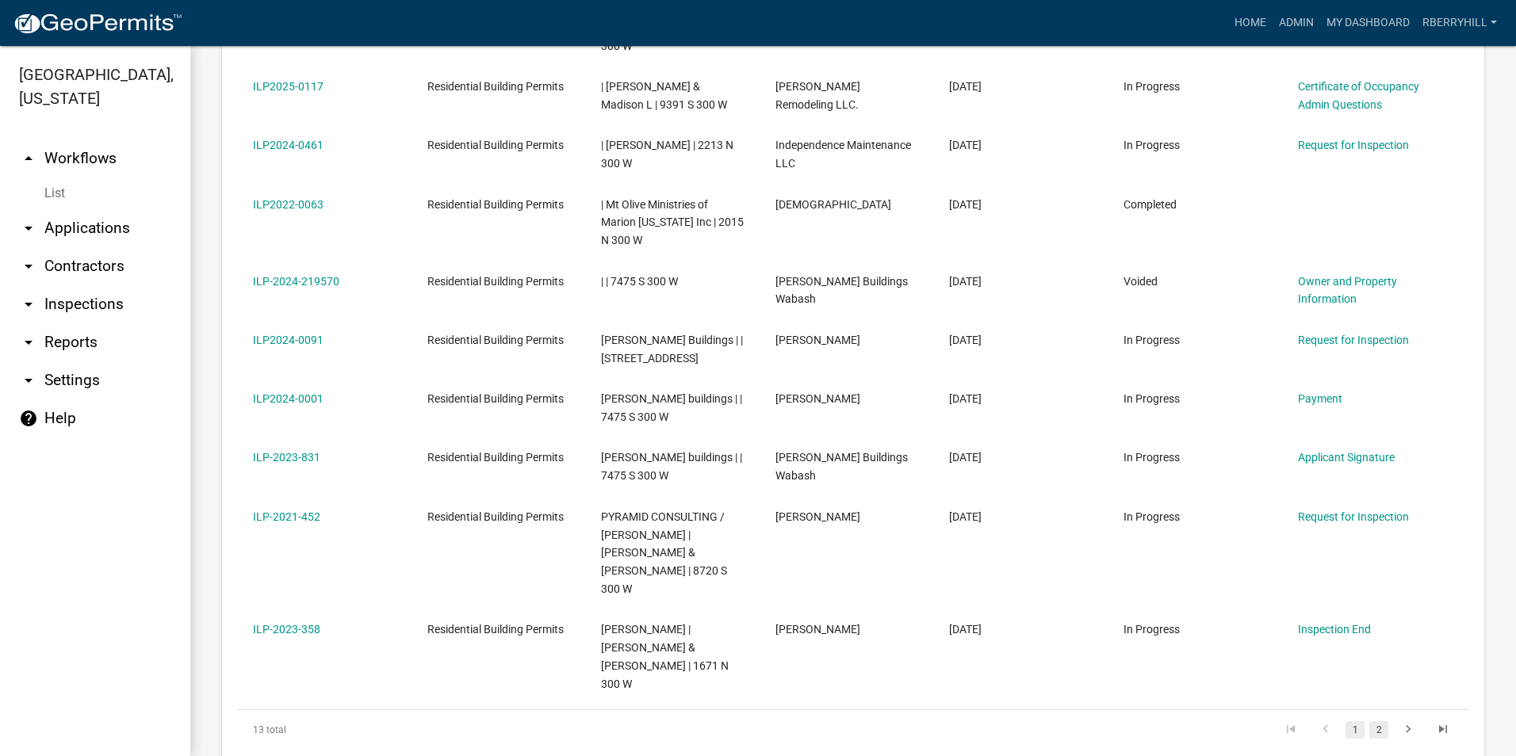
click at [1369, 721] on link "2" at bounding box center [1378, 729] width 19 height 17
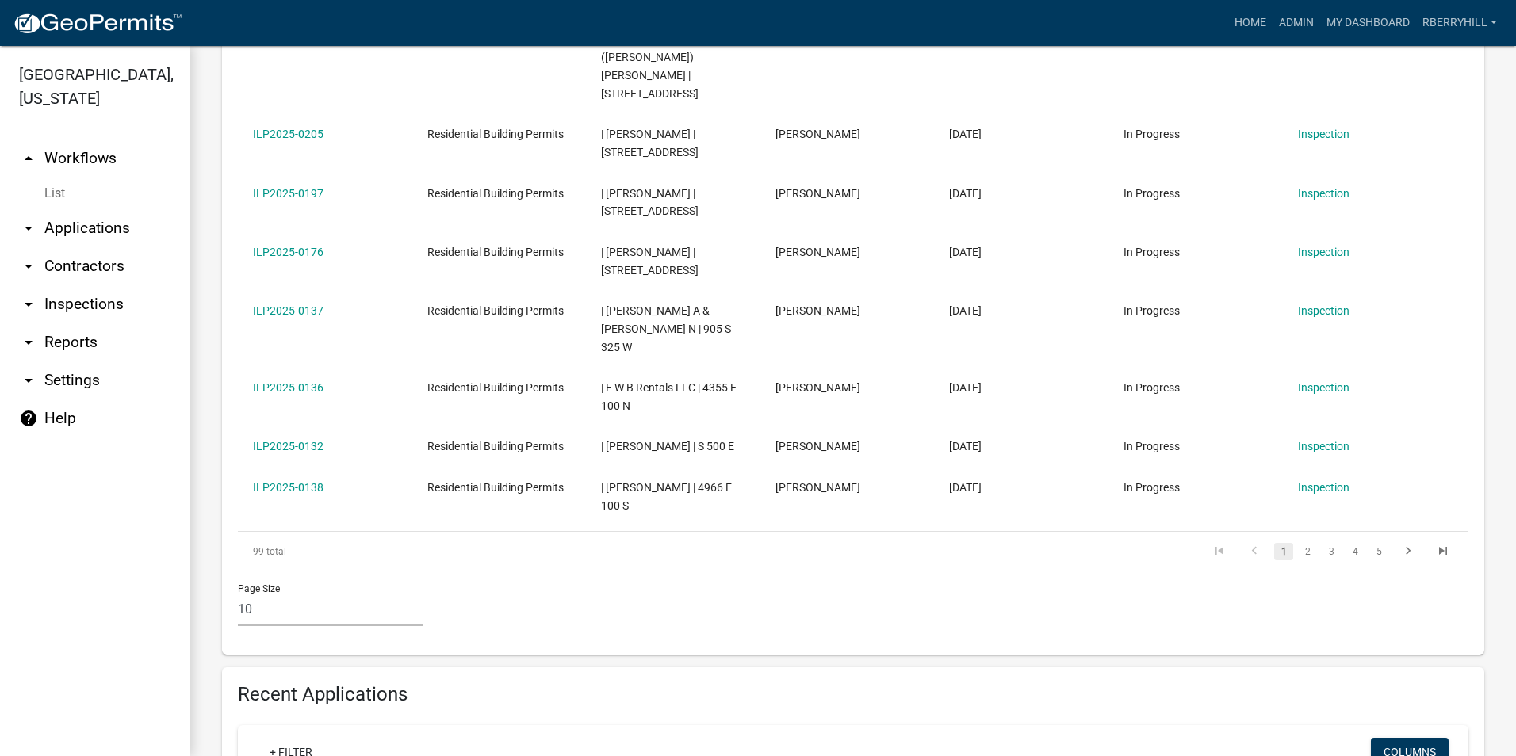
scroll to position [951, 0]
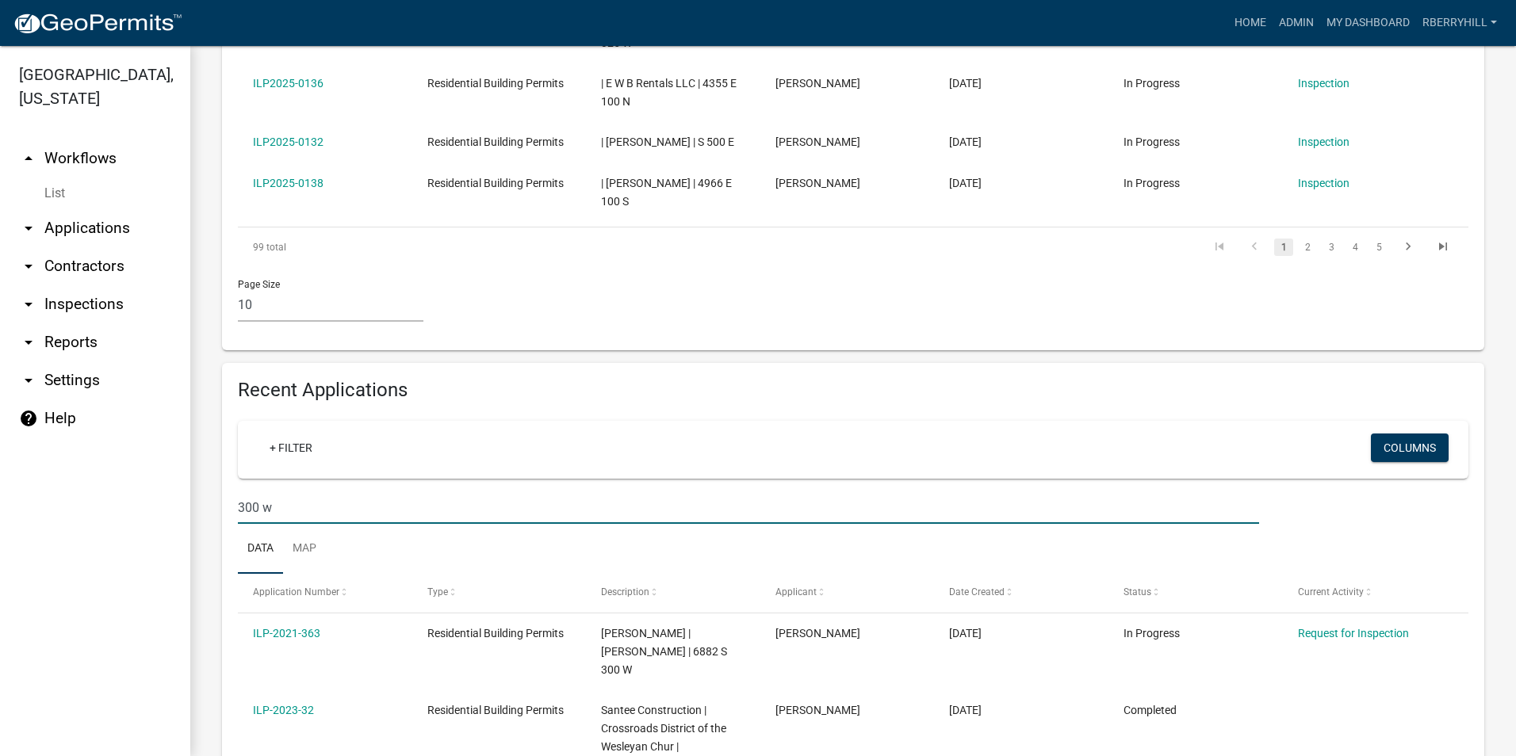
click at [276, 491] on input "300 w" at bounding box center [748, 507] width 1021 height 32
type input "3"
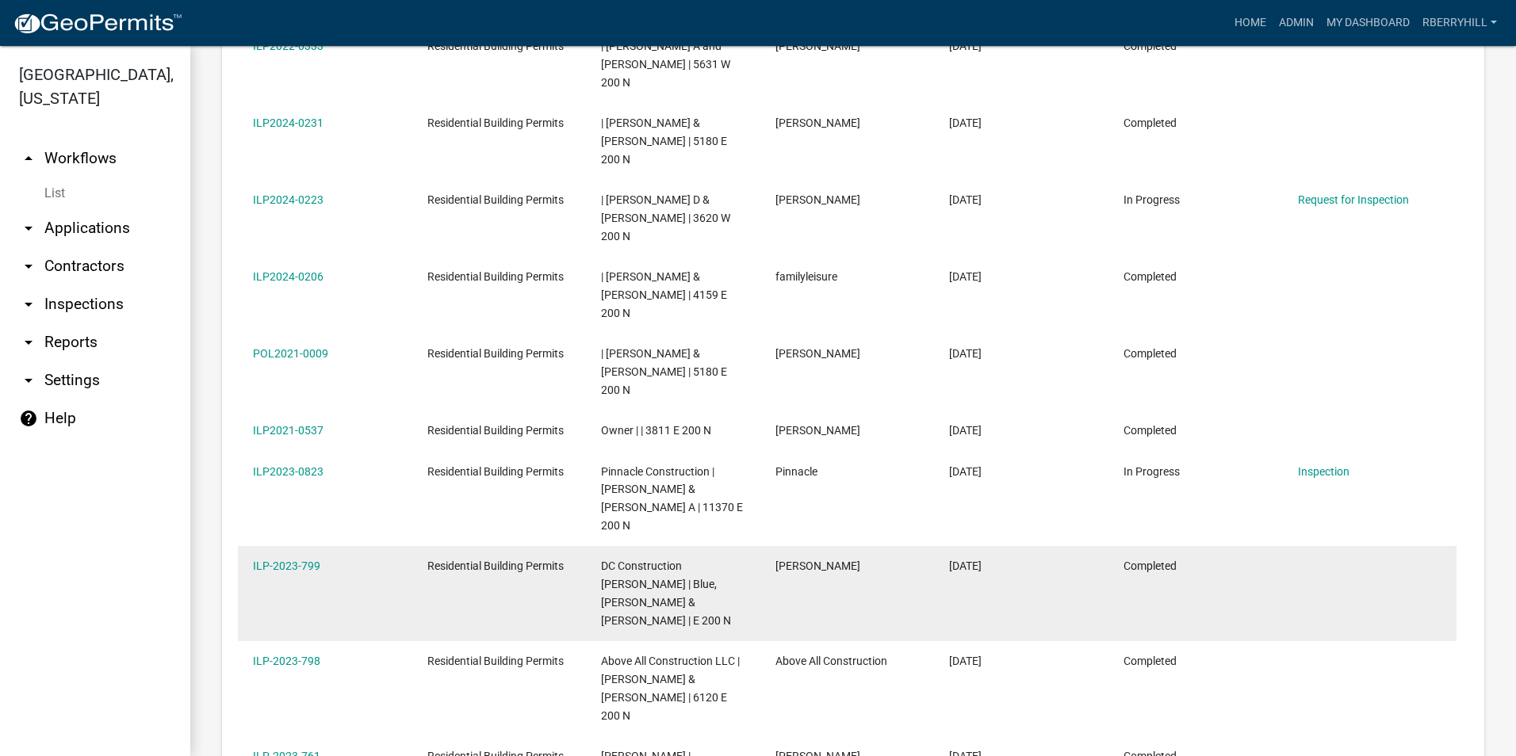
scroll to position [1557, 0]
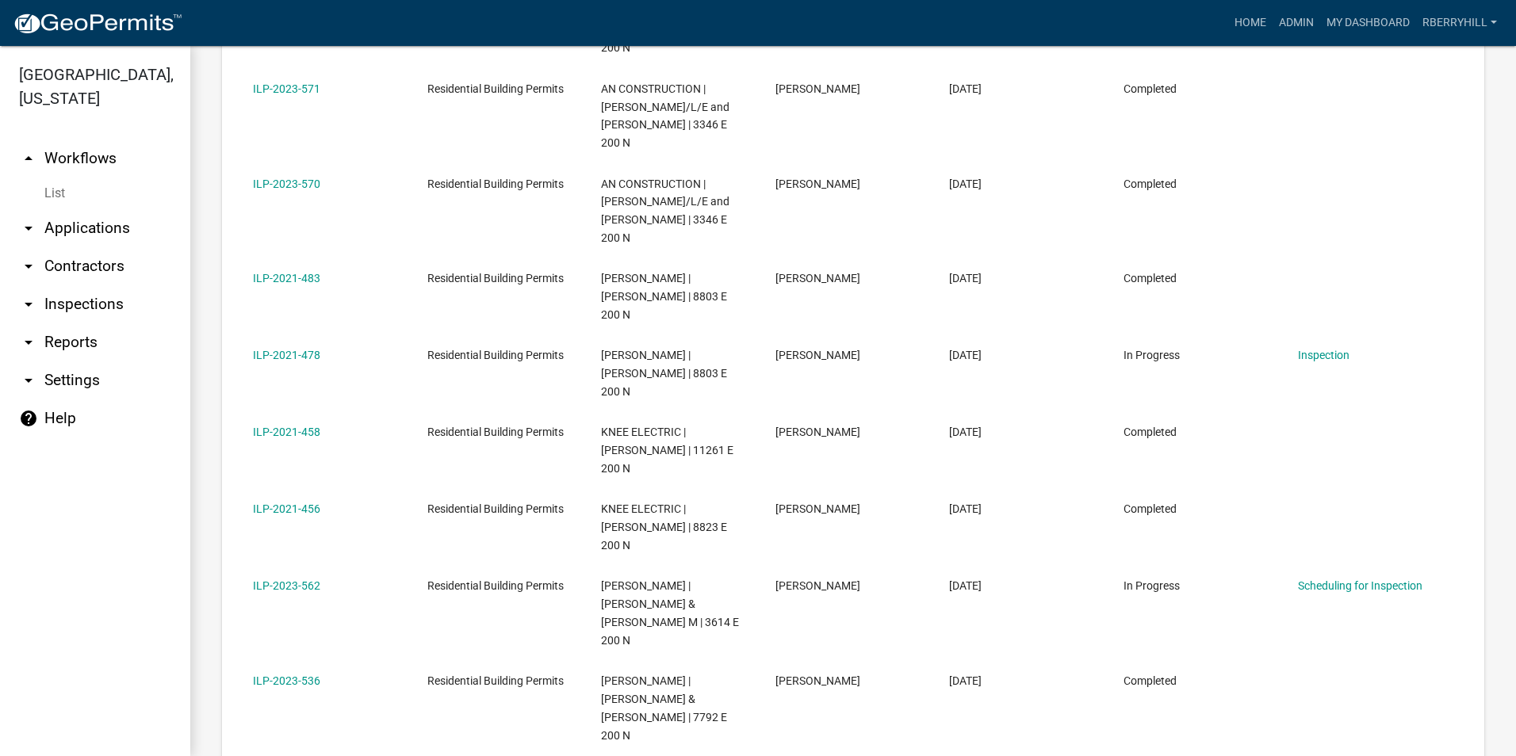
scroll to position [1611, 0]
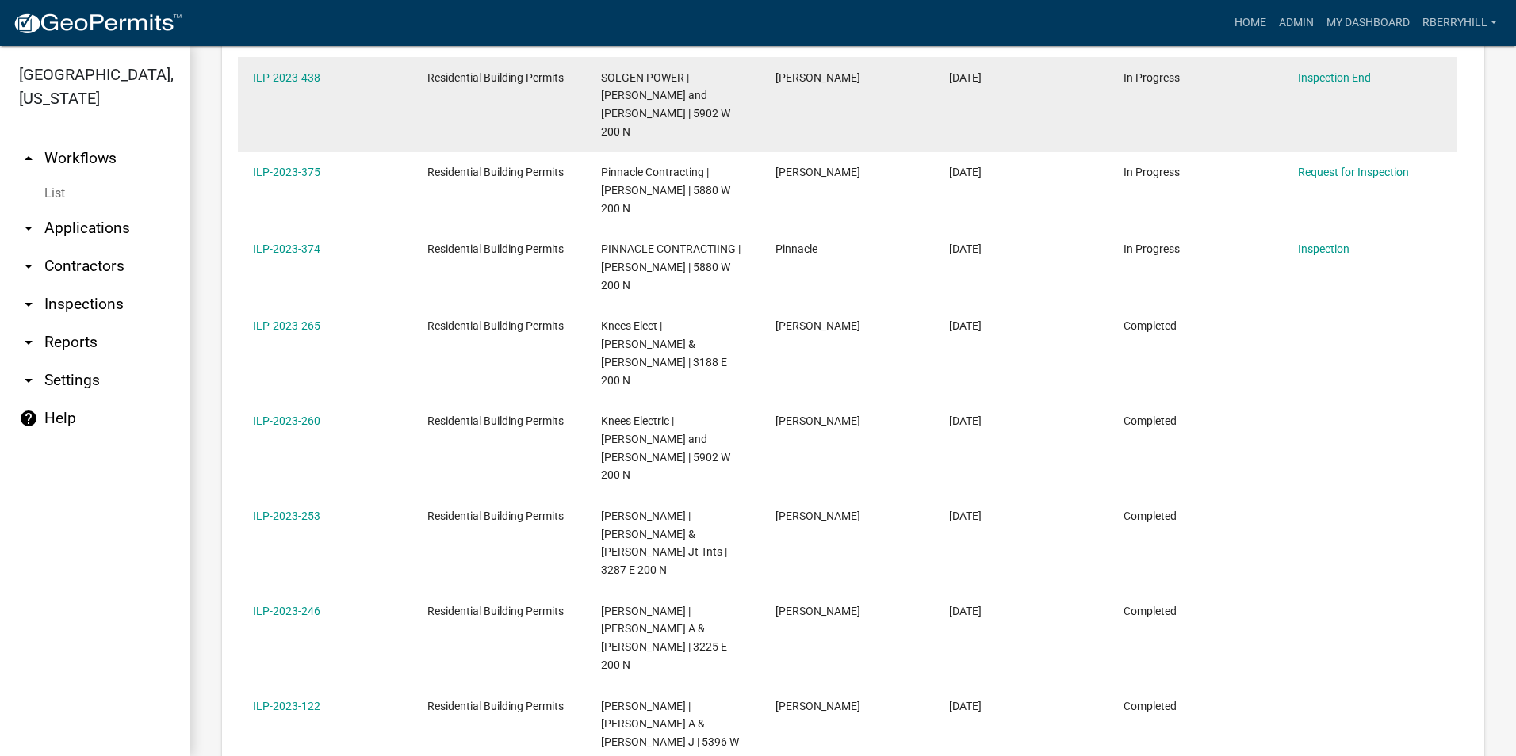
scroll to position [1647, 0]
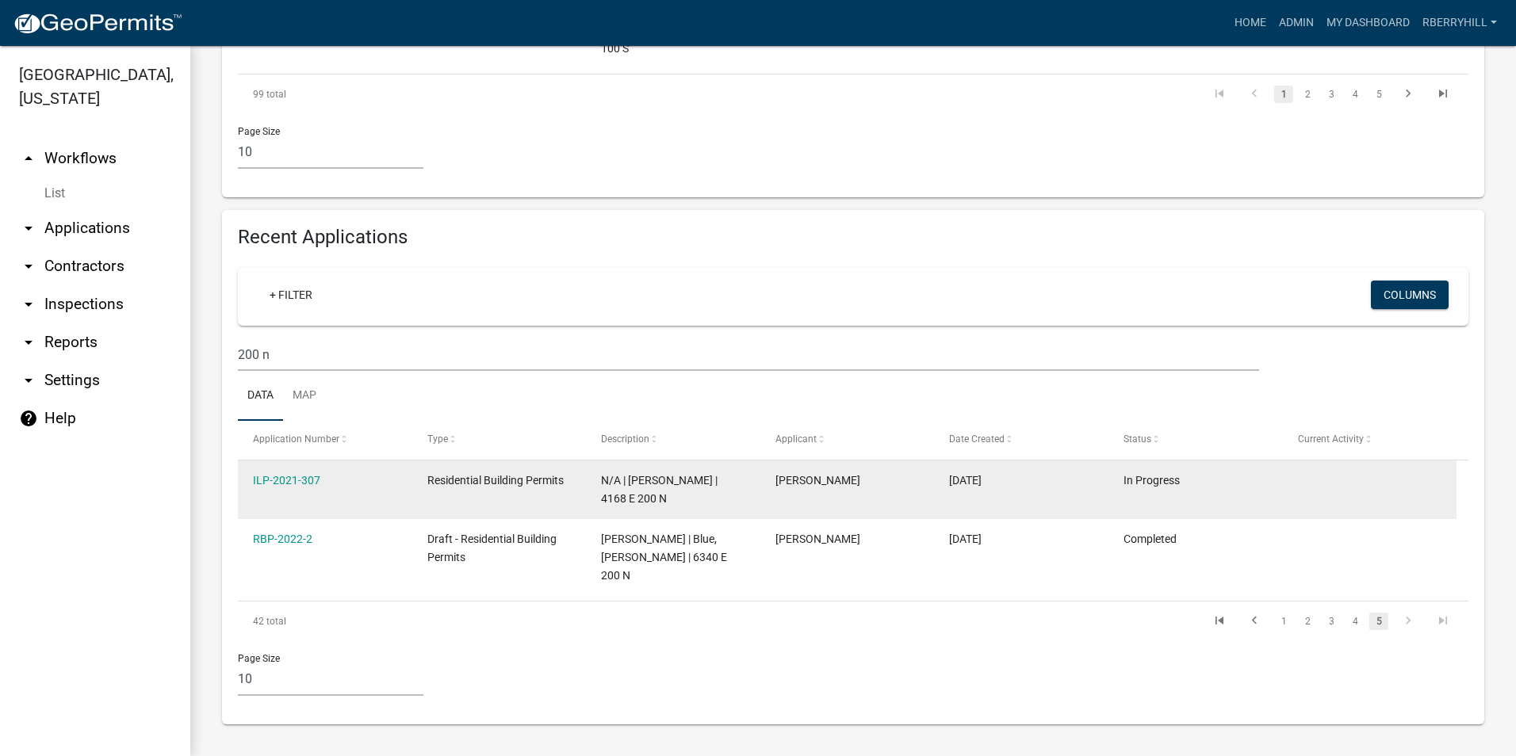
scroll to position [1049, 0]
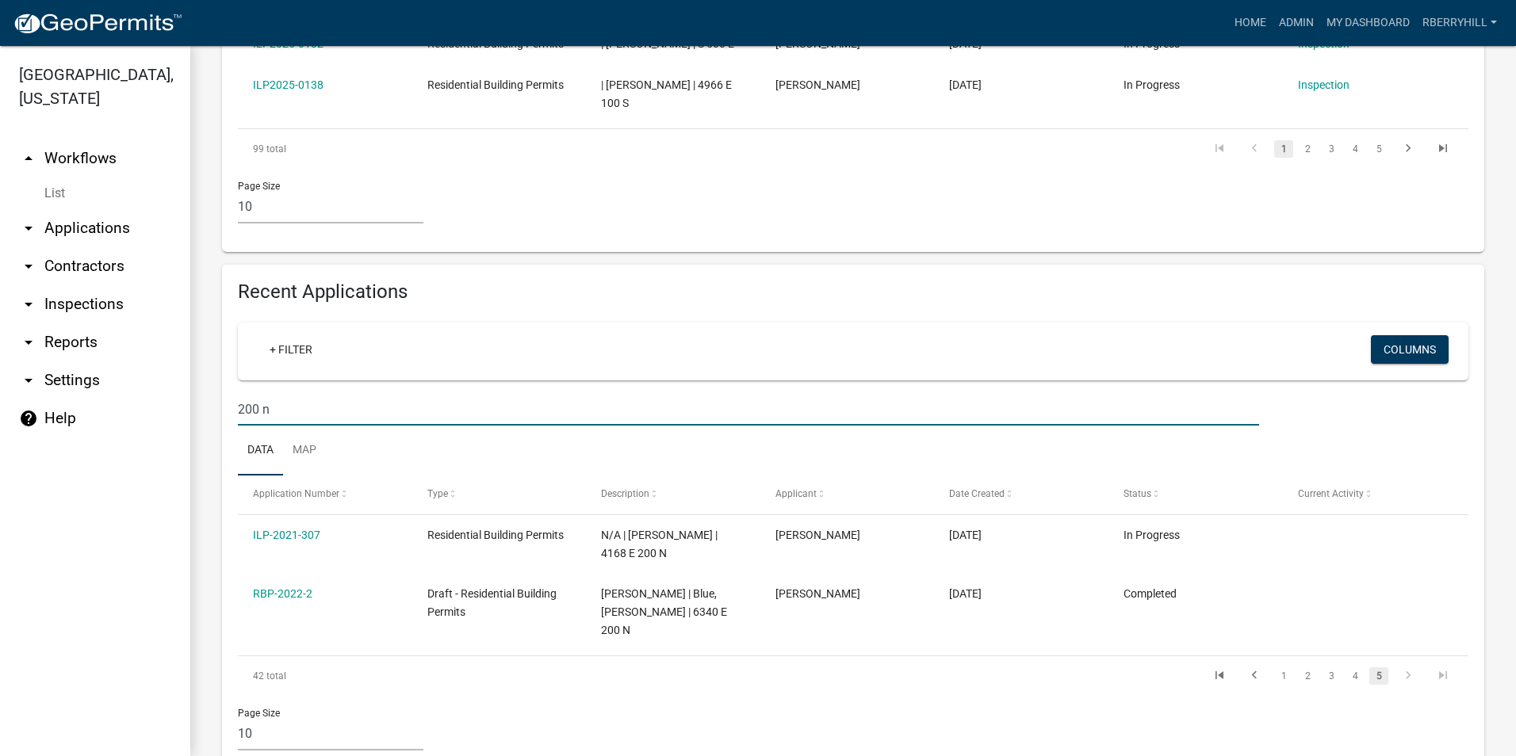
click at [278, 393] on input "200 n" at bounding box center [748, 409] width 1021 height 32
type input "2"
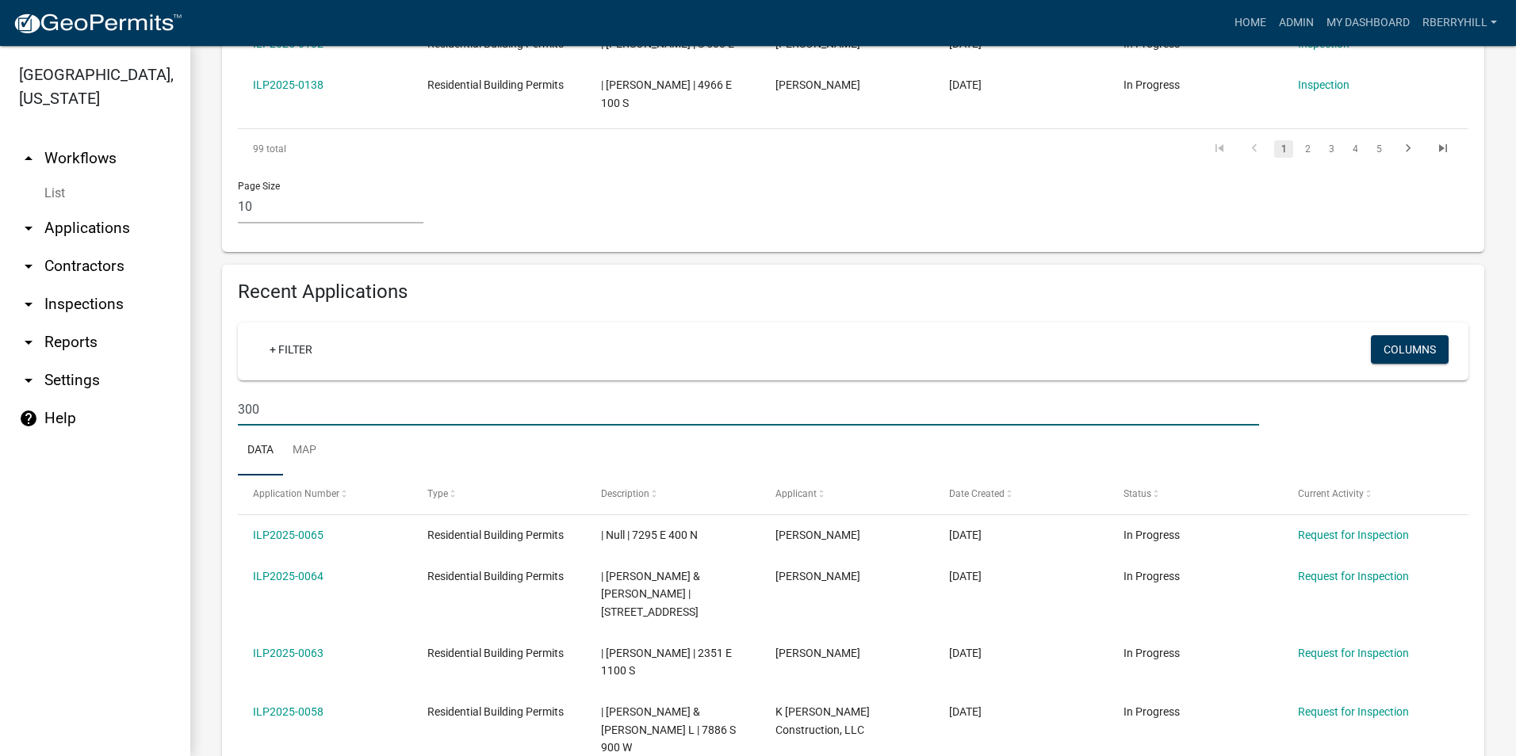
type input "300 n"
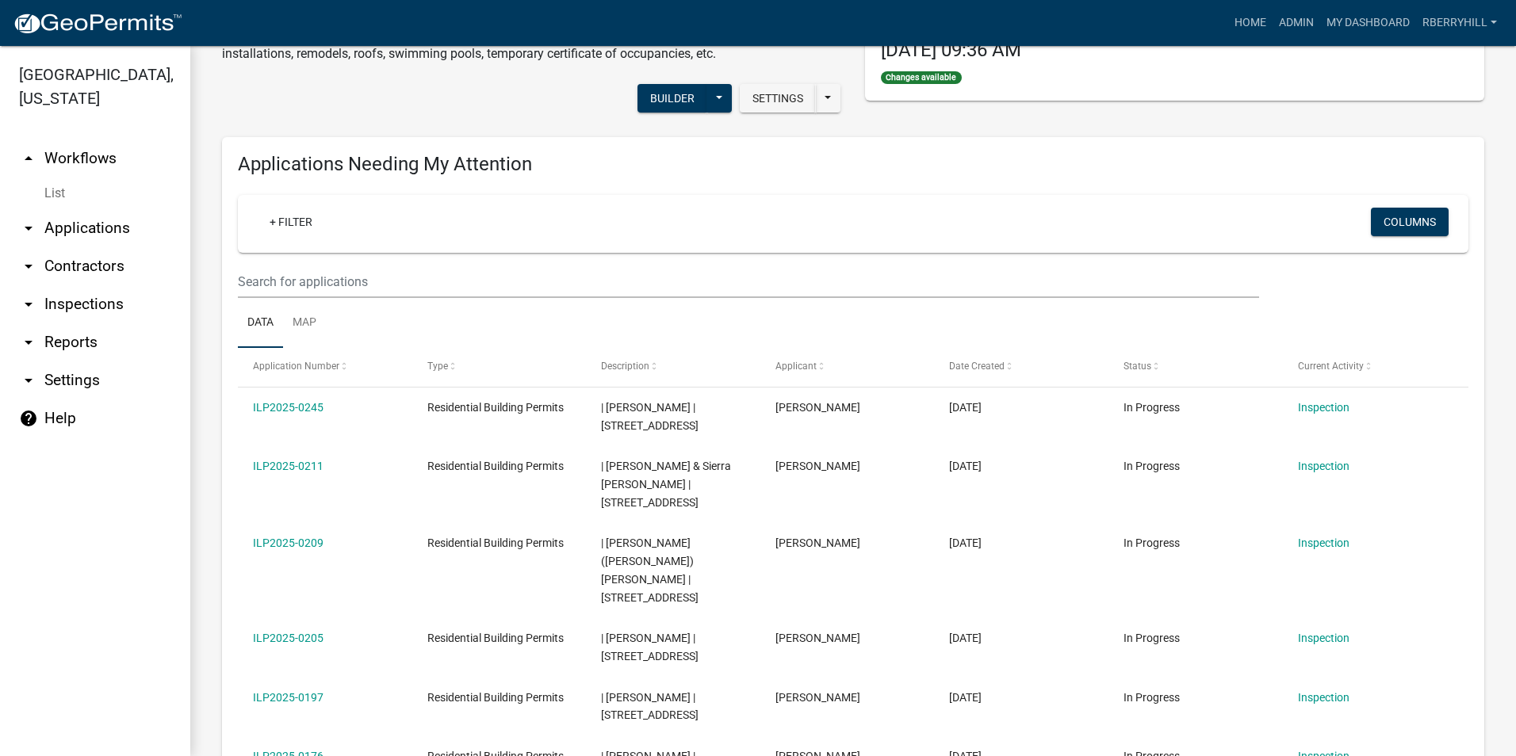
scroll to position [0, 0]
